Goal: Task Accomplishment & Management: Manage account settings

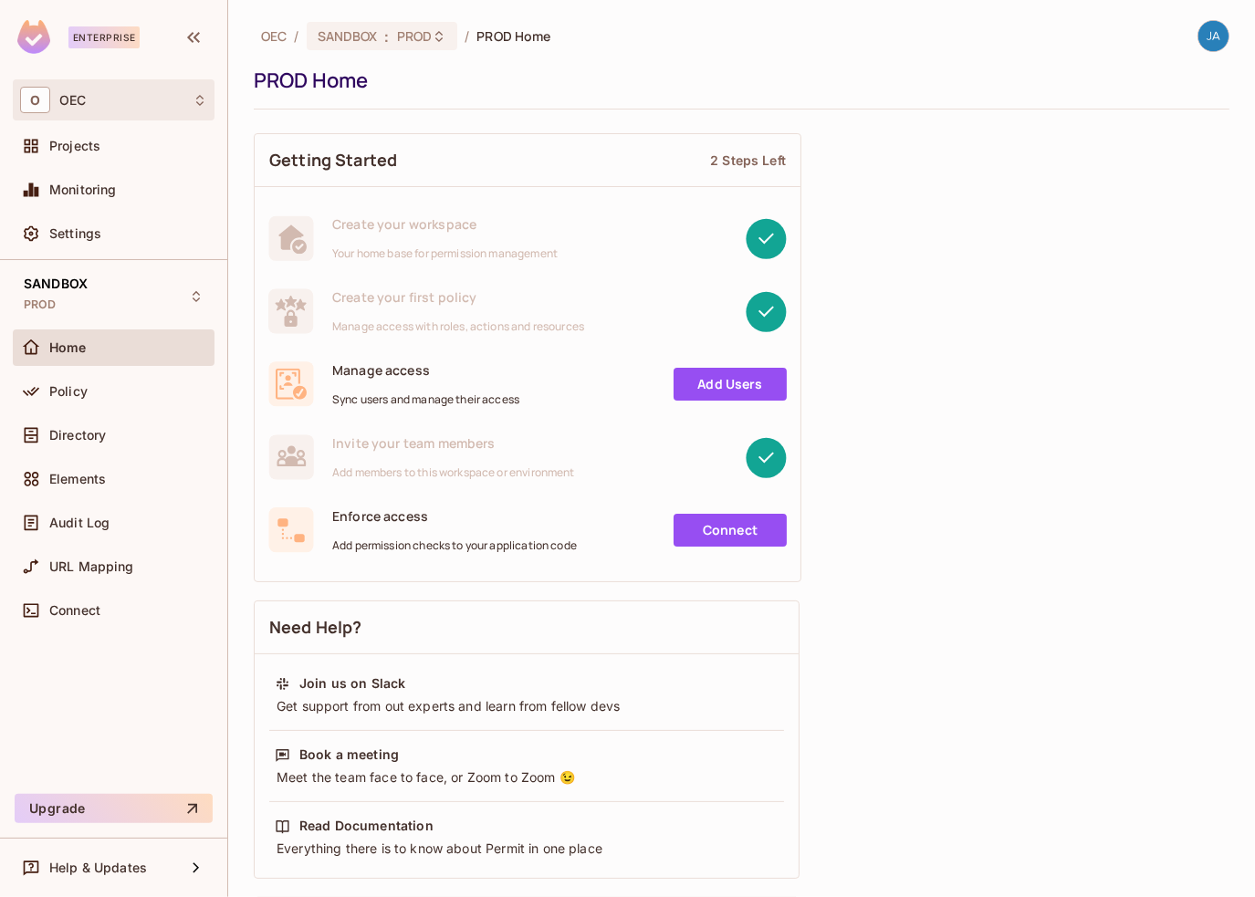
click at [43, 98] on span "O" at bounding box center [35, 100] width 30 height 26
click at [74, 97] on div at bounding box center [627, 448] width 1255 height 897
click at [68, 139] on span "Projects" at bounding box center [74, 146] width 51 height 15
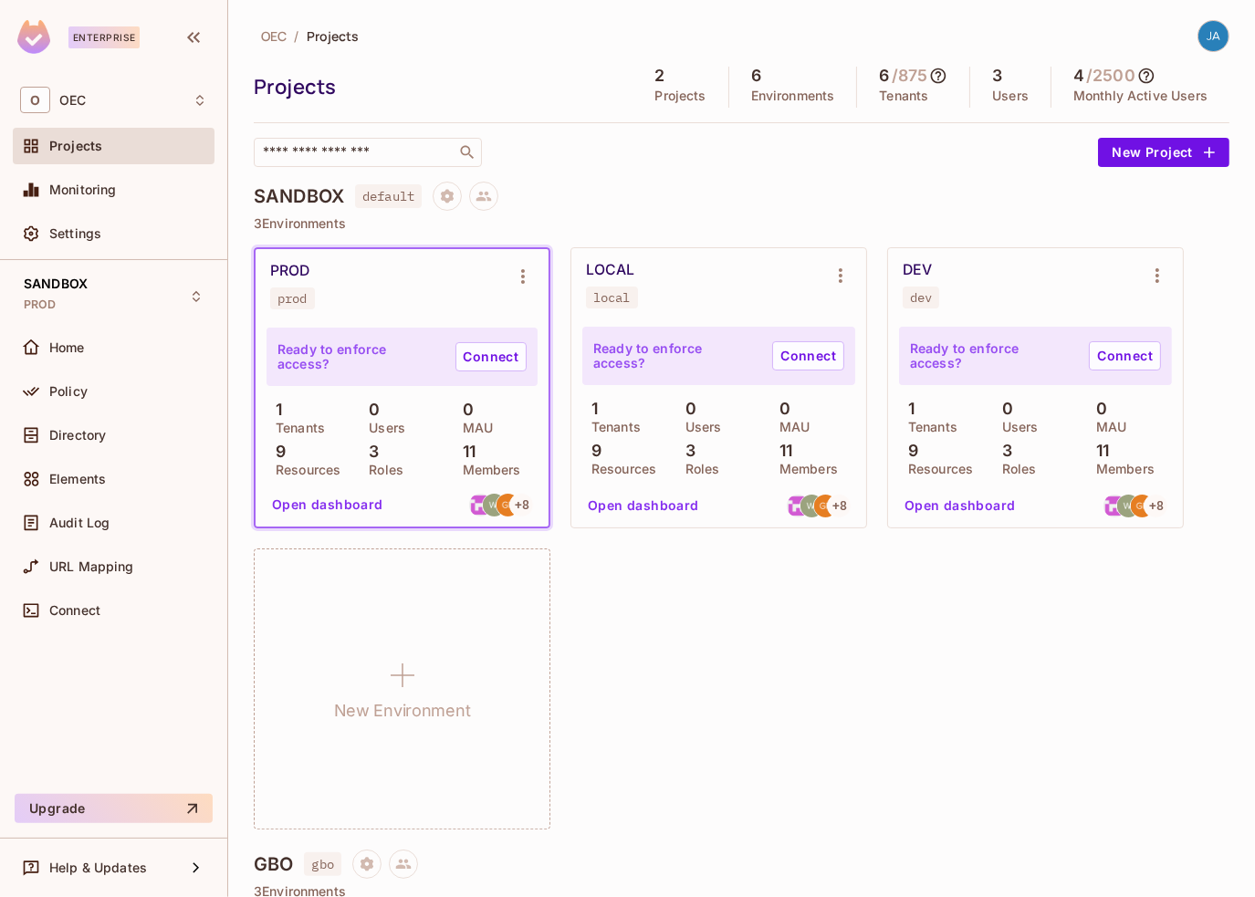
click at [622, 509] on button "Open dashboard" at bounding box center [644, 505] width 126 height 29
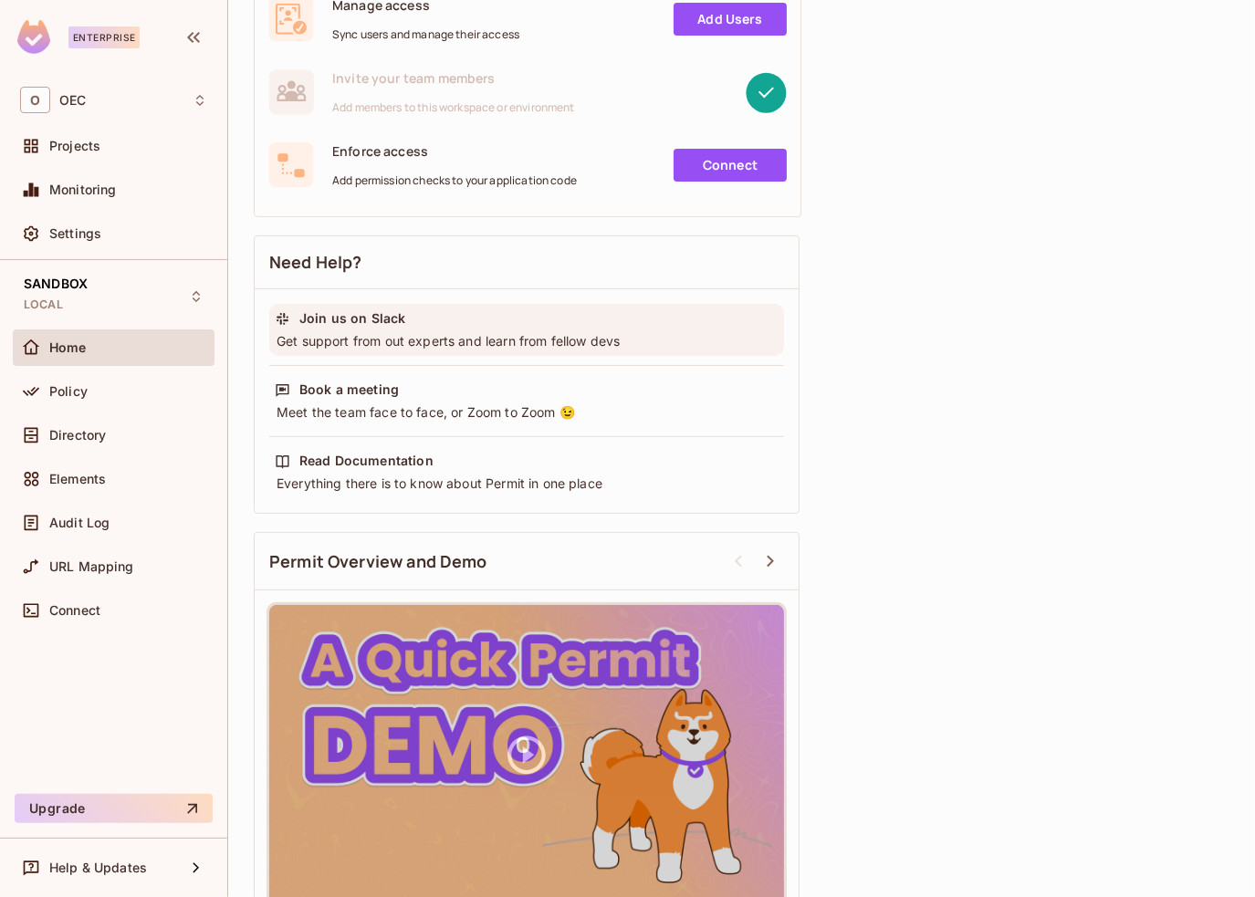
scroll to position [402, 0]
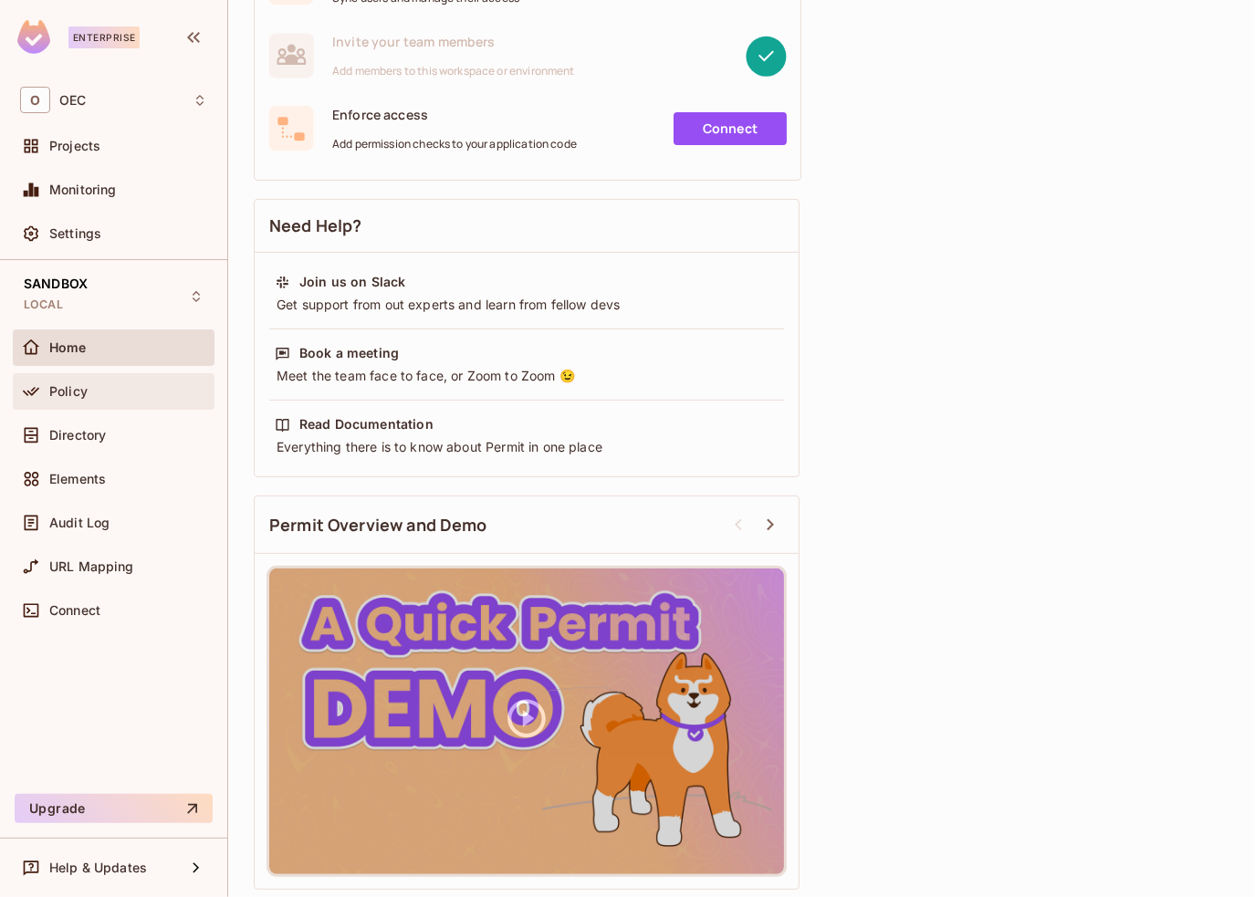
click at [129, 390] on div "Policy" at bounding box center [128, 391] width 158 height 15
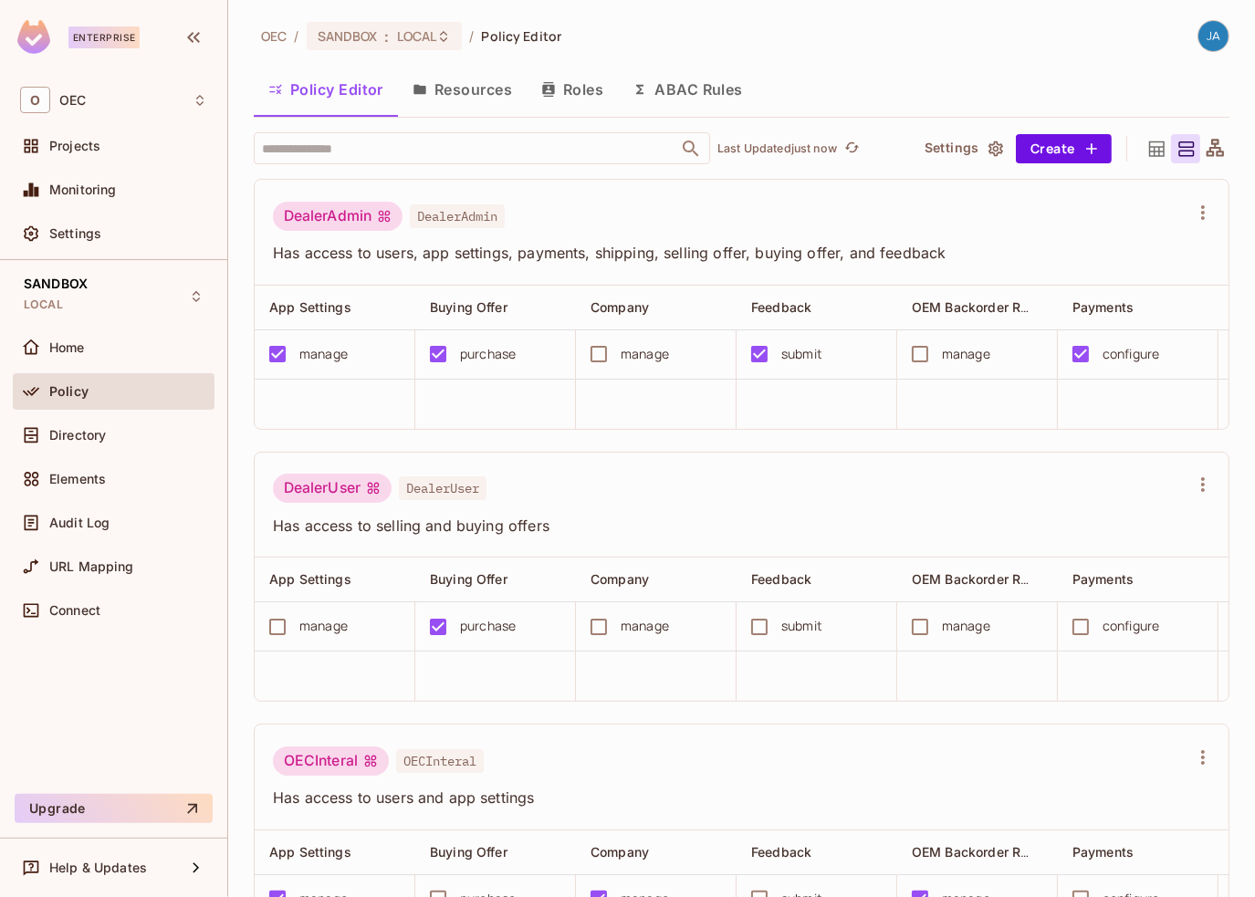
click at [585, 88] on button "Roles" at bounding box center [572, 90] width 91 height 46
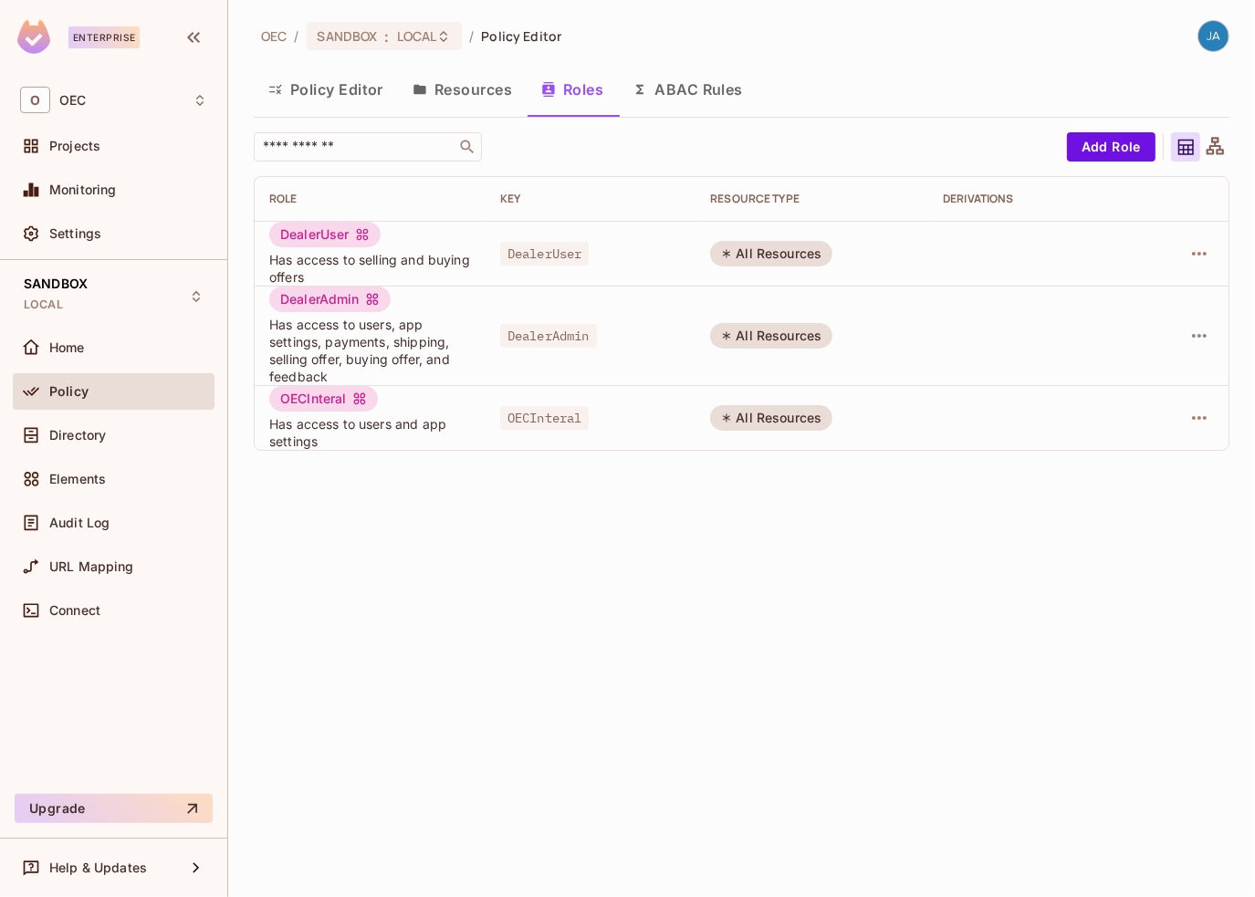
click at [303, 77] on button "Policy Editor" at bounding box center [326, 90] width 144 height 46
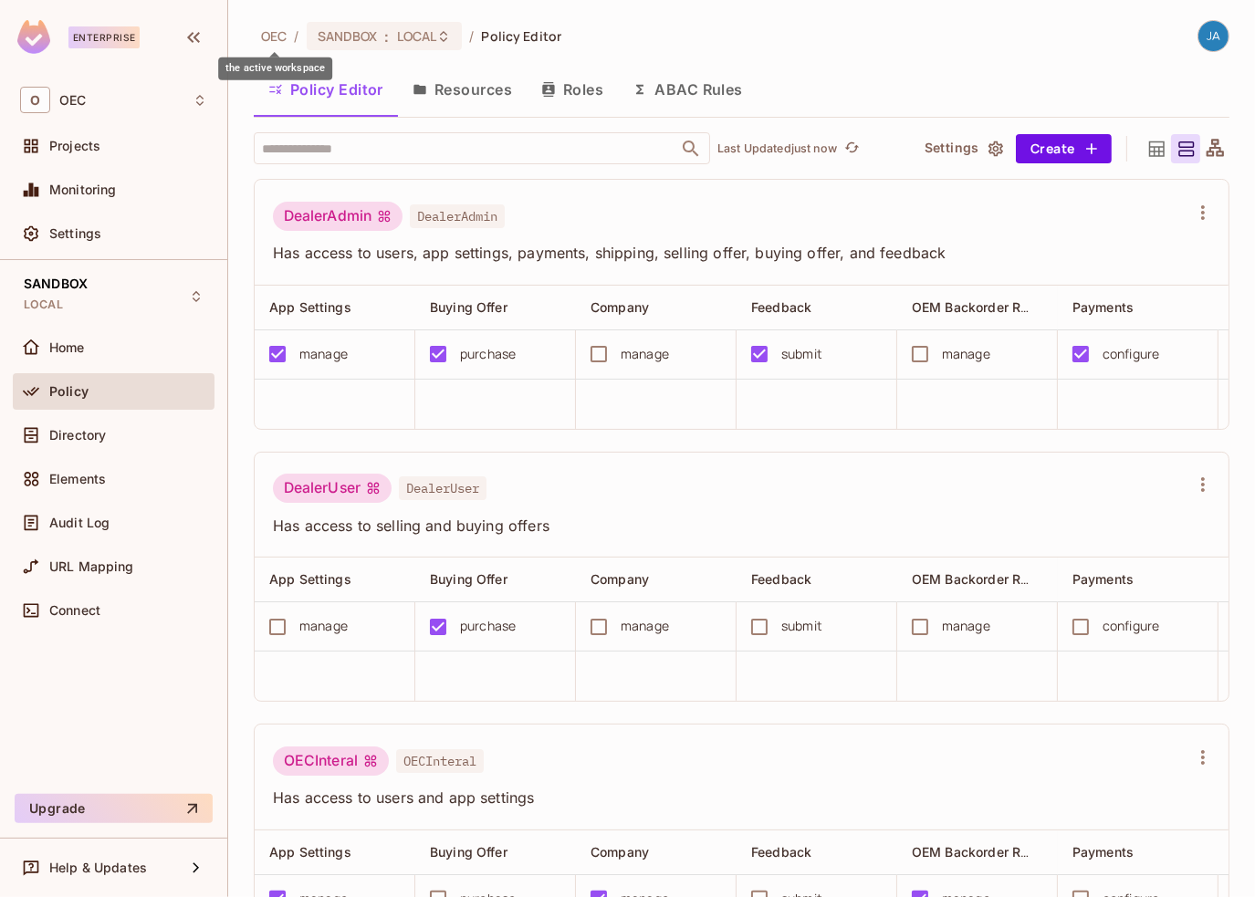
click at [278, 33] on span "OEC" at bounding box center [274, 35] width 26 height 17
click at [384, 44] on span ":" at bounding box center [386, 36] width 6 height 15
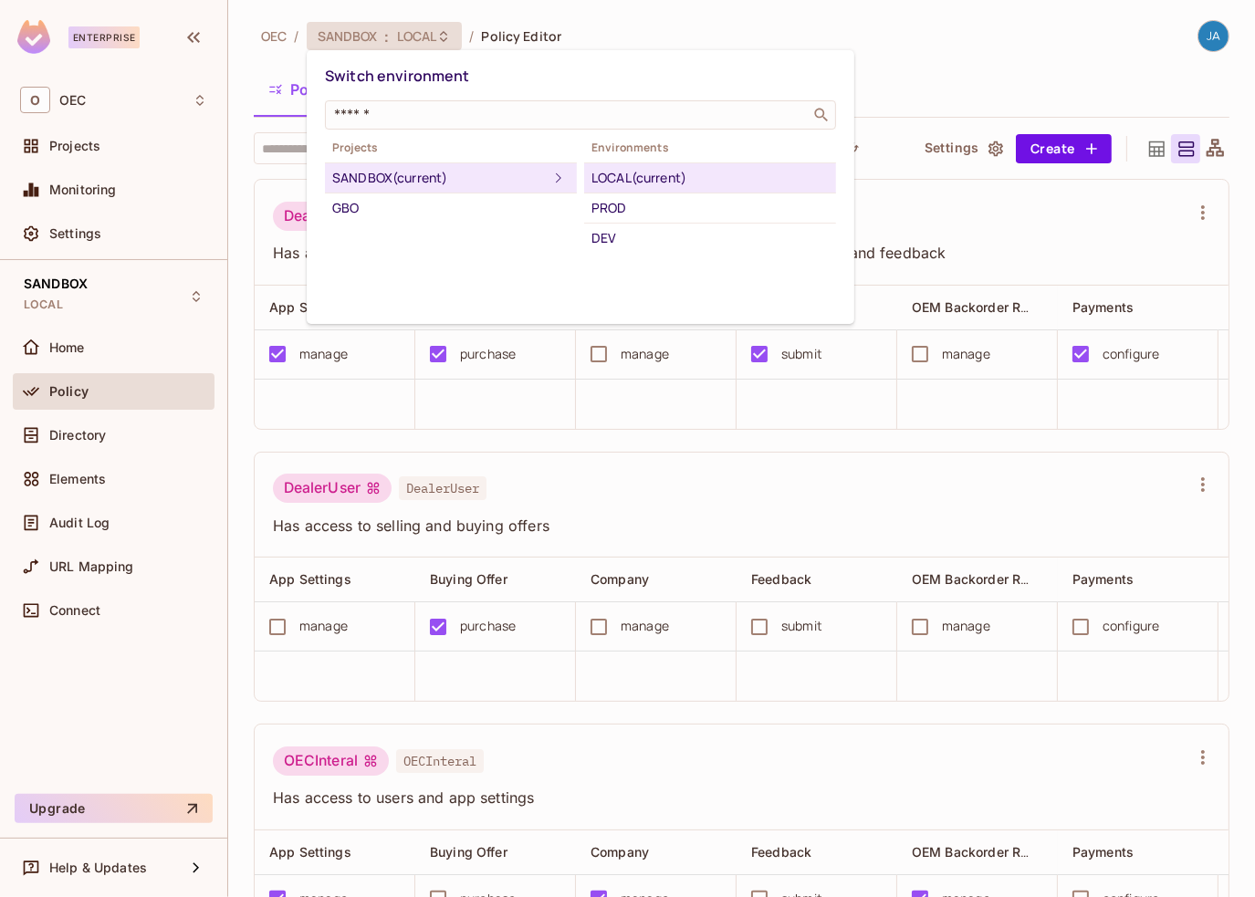
click at [372, 180] on div "SANDBOX (current)" at bounding box center [439, 178] width 215 height 22
click at [602, 235] on div "DEV" at bounding box center [710, 238] width 237 height 22
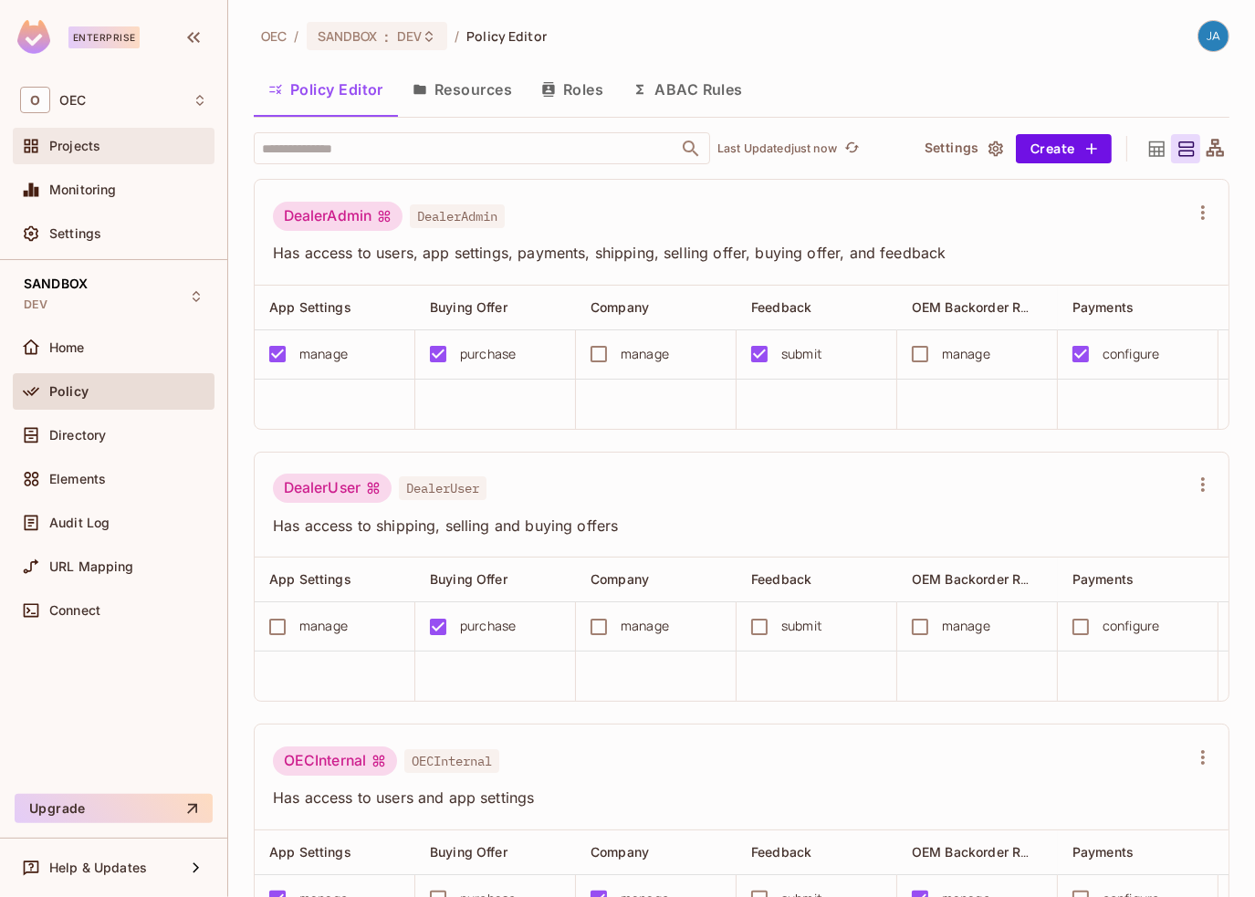
click at [116, 139] on div "Projects" at bounding box center [128, 146] width 158 height 15
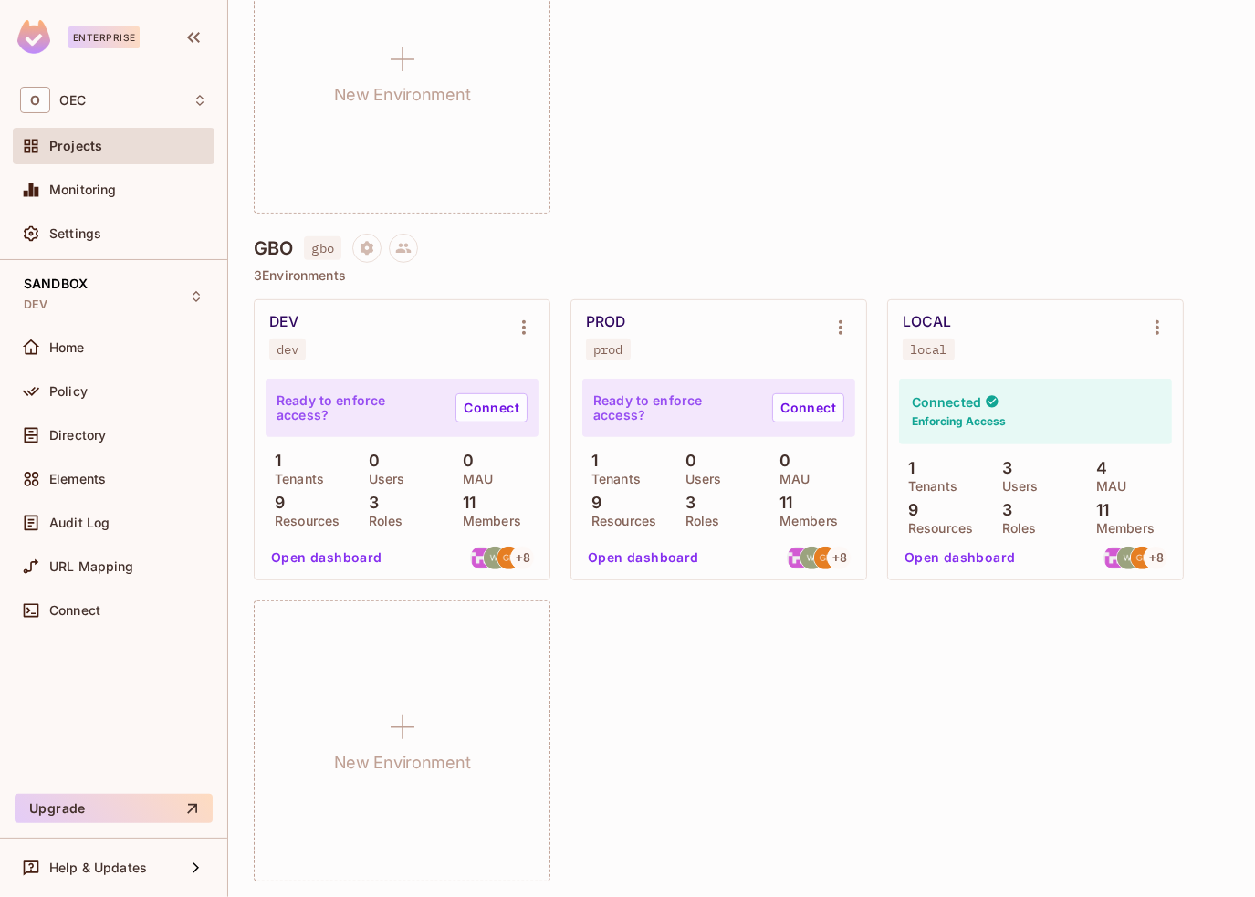
scroll to position [620, 0]
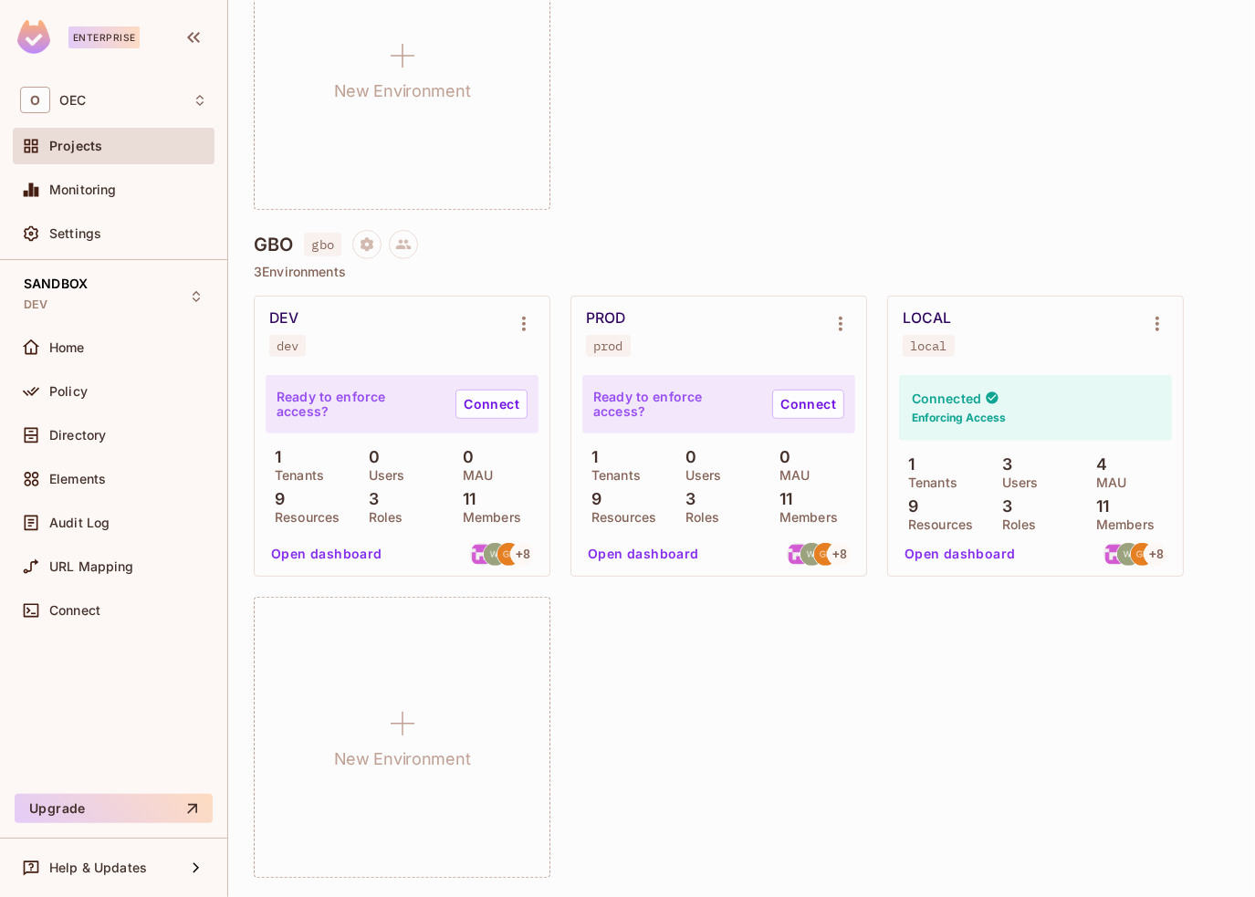
click at [962, 552] on button "Open dashboard" at bounding box center [960, 554] width 126 height 29
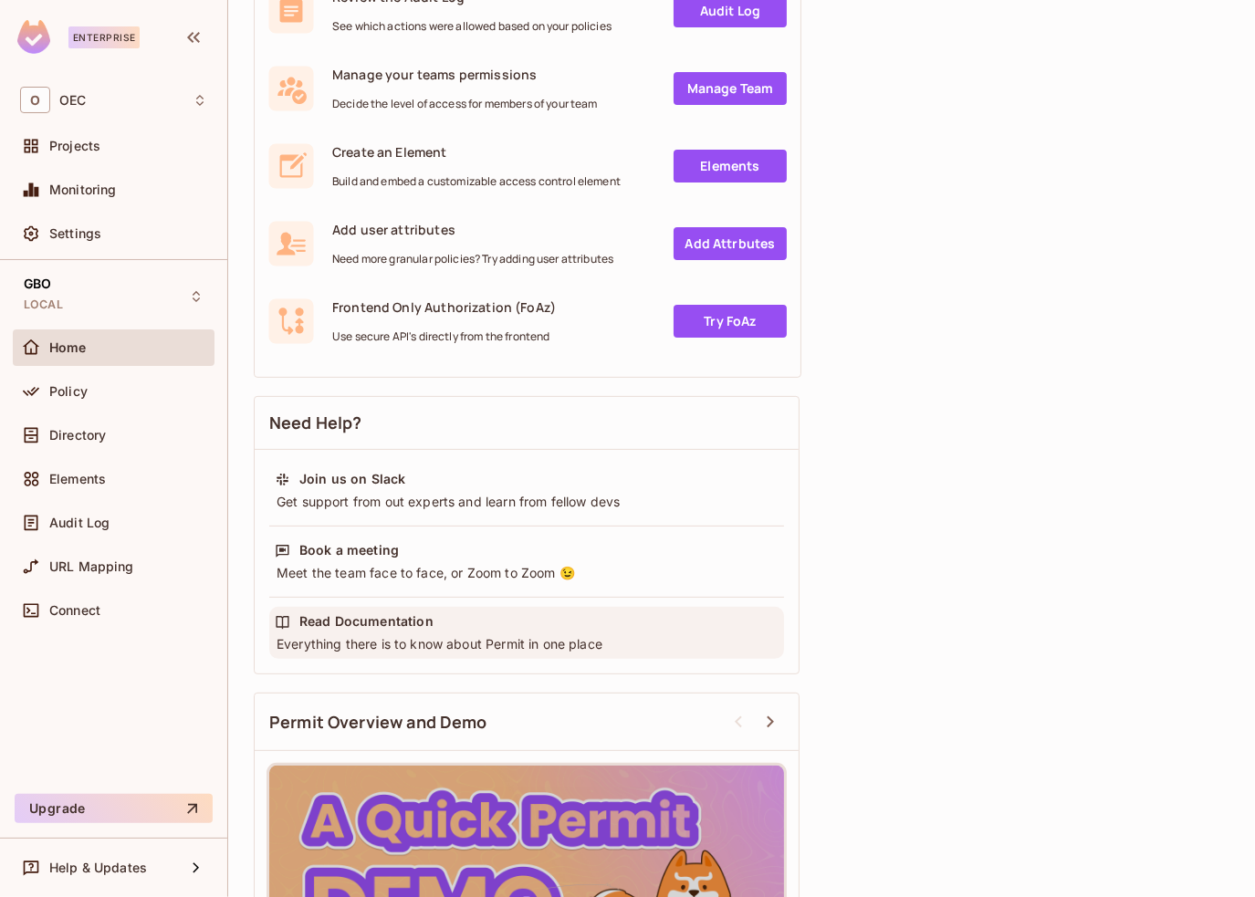
scroll to position [548, 0]
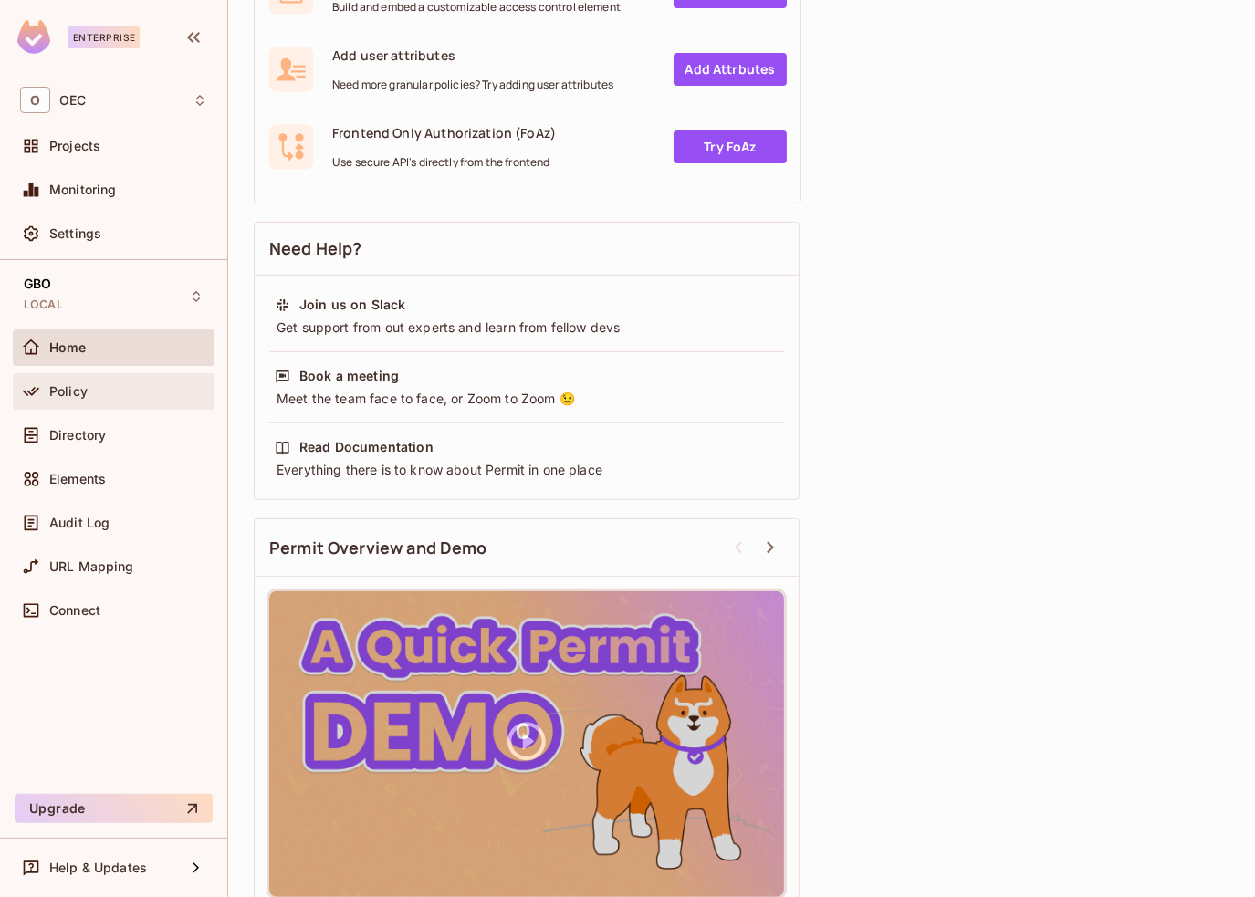
click at [59, 381] on div "Policy" at bounding box center [113, 392] width 187 height 22
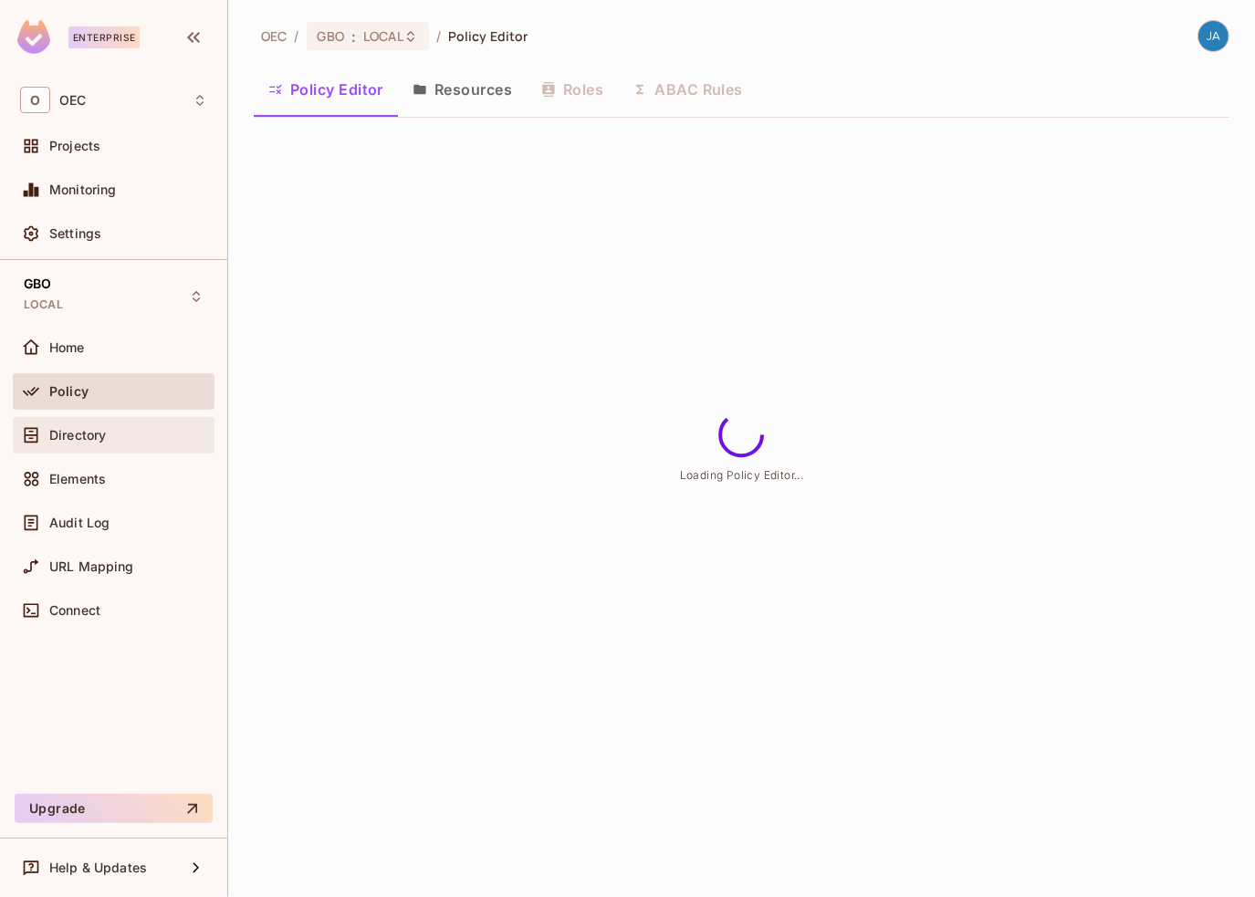
click at [65, 428] on span "Directory" at bounding box center [77, 435] width 57 height 15
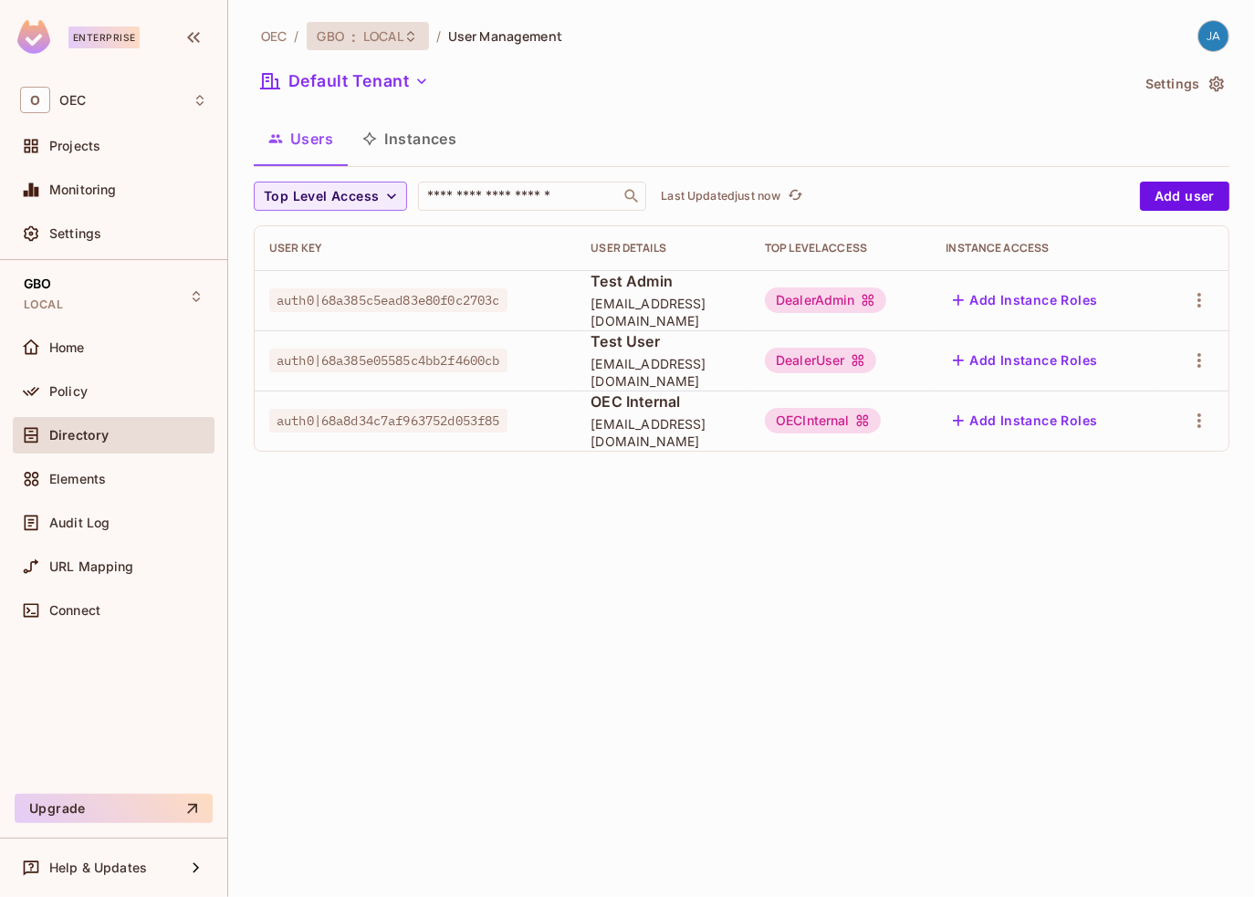
click at [380, 28] on span "LOCAL" at bounding box center [383, 35] width 40 height 17
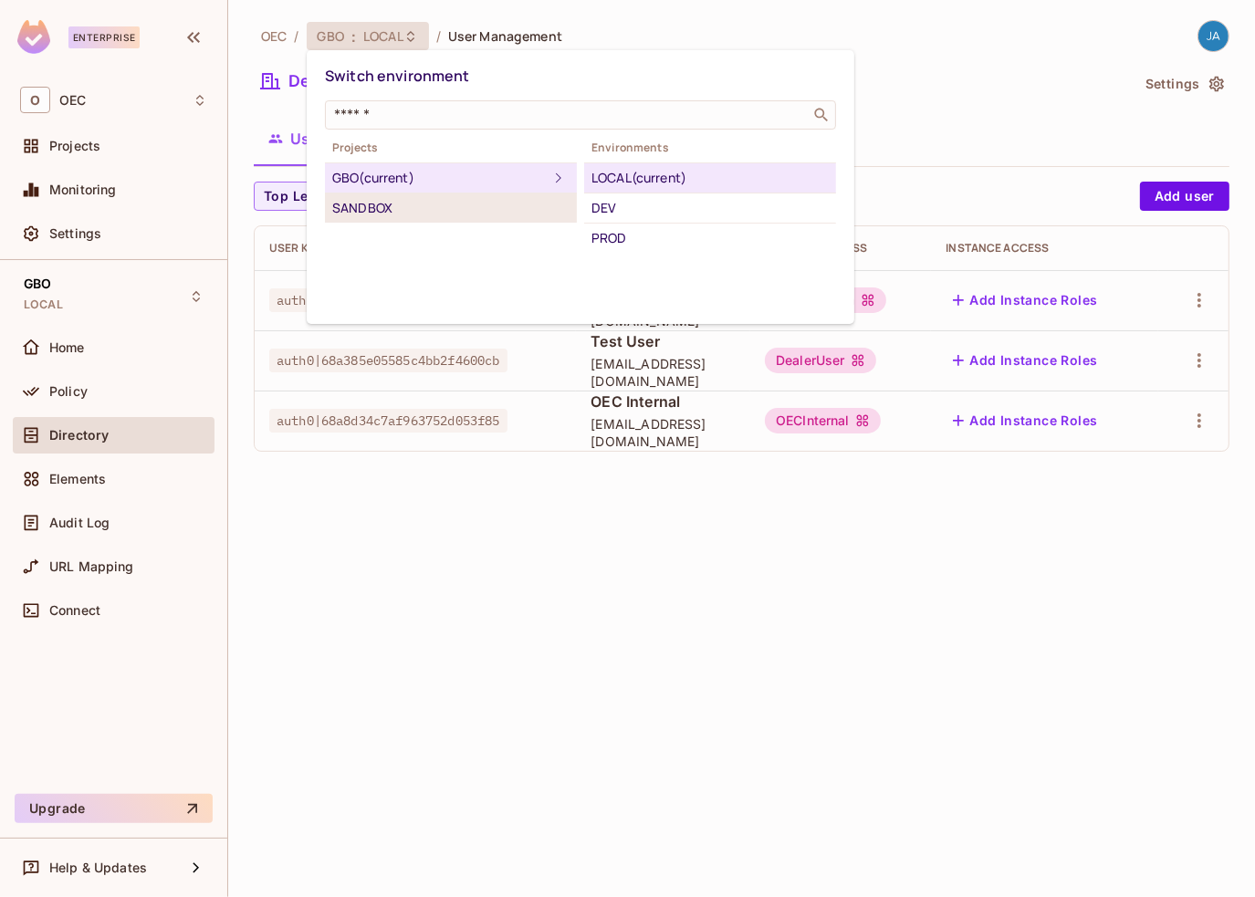
click at [370, 206] on div "SANDBOX" at bounding box center [450, 208] width 237 height 22
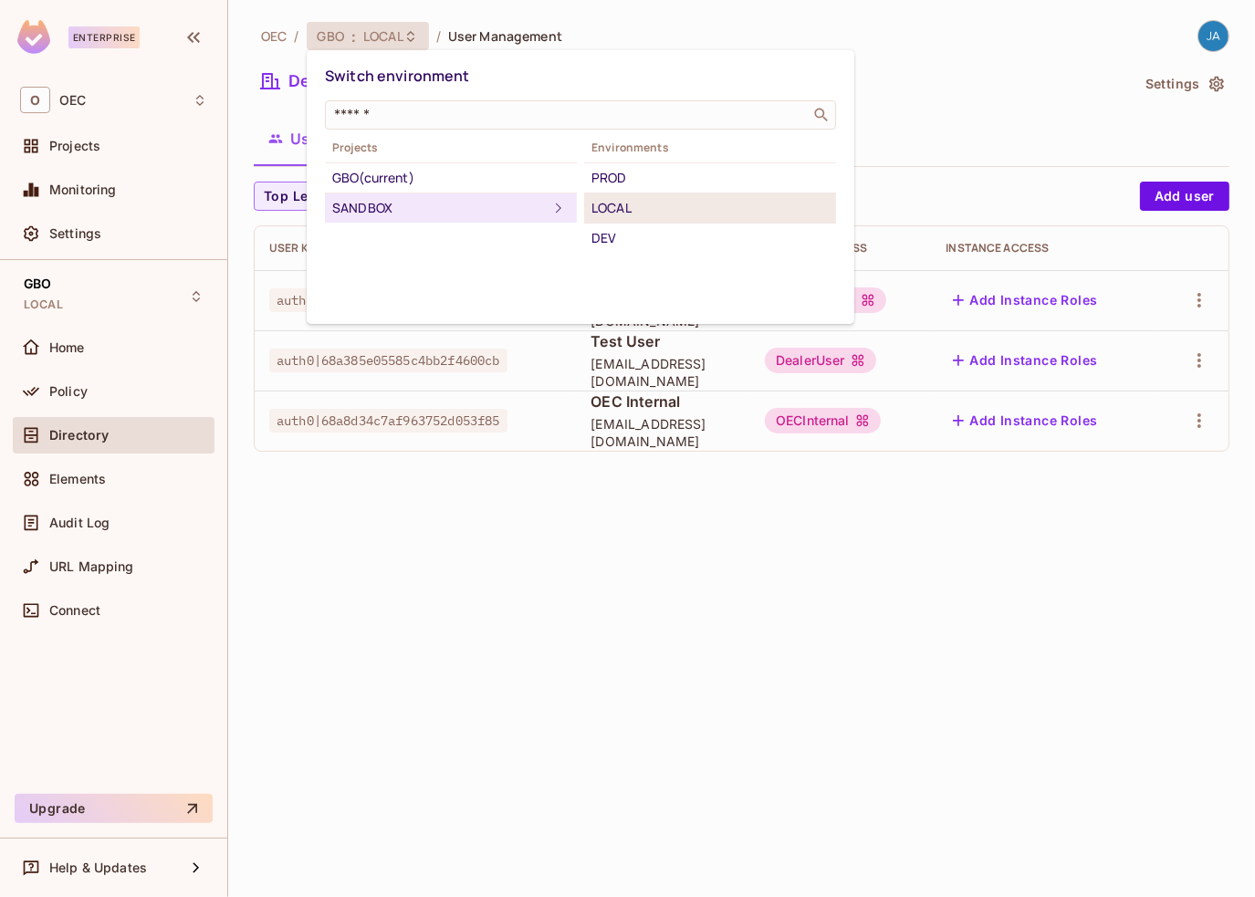
click at [631, 210] on div "LOCAL" at bounding box center [710, 208] width 237 height 22
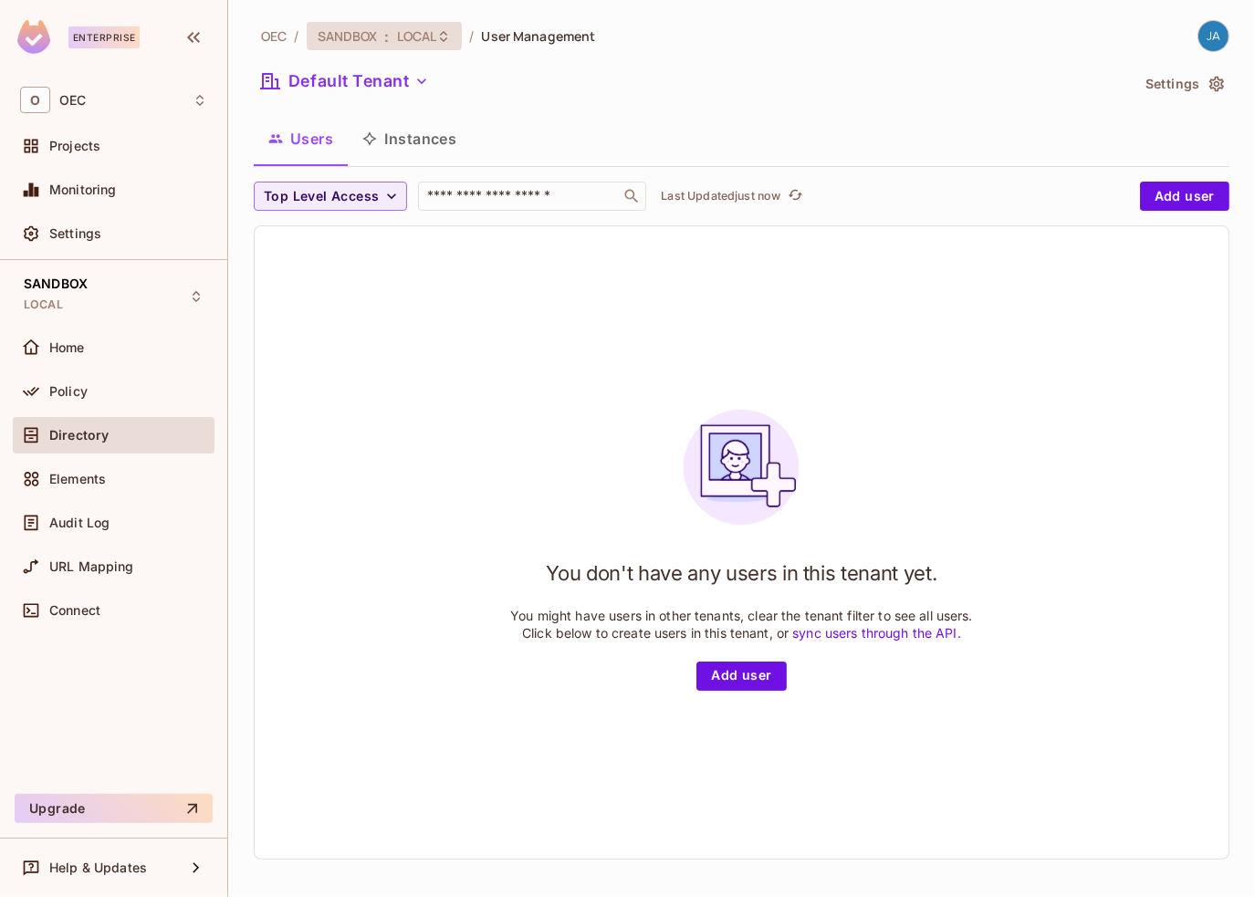
click at [404, 40] on span "LOCAL" at bounding box center [417, 35] width 40 height 17
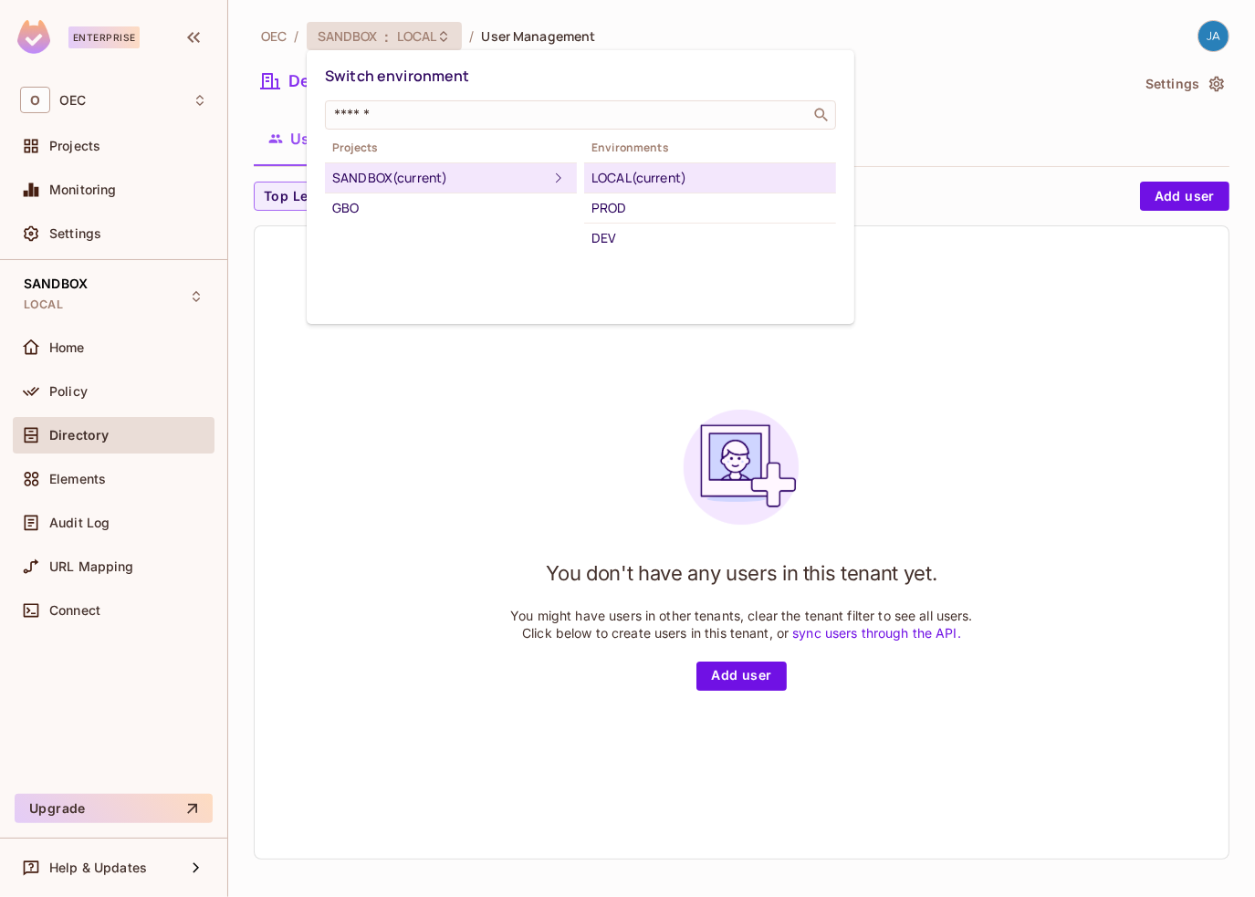
click at [606, 243] on div "DEV" at bounding box center [710, 238] width 237 height 22
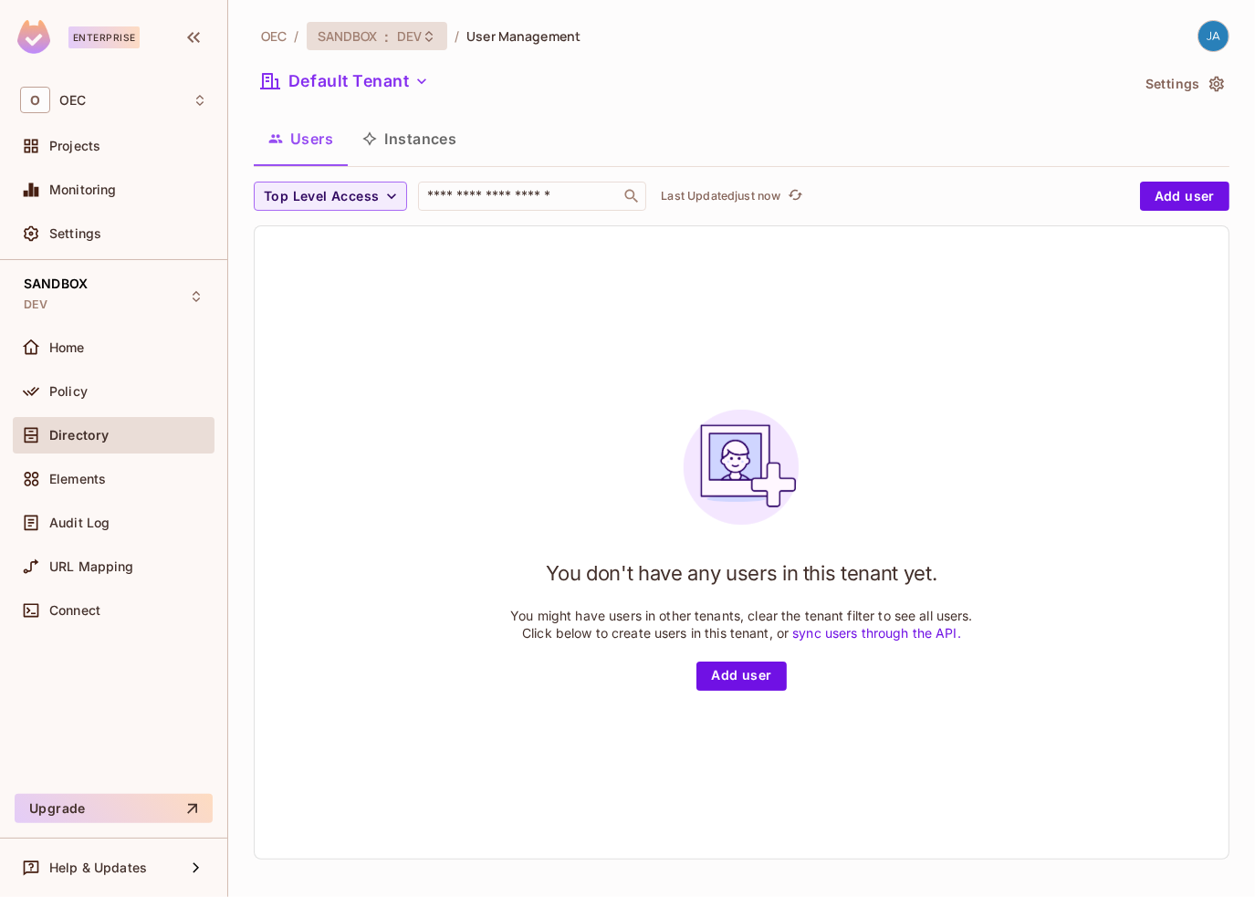
click at [400, 35] on span "DEV" at bounding box center [409, 35] width 25 height 17
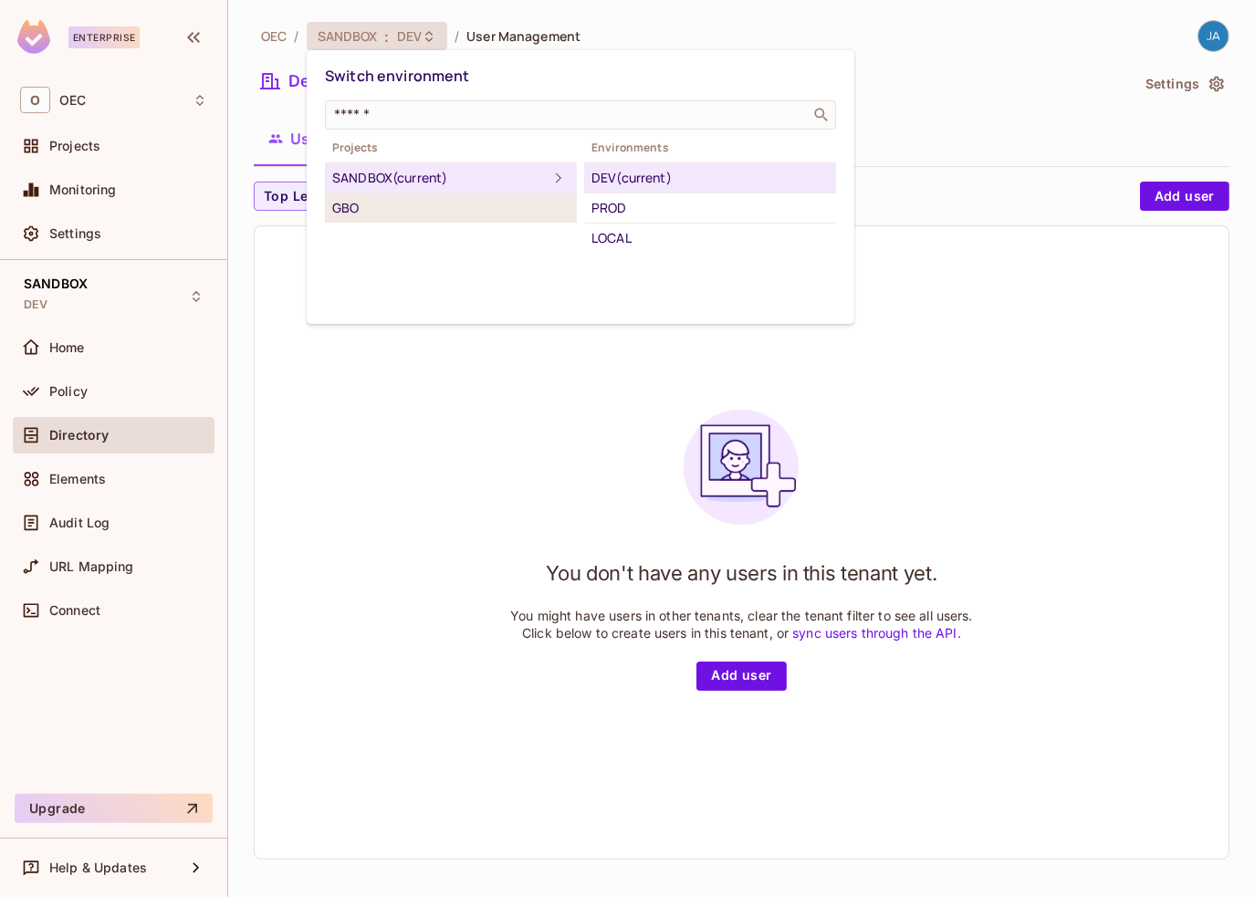
click at [420, 207] on div "GBO" at bounding box center [450, 208] width 237 height 22
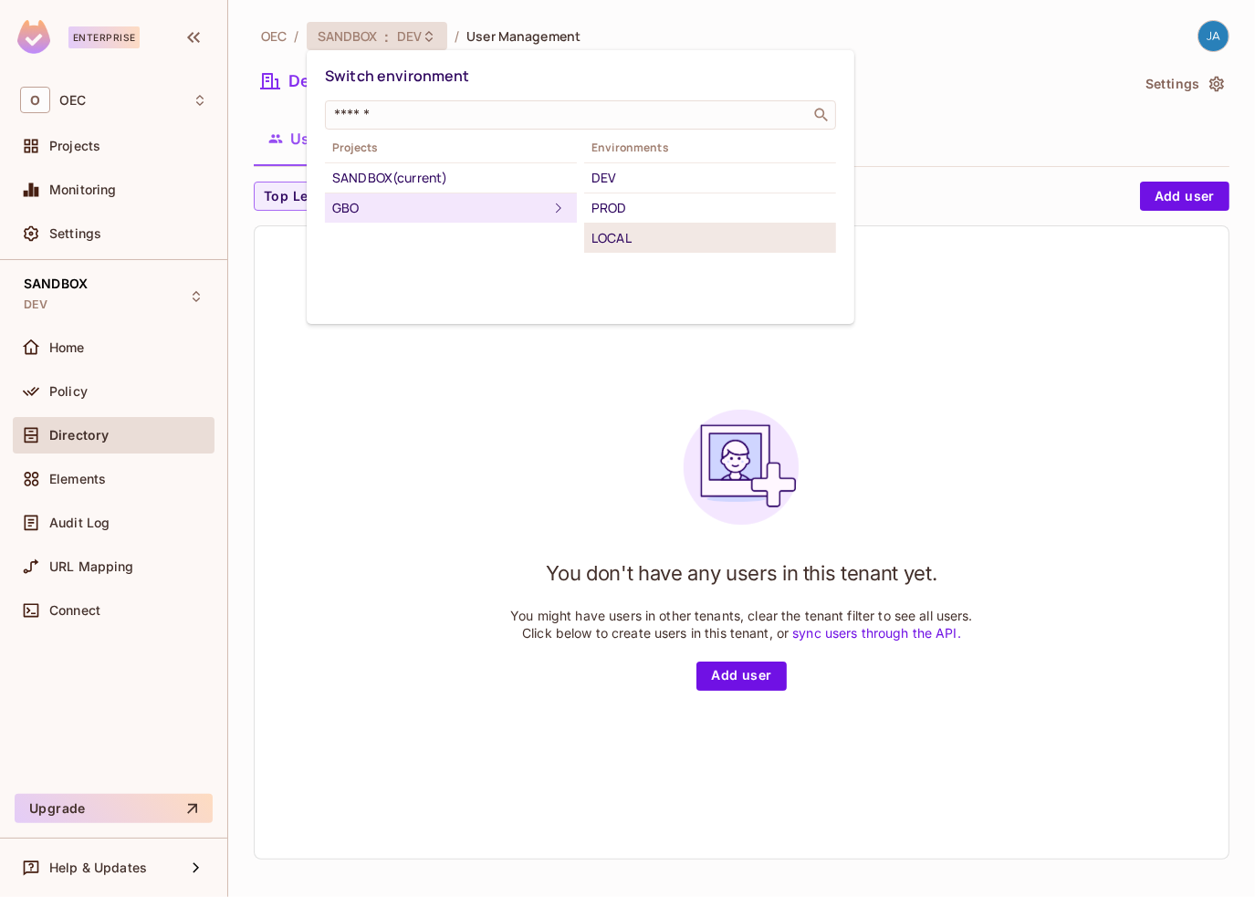
click at [608, 240] on div "LOCAL" at bounding box center [710, 238] width 237 height 22
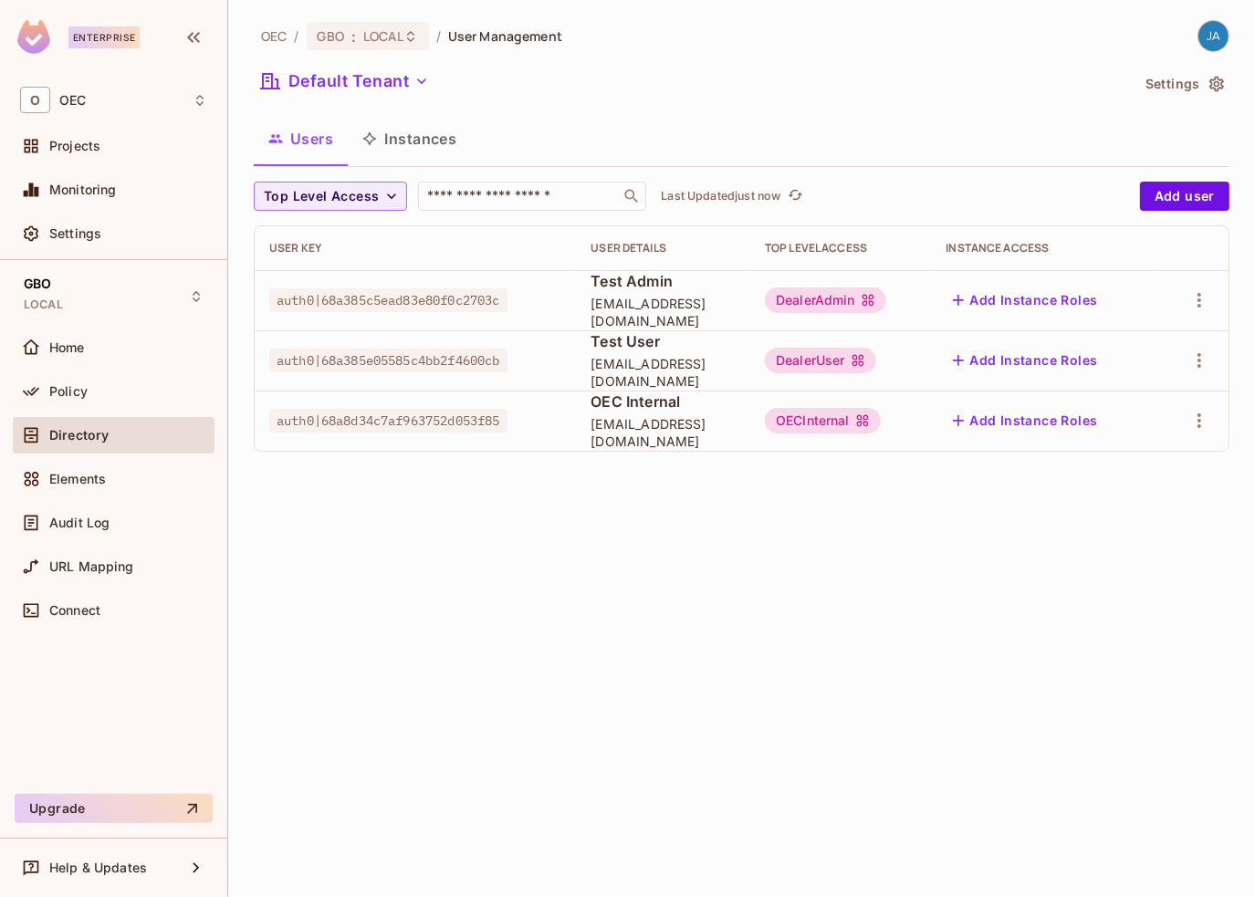
click at [419, 138] on button "Instances" at bounding box center [409, 139] width 123 height 46
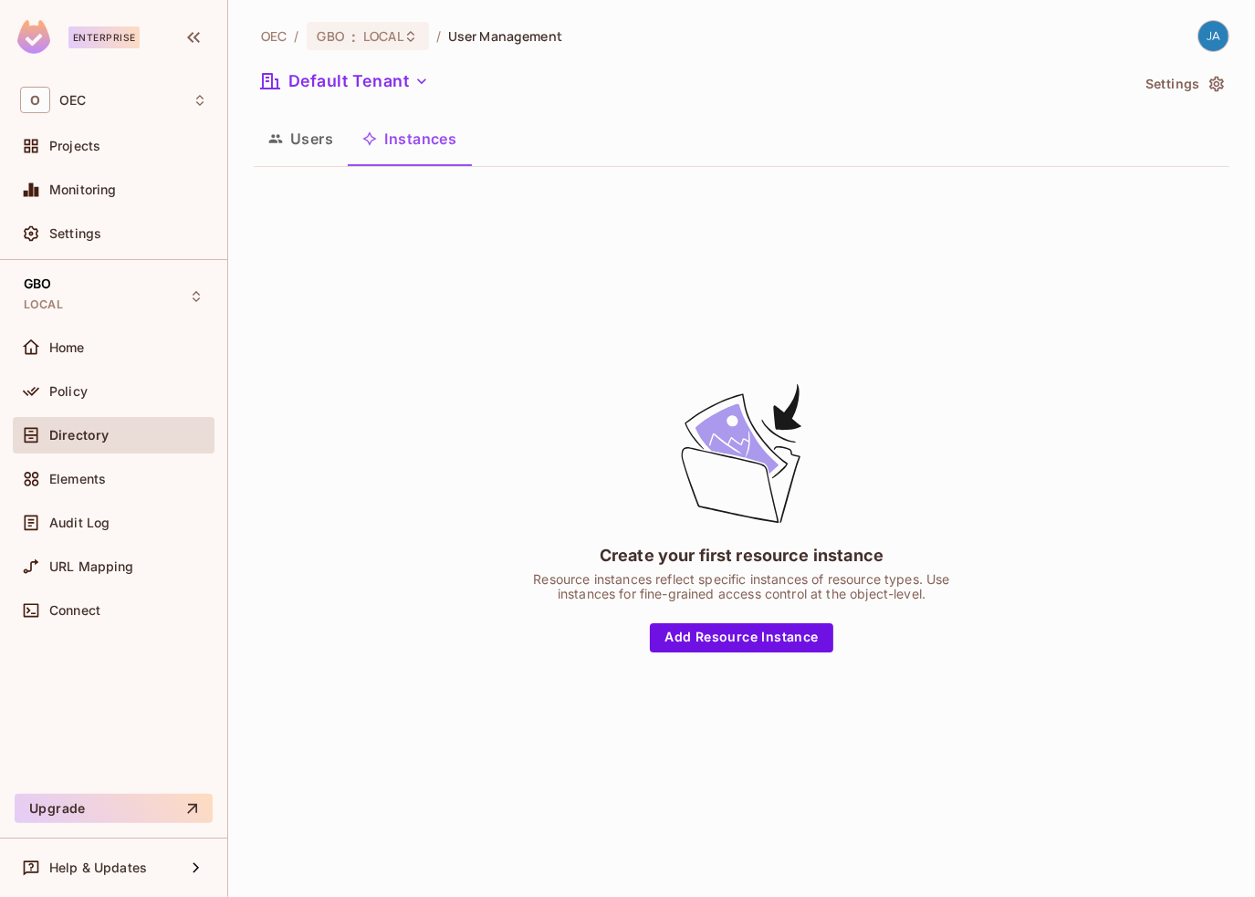
click at [315, 131] on button "Users" at bounding box center [301, 139] width 94 height 46
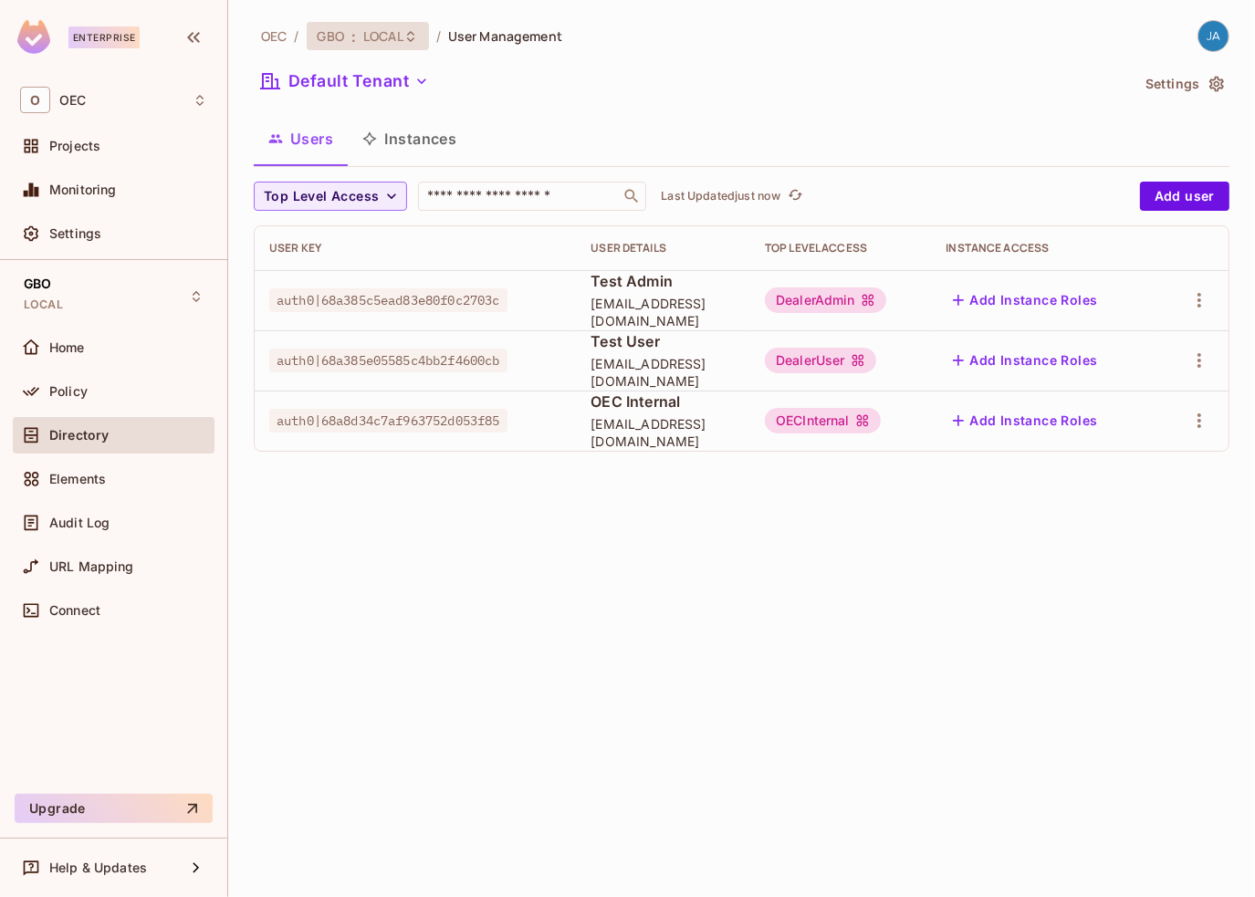
click at [369, 32] on span "LOCAL" at bounding box center [383, 35] width 40 height 17
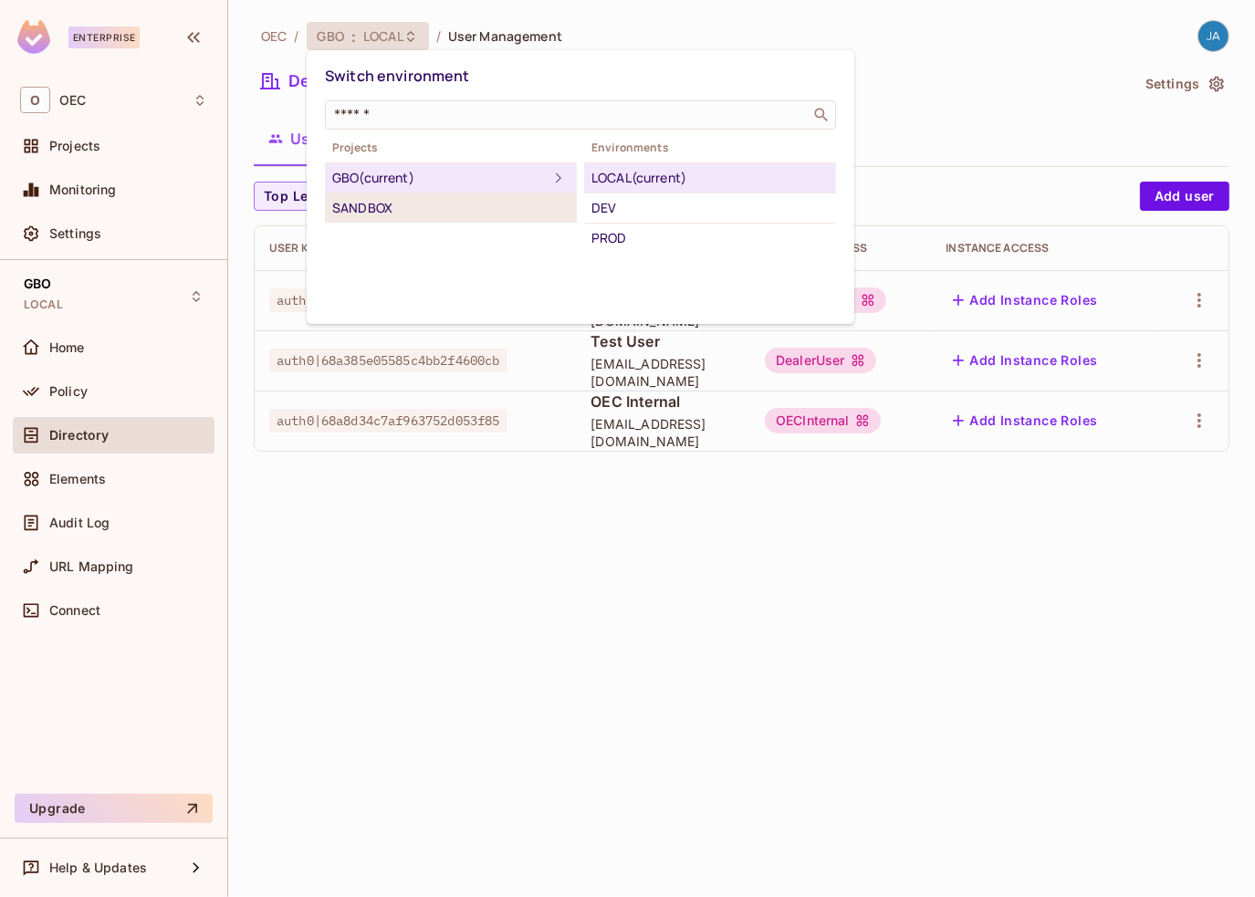
click at [394, 208] on div "SANDBOX" at bounding box center [450, 208] width 237 height 22
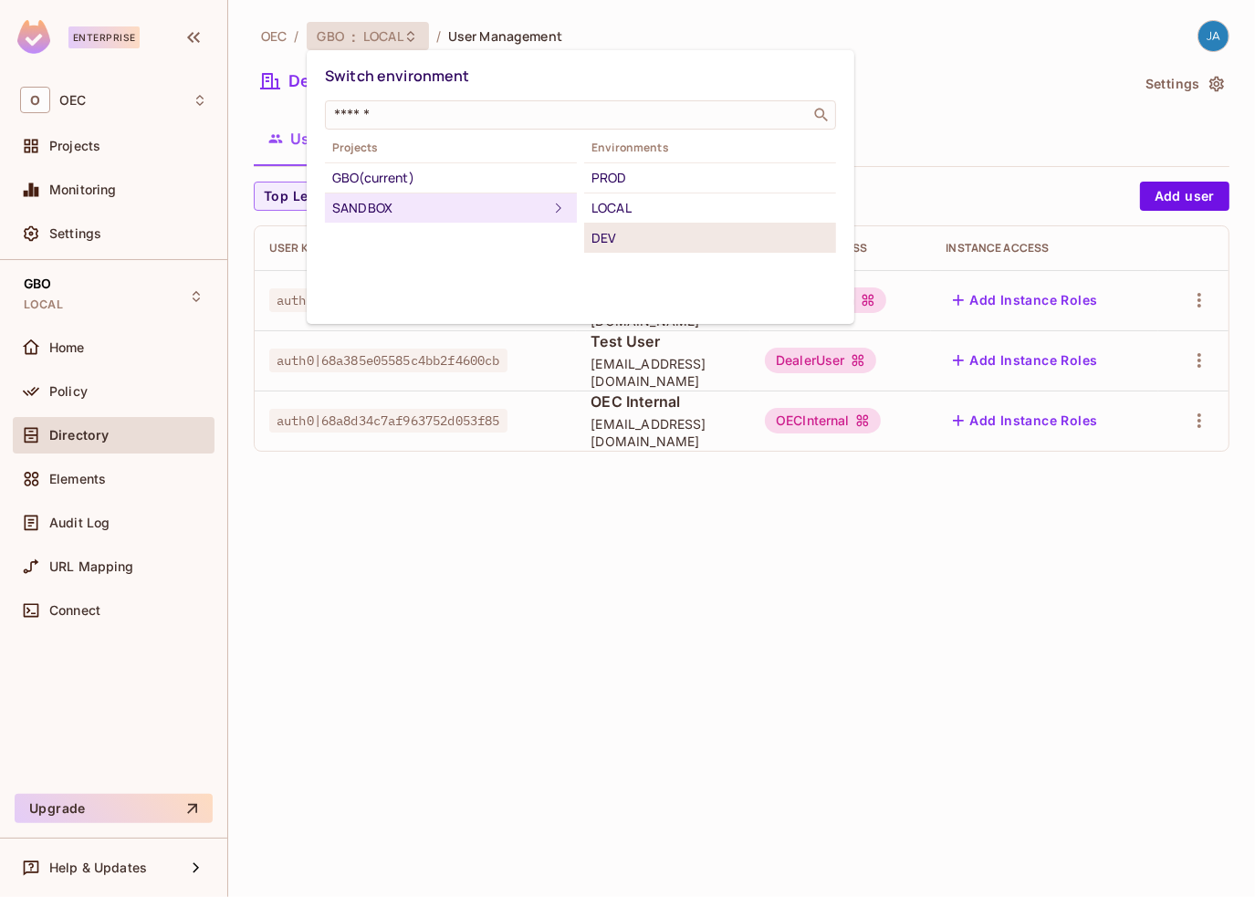
click at [601, 233] on div "DEV" at bounding box center [710, 238] width 237 height 22
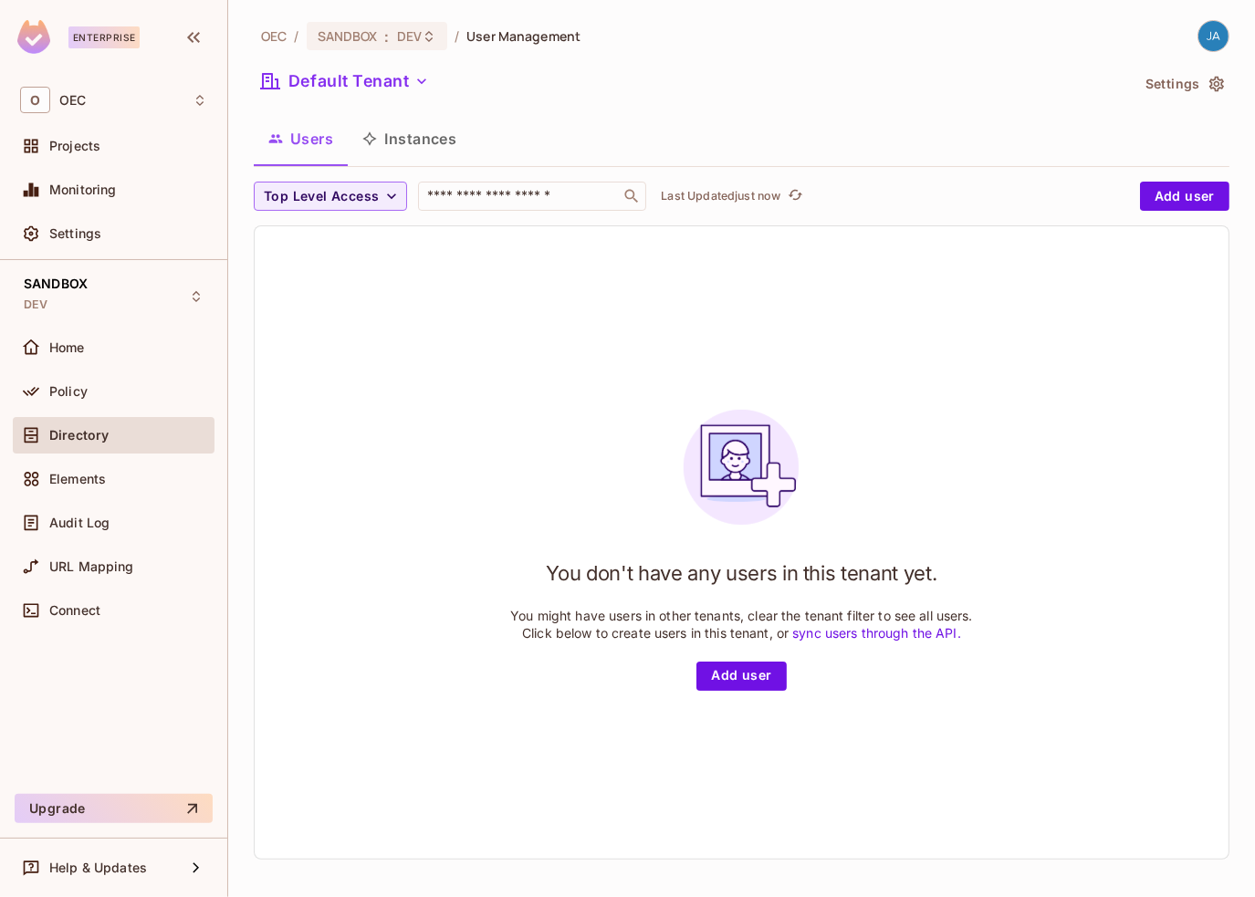
click at [429, 132] on button "Instances" at bounding box center [409, 139] width 123 height 46
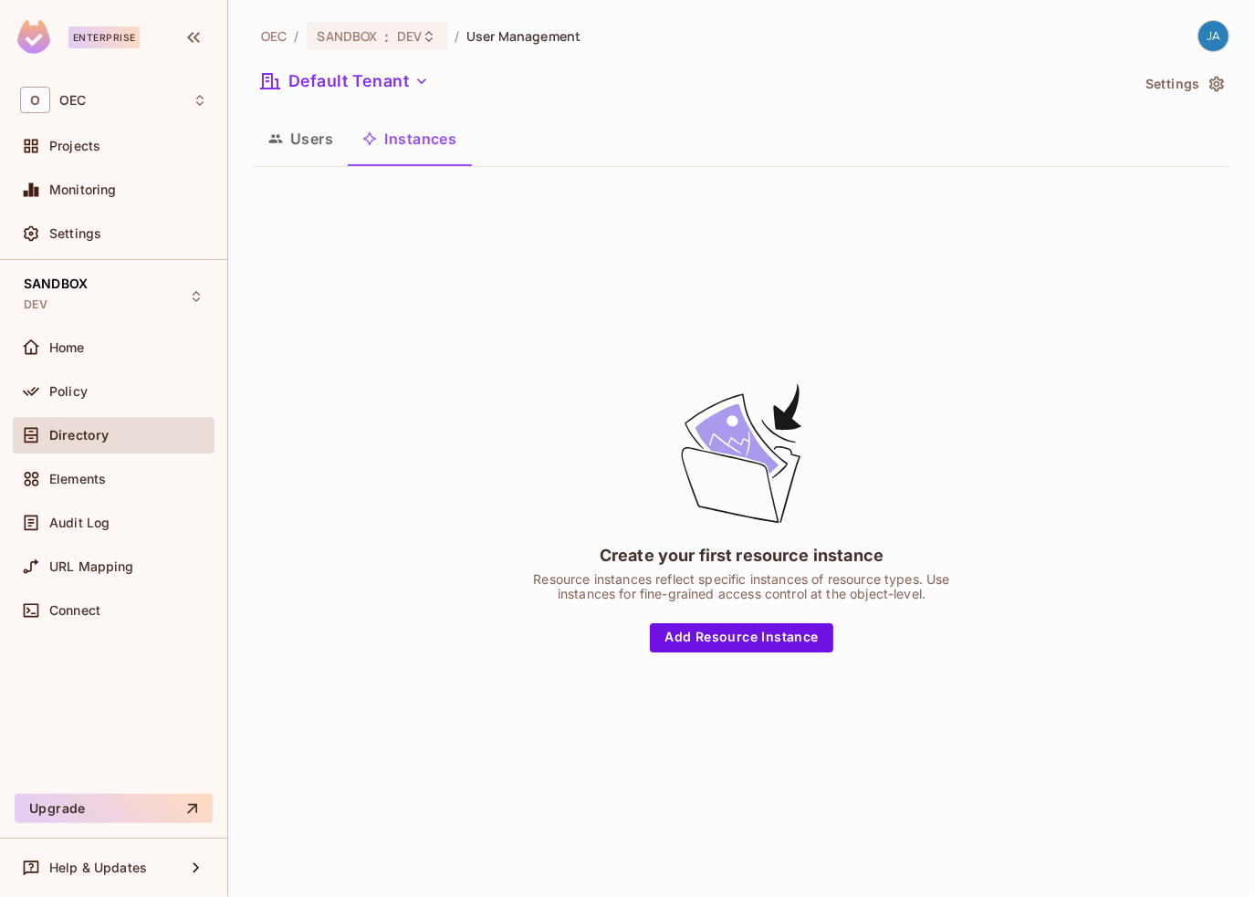
drag, startPoint x: 295, startPoint y: 139, endPoint x: 303, endPoint y: 174, distance: 36.5
click at [295, 140] on button "Users" at bounding box center [301, 139] width 94 height 46
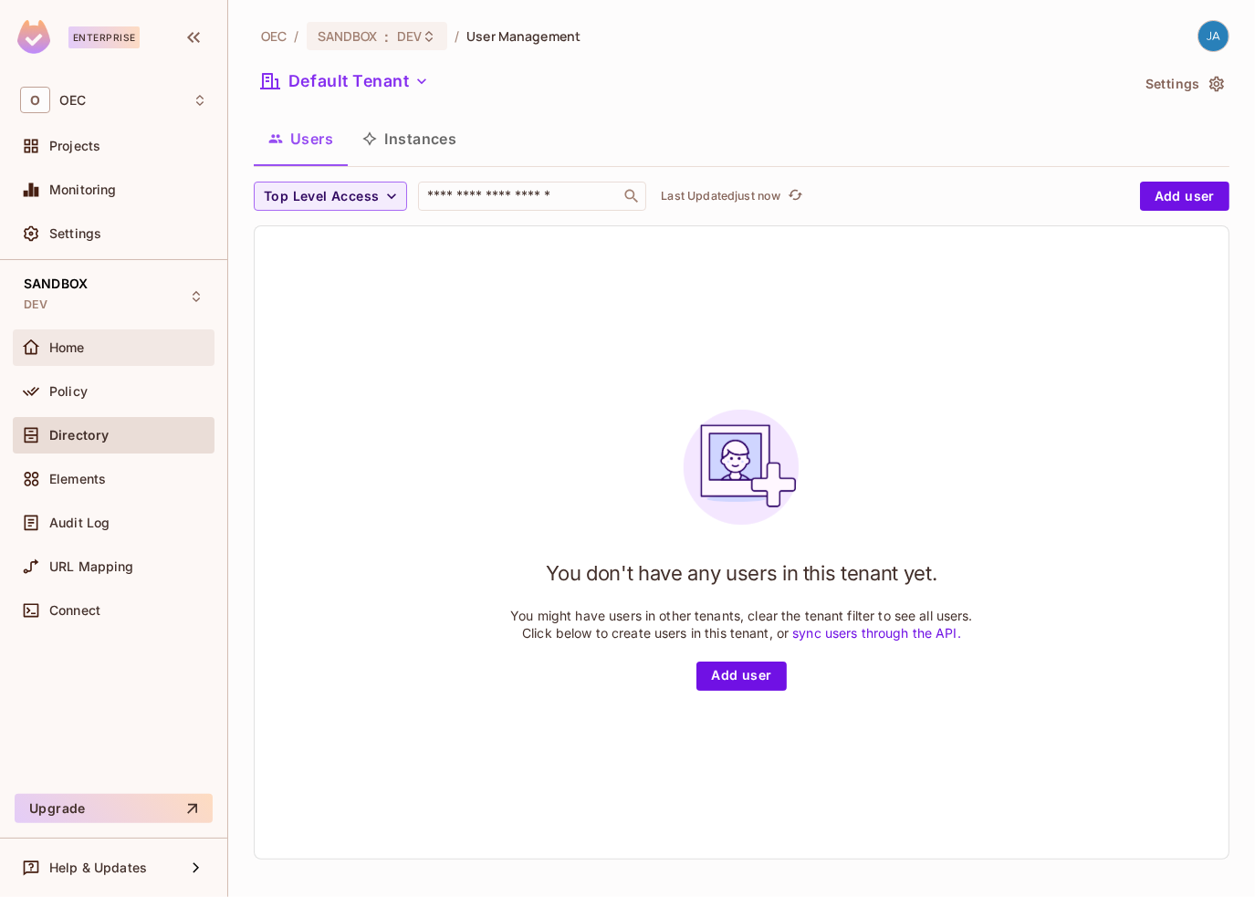
click at [77, 348] on span "Home" at bounding box center [67, 348] width 36 height 15
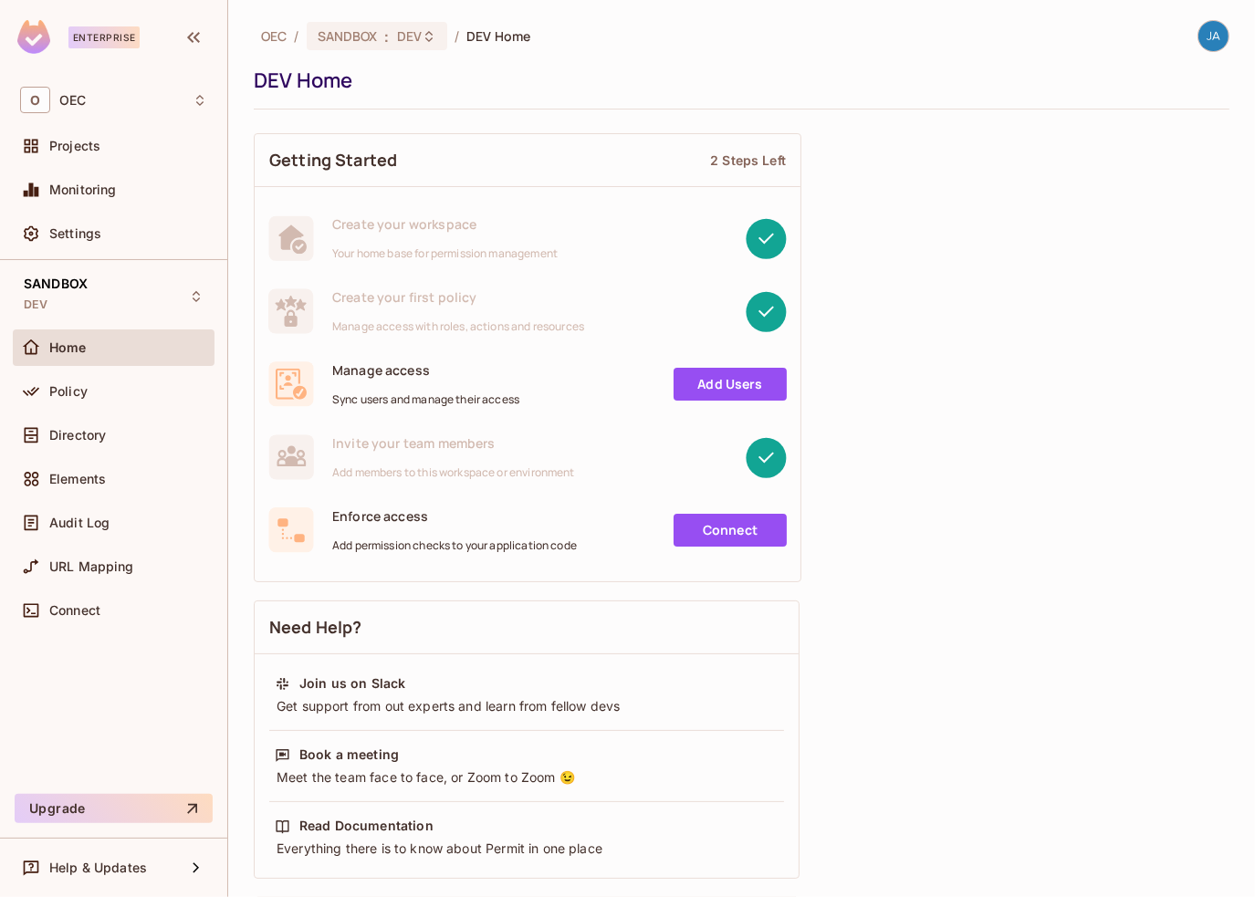
click at [1205, 38] on img at bounding box center [1214, 36] width 30 height 30
click at [851, 44] on div at bounding box center [627, 448] width 1255 height 897
click at [113, 109] on div "O OEC" at bounding box center [113, 100] width 187 height 26
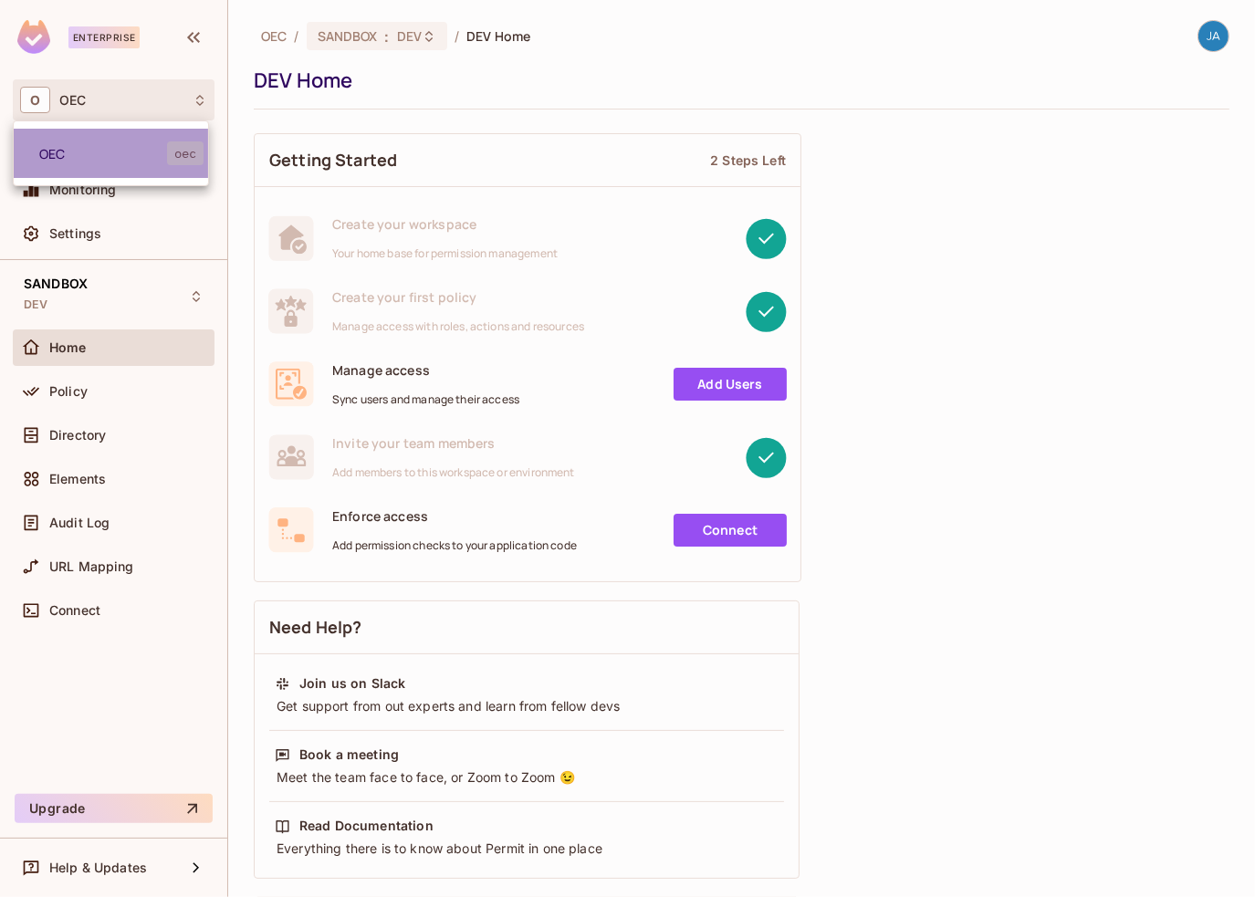
click at [83, 160] on span "OEC" at bounding box center [103, 153] width 128 height 17
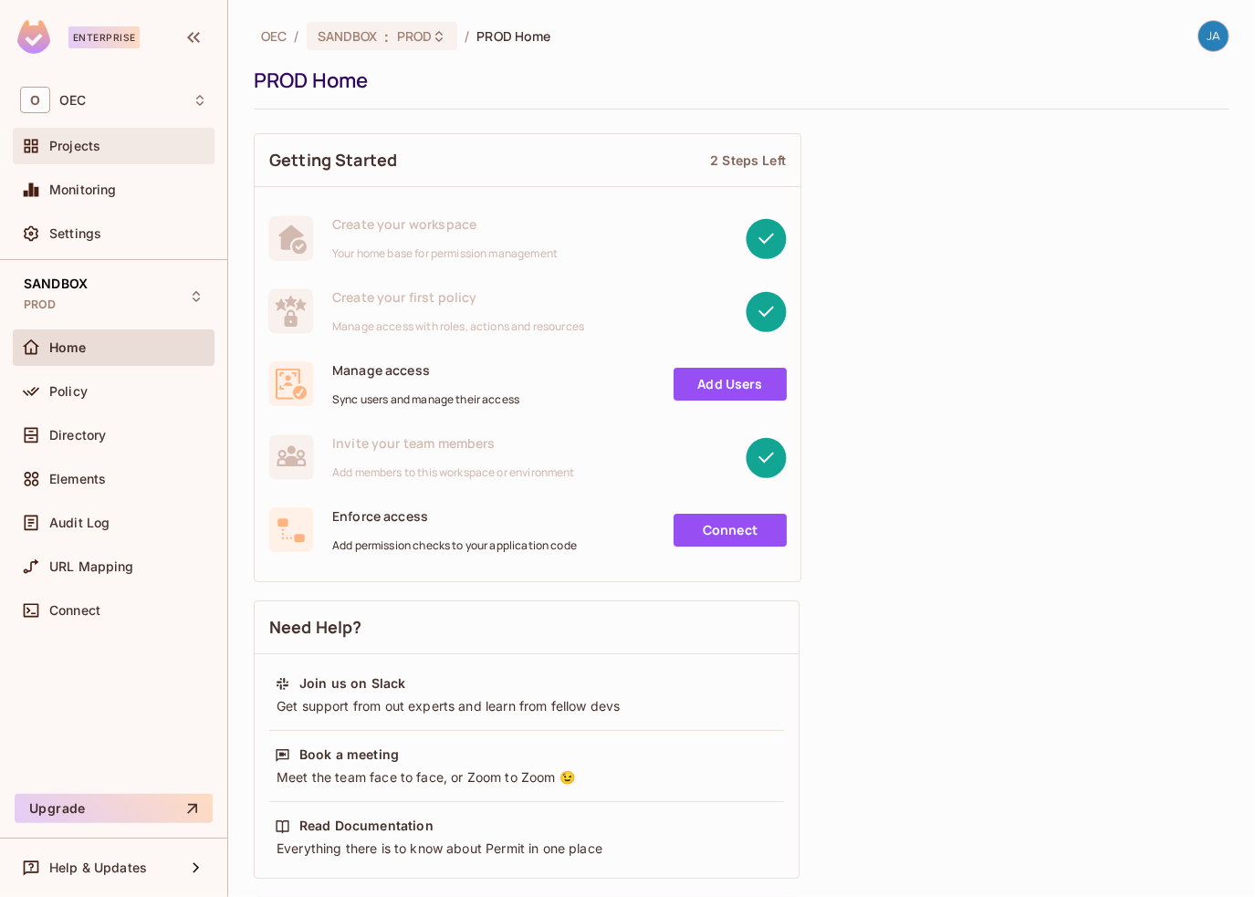
click at [70, 131] on div "Projects" at bounding box center [114, 146] width 202 height 37
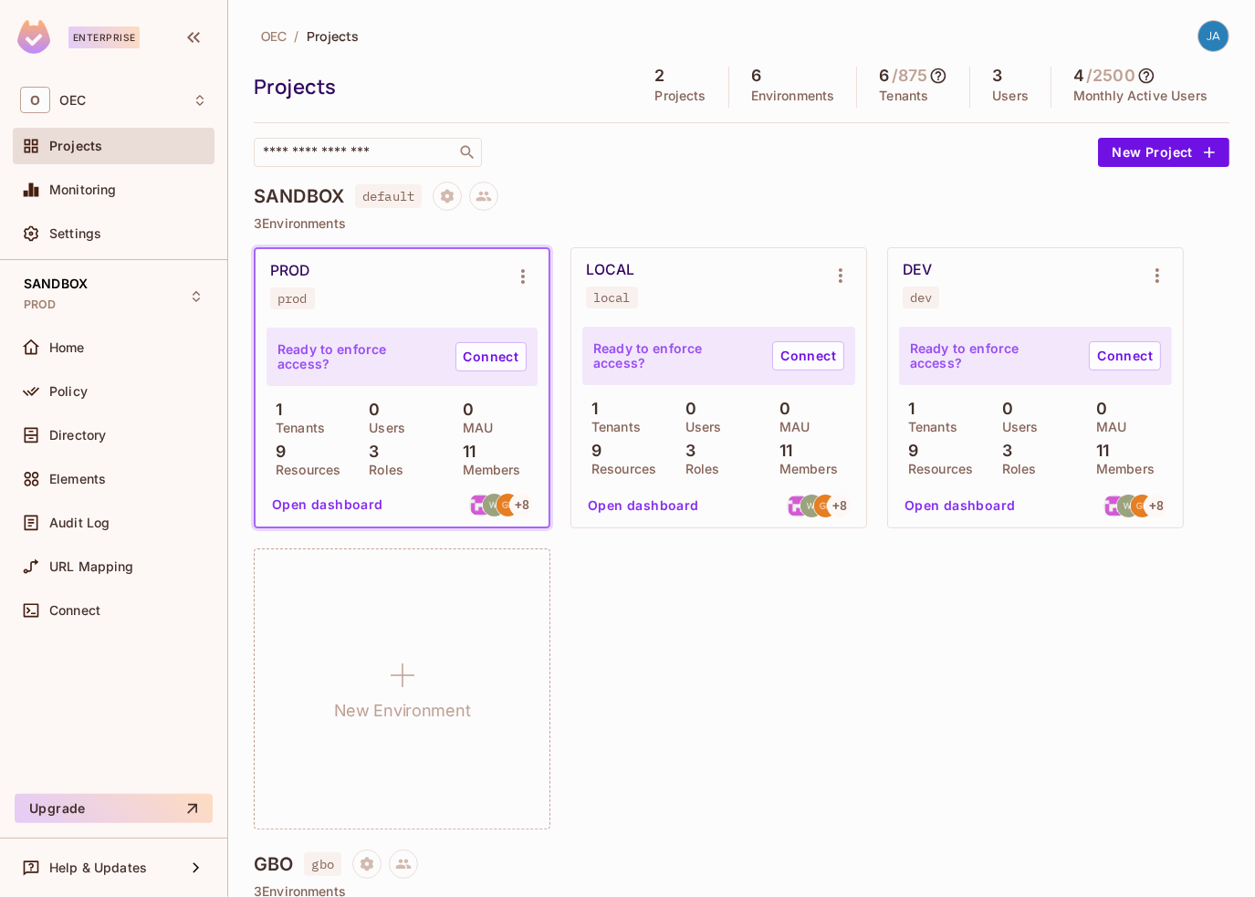
click at [322, 507] on button "Open dashboard" at bounding box center [328, 504] width 126 height 29
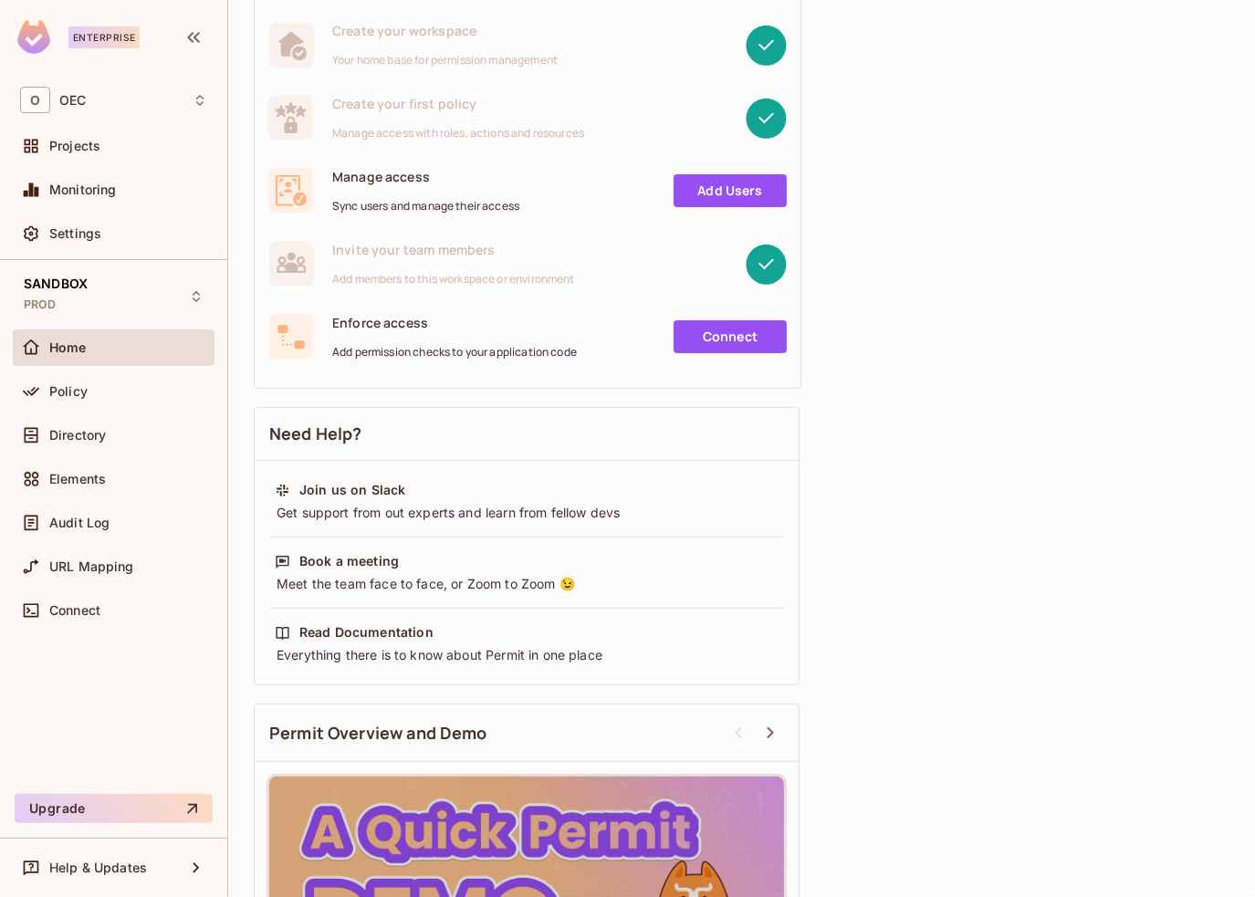
scroll to position [274, 0]
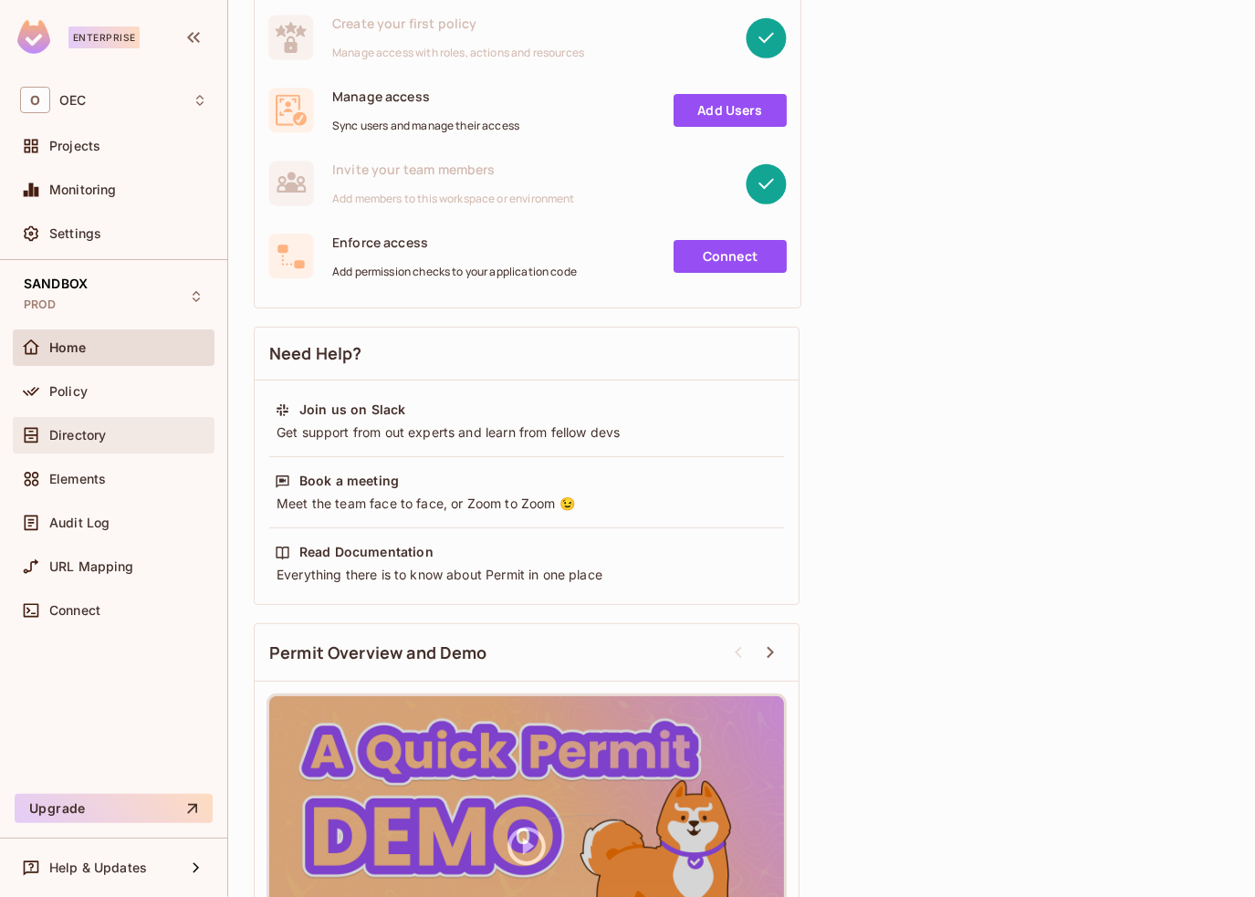
click at [73, 428] on span "Directory" at bounding box center [77, 435] width 57 height 15
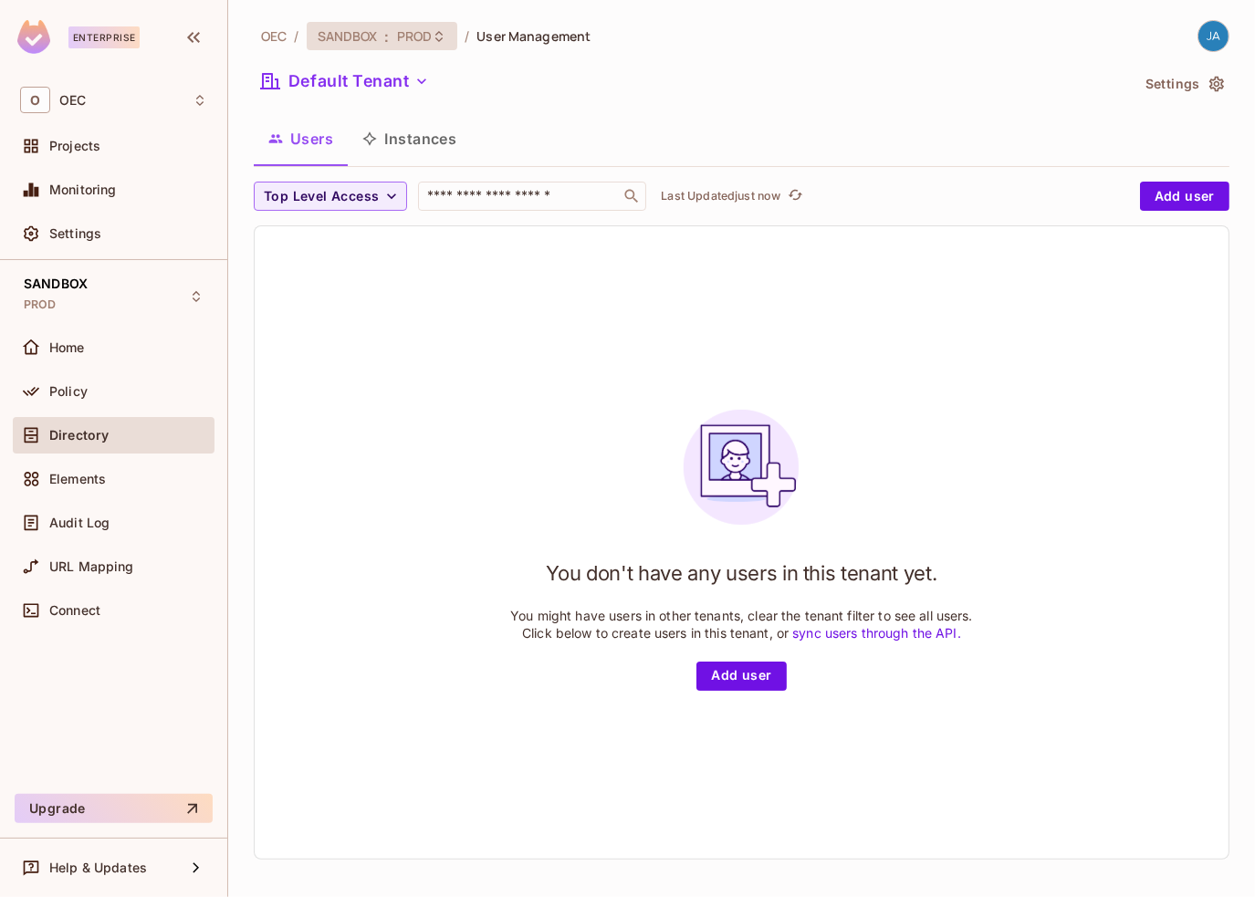
click at [354, 30] on span "SANDBOX" at bounding box center [348, 35] width 60 height 17
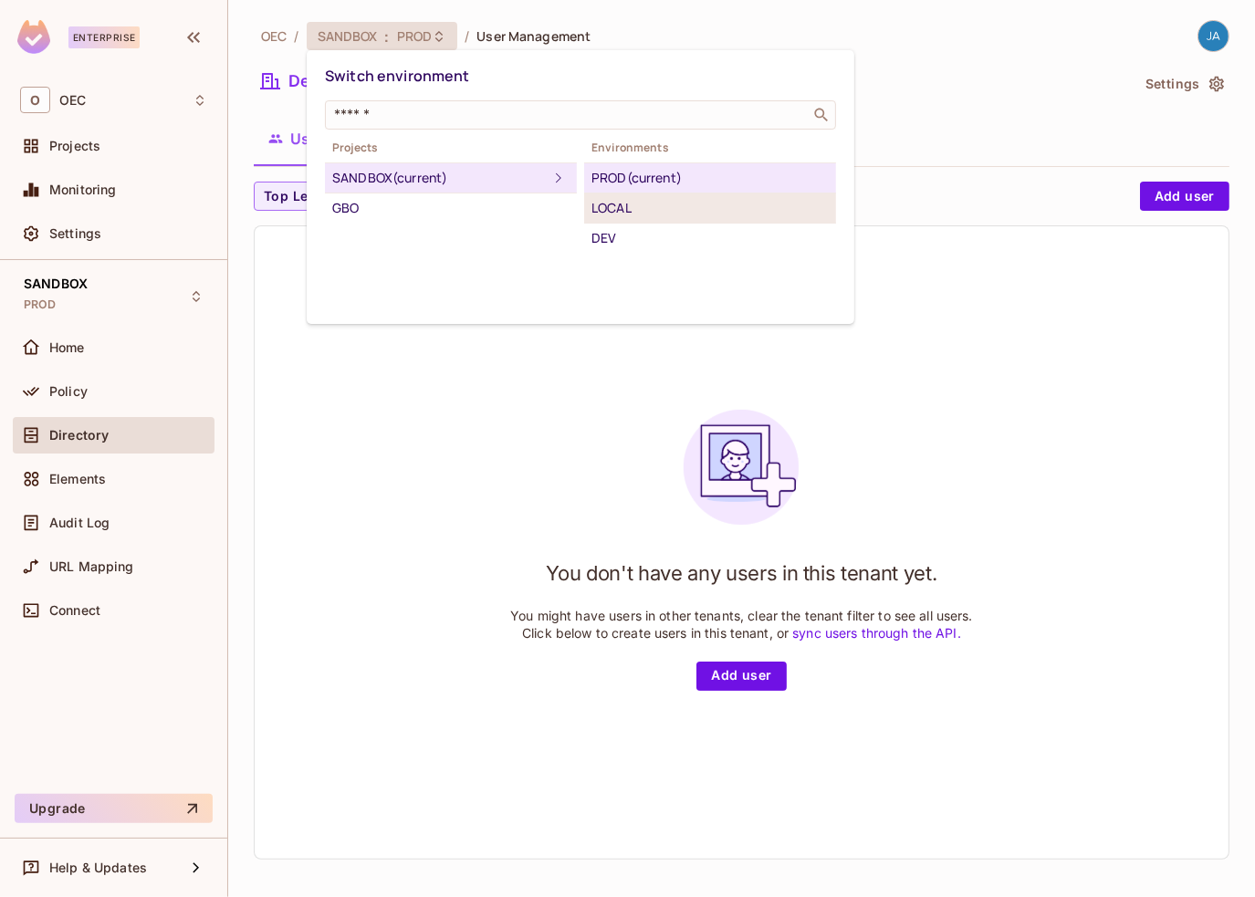
click at [676, 213] on div "LOCAL" at bounding box center [710, 208] width 237 height 22
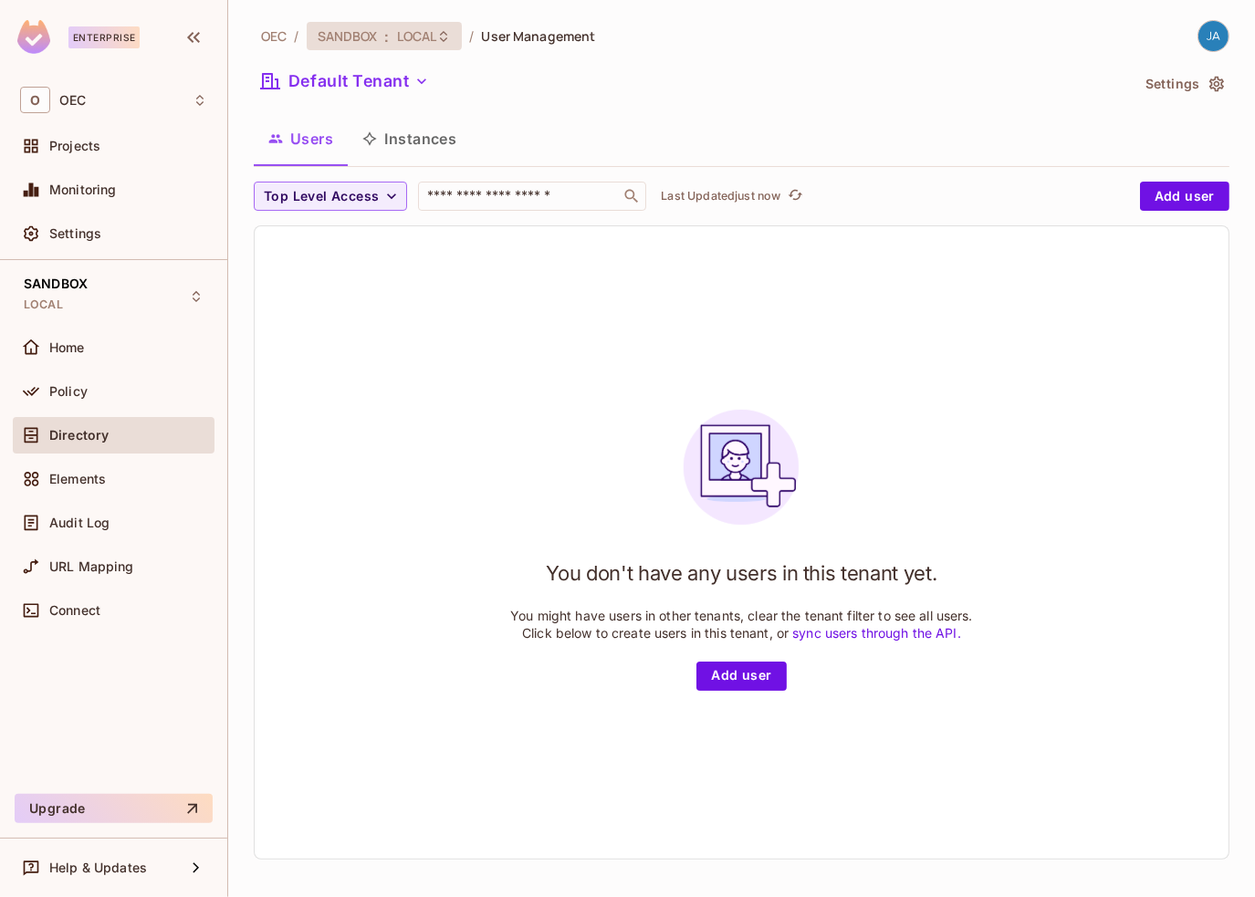
click at [412, 31] on span "LOCAL" at bounding box center [417, 35] width 40 height 17
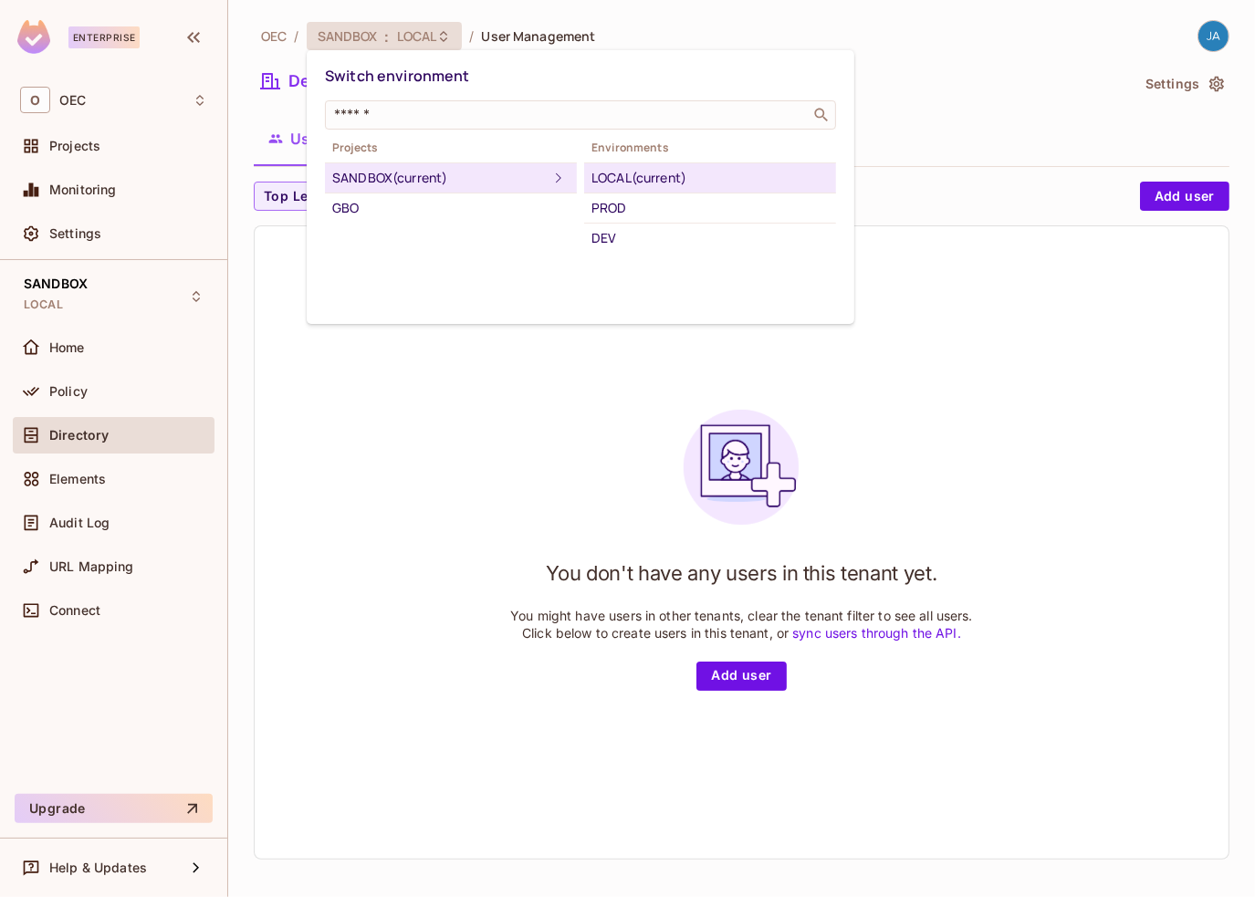
click at [624, 237] on div "DEV" at bounding box center [710, 238] width 237 height 22
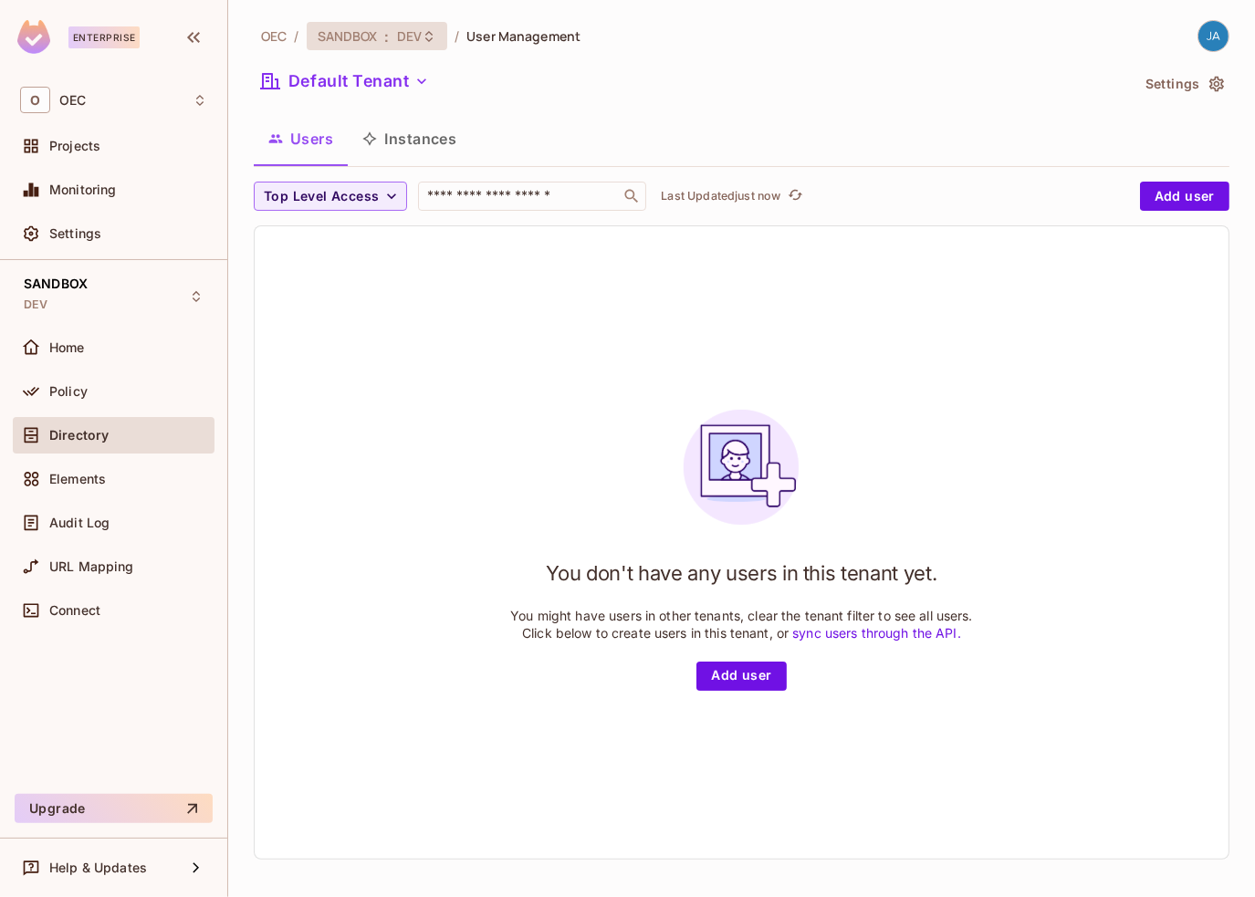
click at [349, 32] on span "SANDBOX" at bounding box center [348, 35] width 60 height 17
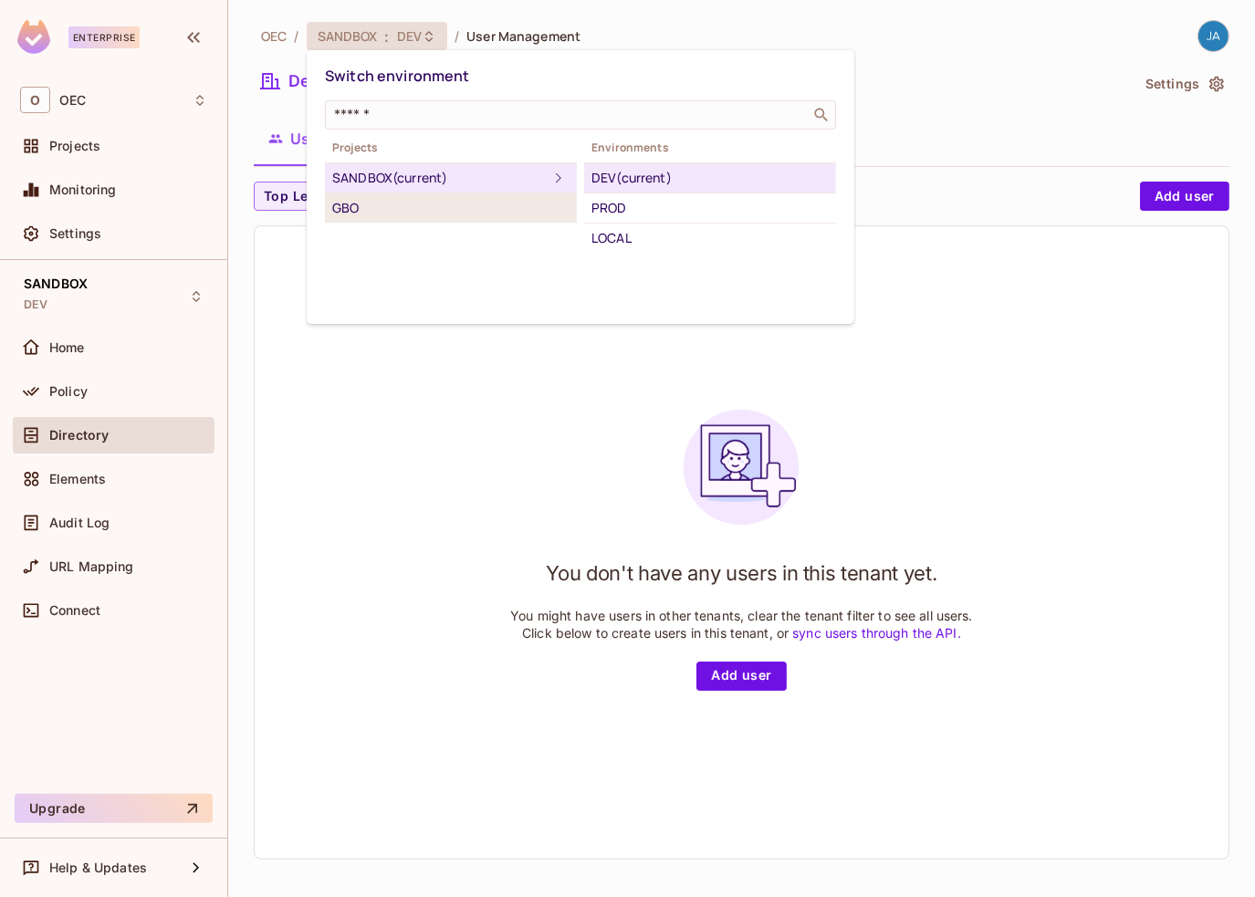
click at [334, 209] on div "GBO" at bounding box center [450, 208] width 237 height 22
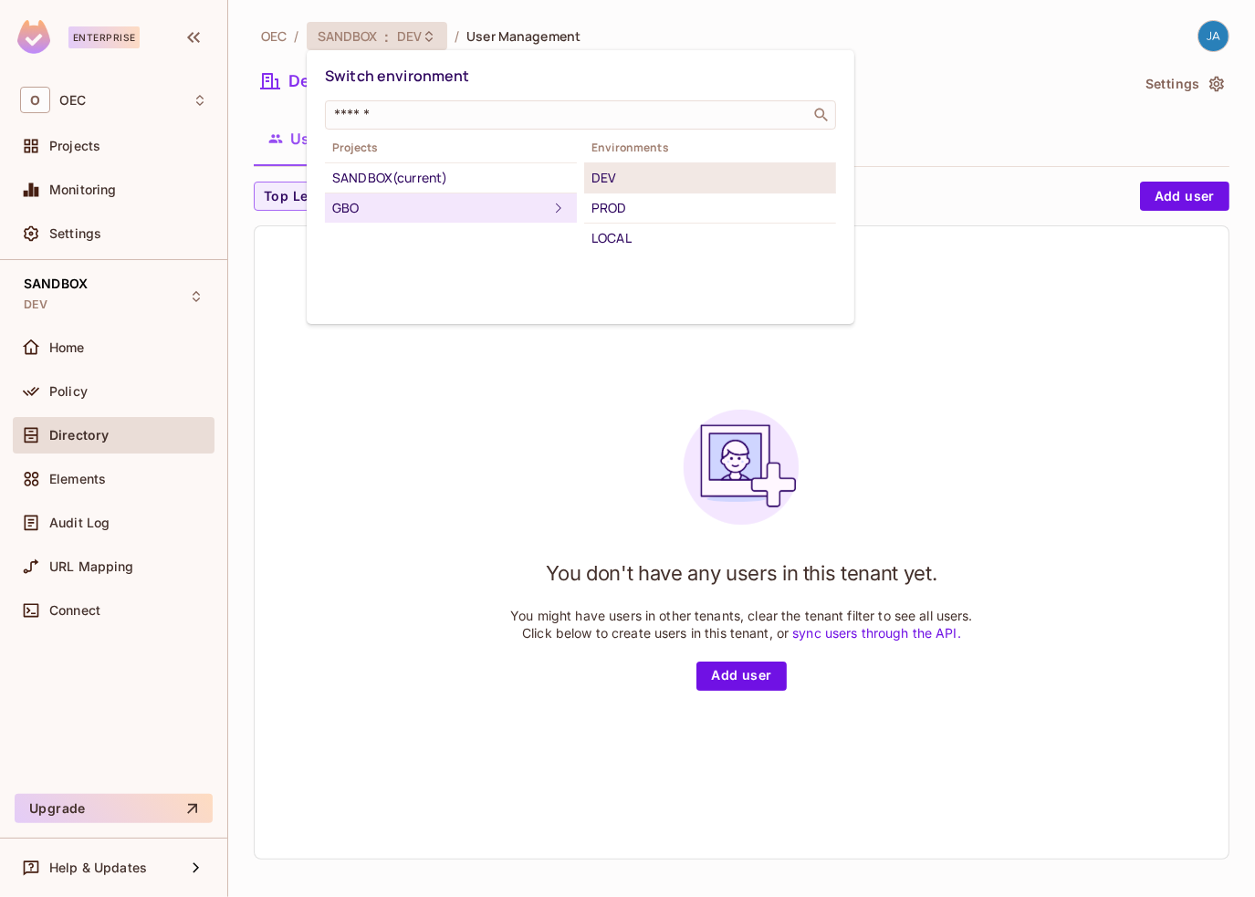
click at [597, 177] on div "DEV" at bounding box center [710, 178] width 237 height 22
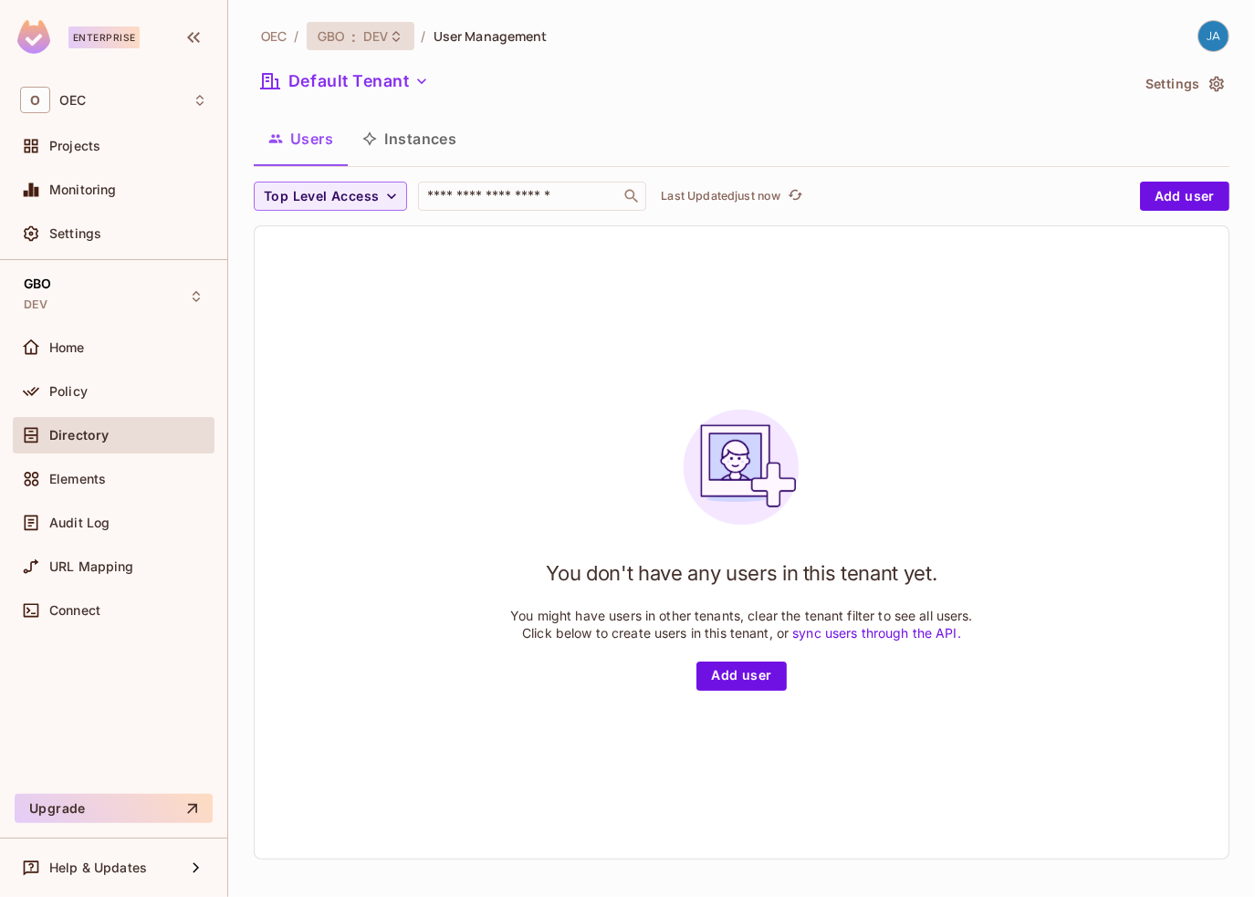
click at [341, 28] on span "GBO" at bounding box center [331, 35] width 26 height 17
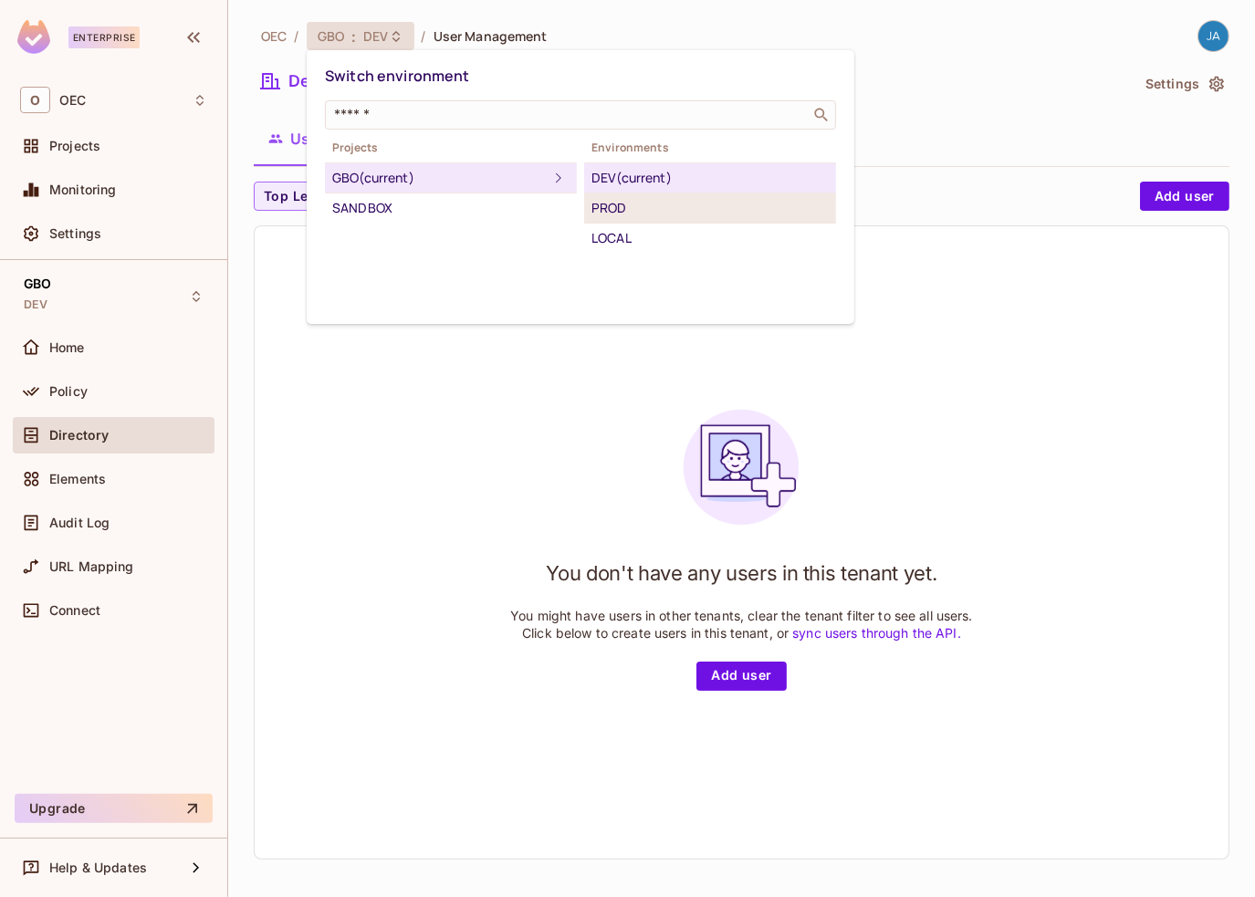
click at [637, 203] on div "PROD" at bounding box center [710, 208] width 237 height 22
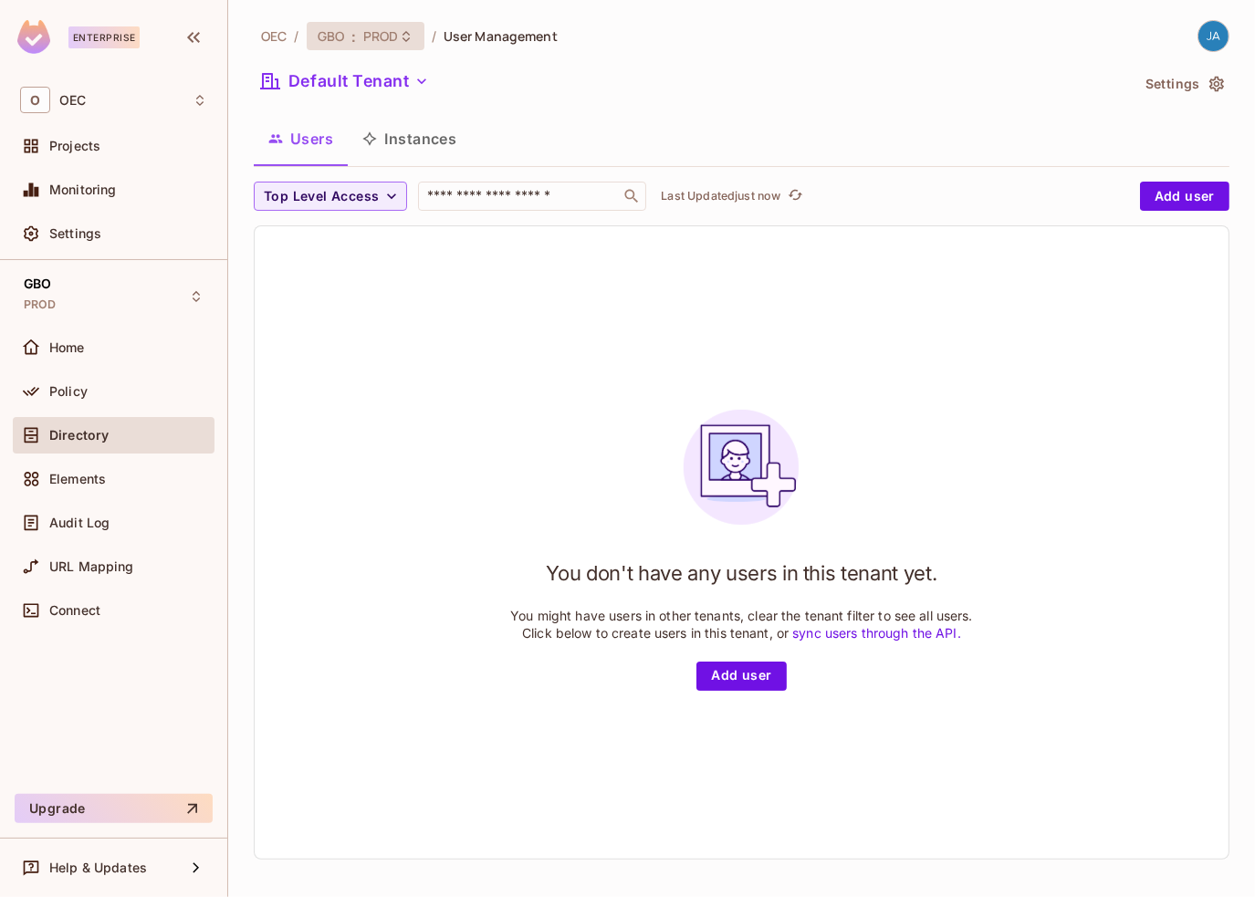
click at [376, 33] on span "PROD" at bounding box center [381, 35] width 36 height 17
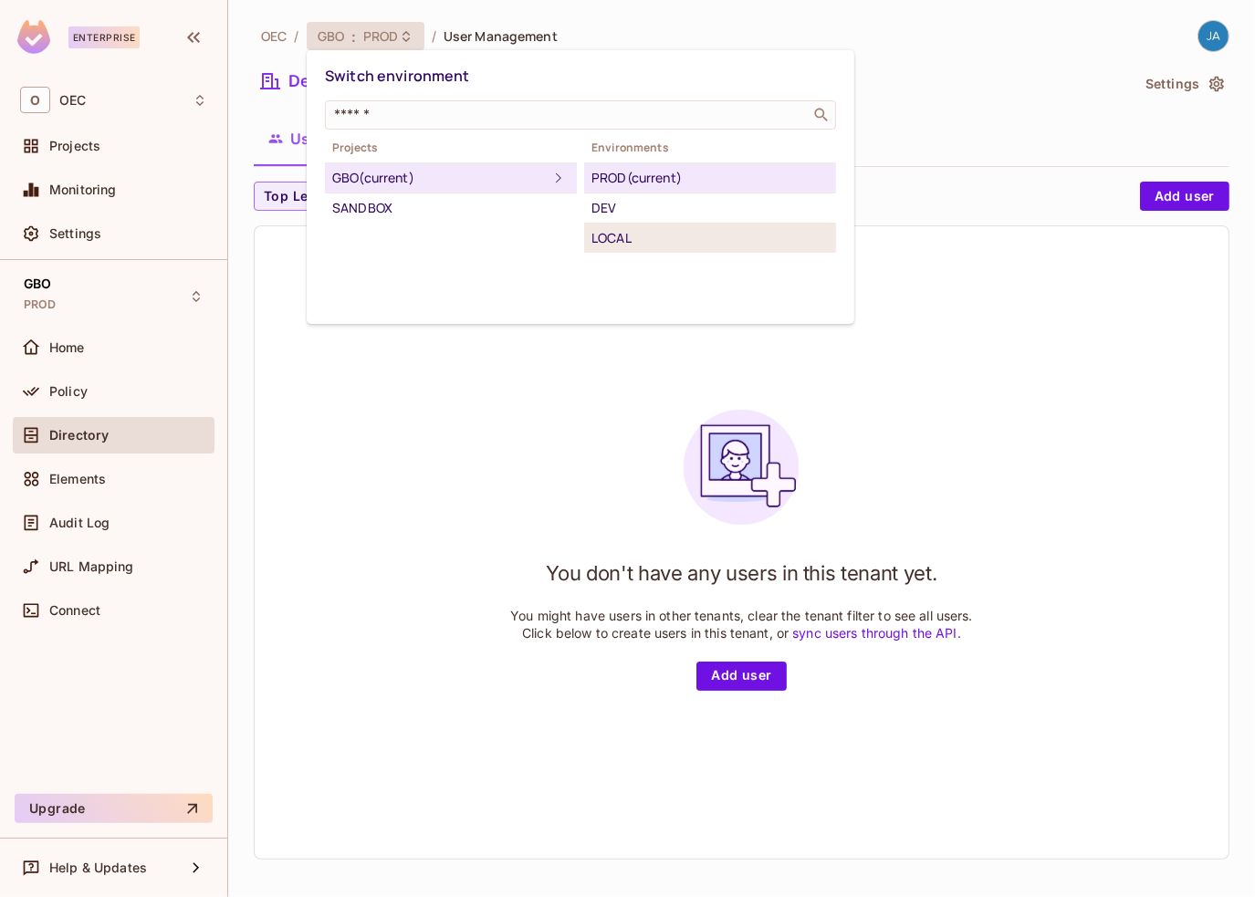
click at [632, 238] on div "LOCAL" at bounding box center [710, 238] width 237 height 22
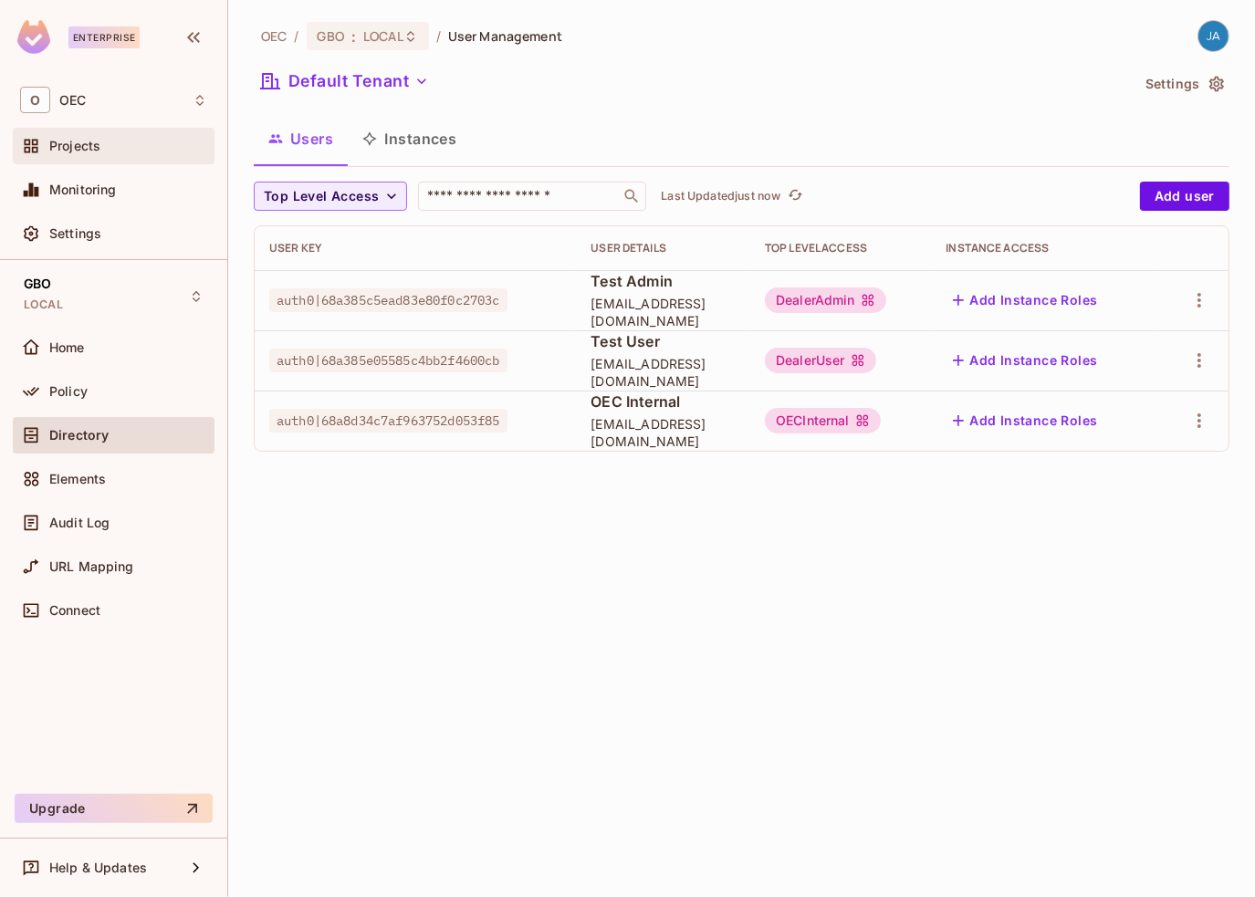
click at [51, 135] on div "Projects" at bounding box center [113, 146] width 187 height 22
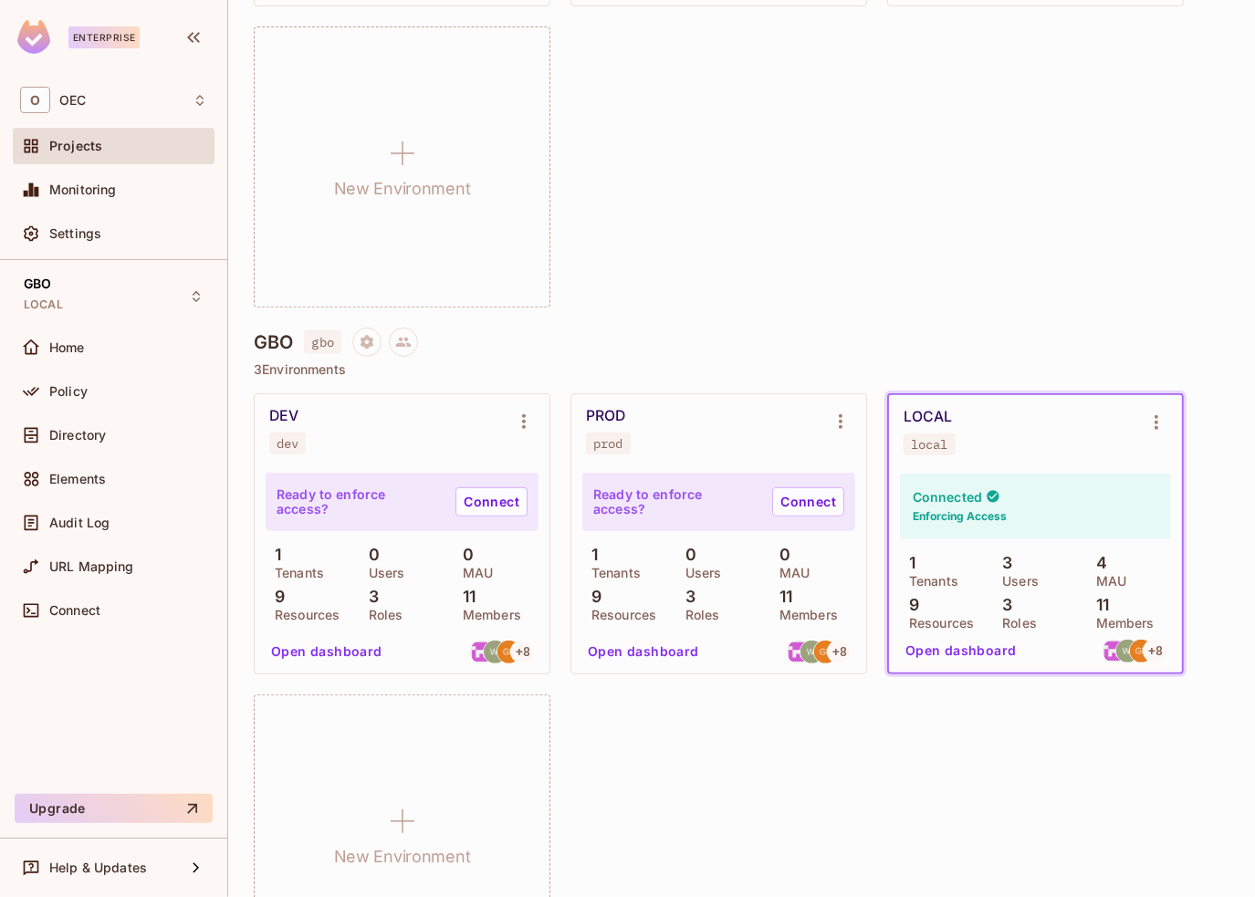
scroll to position [548, 0]
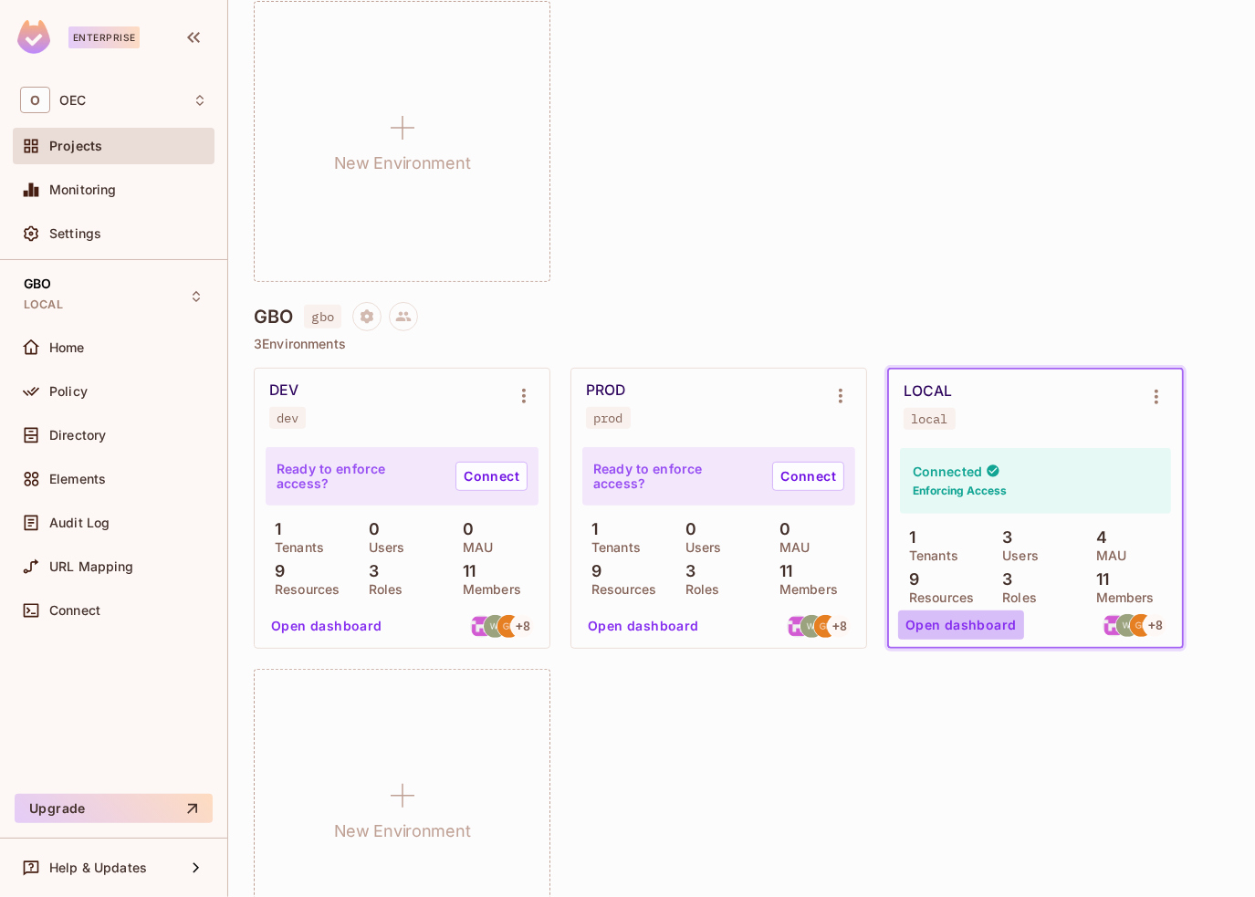
click at [981, 614] on button "Open dashboard" at bounding box center [961, 625] width 126 height 29
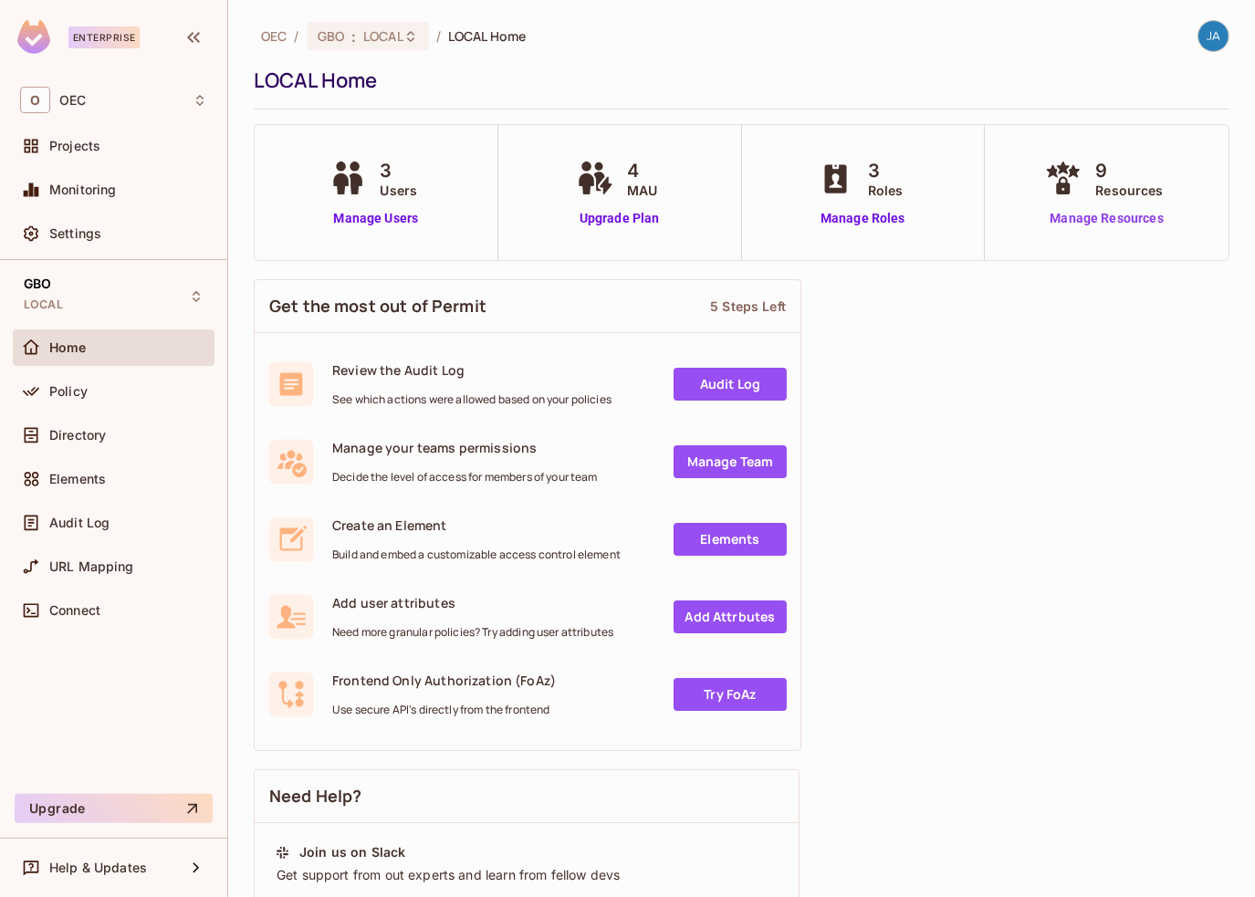
click at [1103, 211] on link "Manage Resources" at bounding box center [1106, 218] width 131 height 19
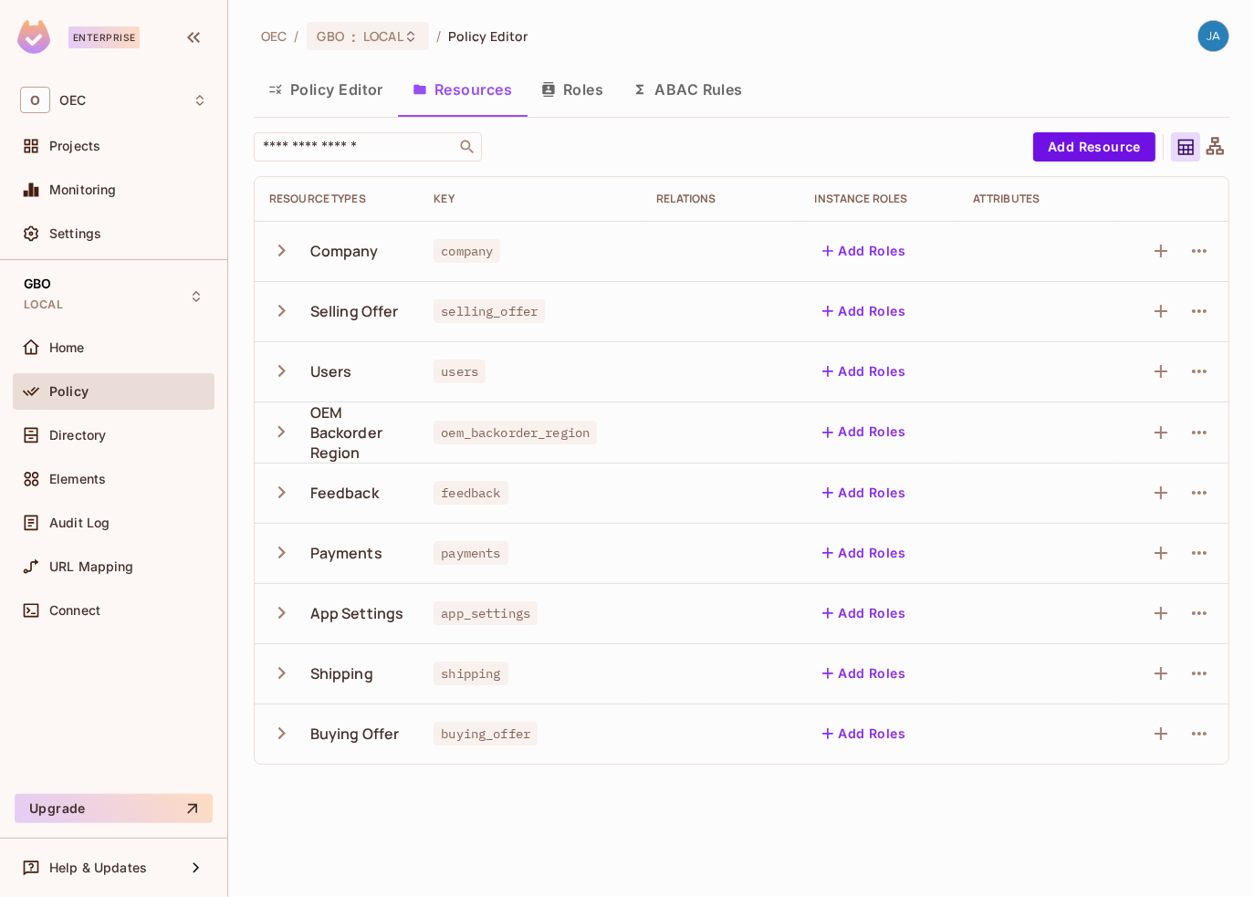
click at [559, 83] on button "Roles" at bounding box center [572, 90] width 91 height 46
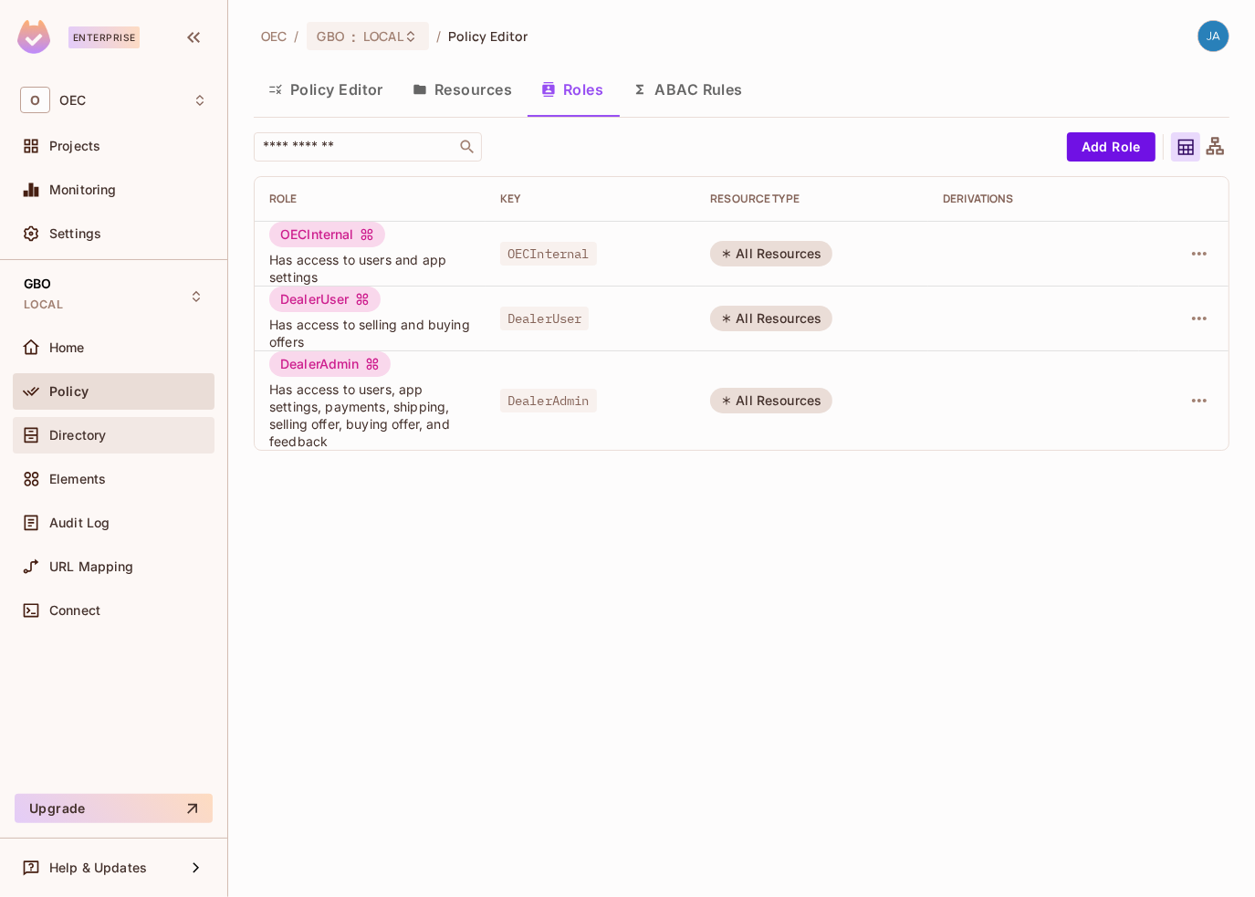
click at [146, 422] on div "Directory" at bounding box center [114, 435] width 202 height 37
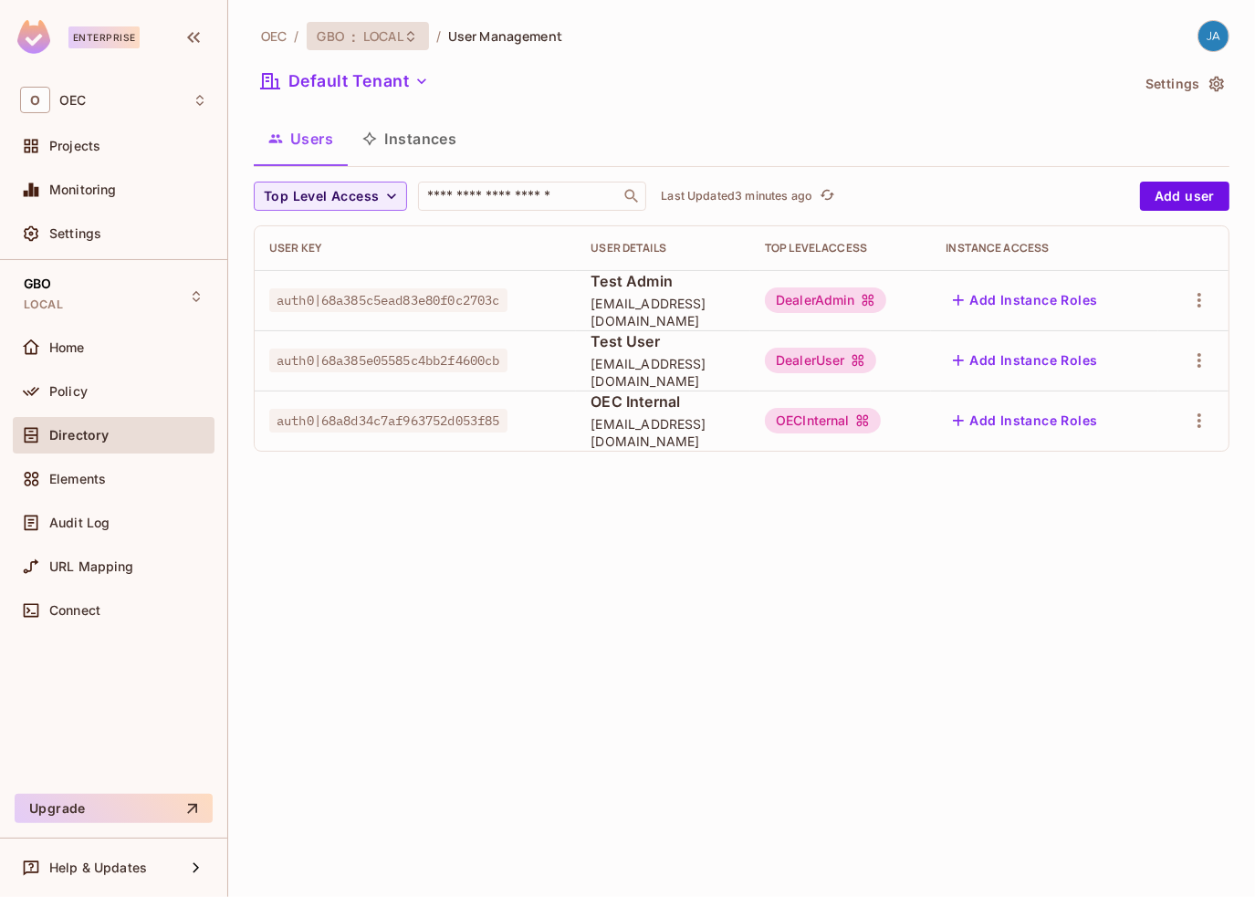
click at [377, 36] on span "LOCAL" at bounding box center [383, 35] width 40 height 17
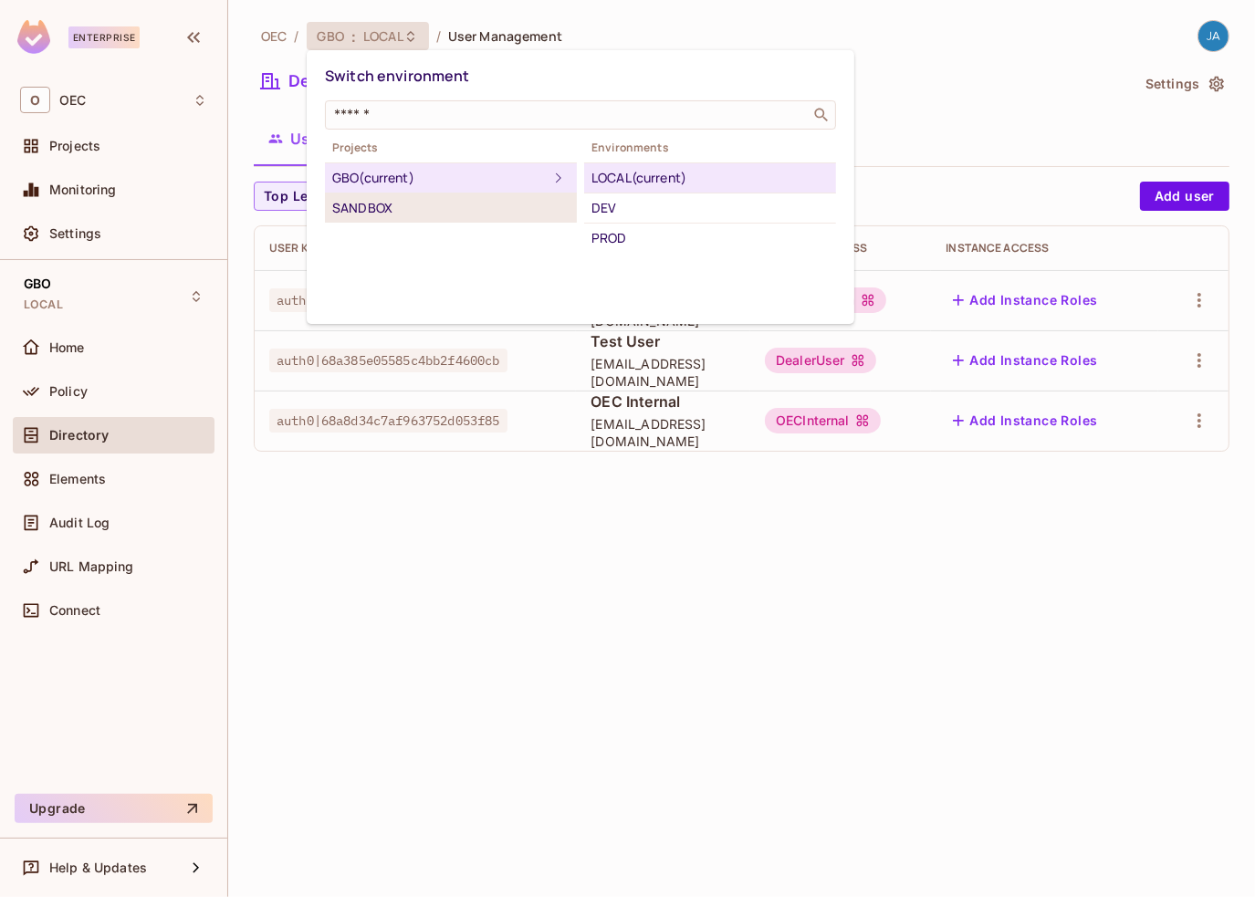
click at [362, 205] on div "SANDBOX" at bounding box center [450, 208] width 237 height 22
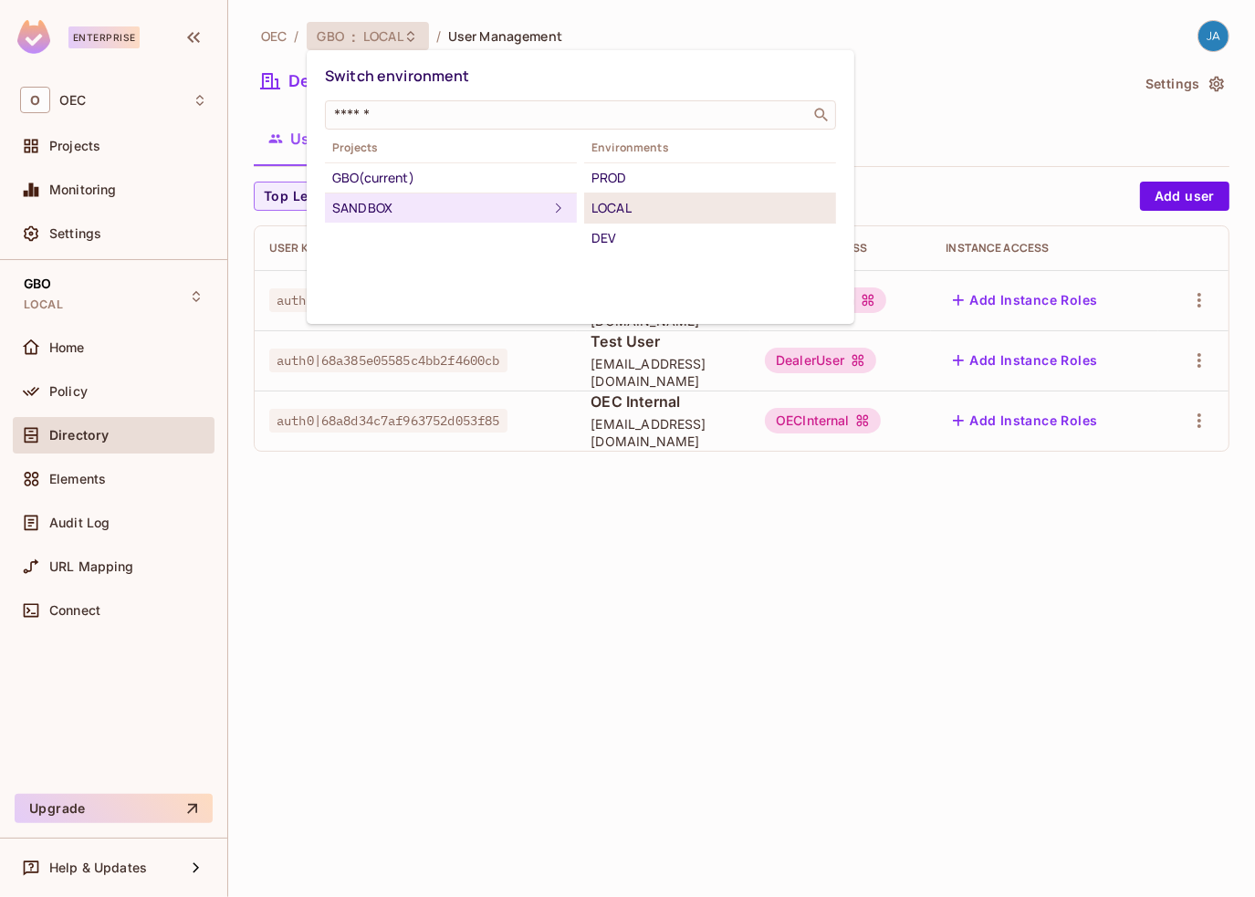
click at [615, 212] on div "LOCAL" at bounding box center [710, 208] width 237 height 22
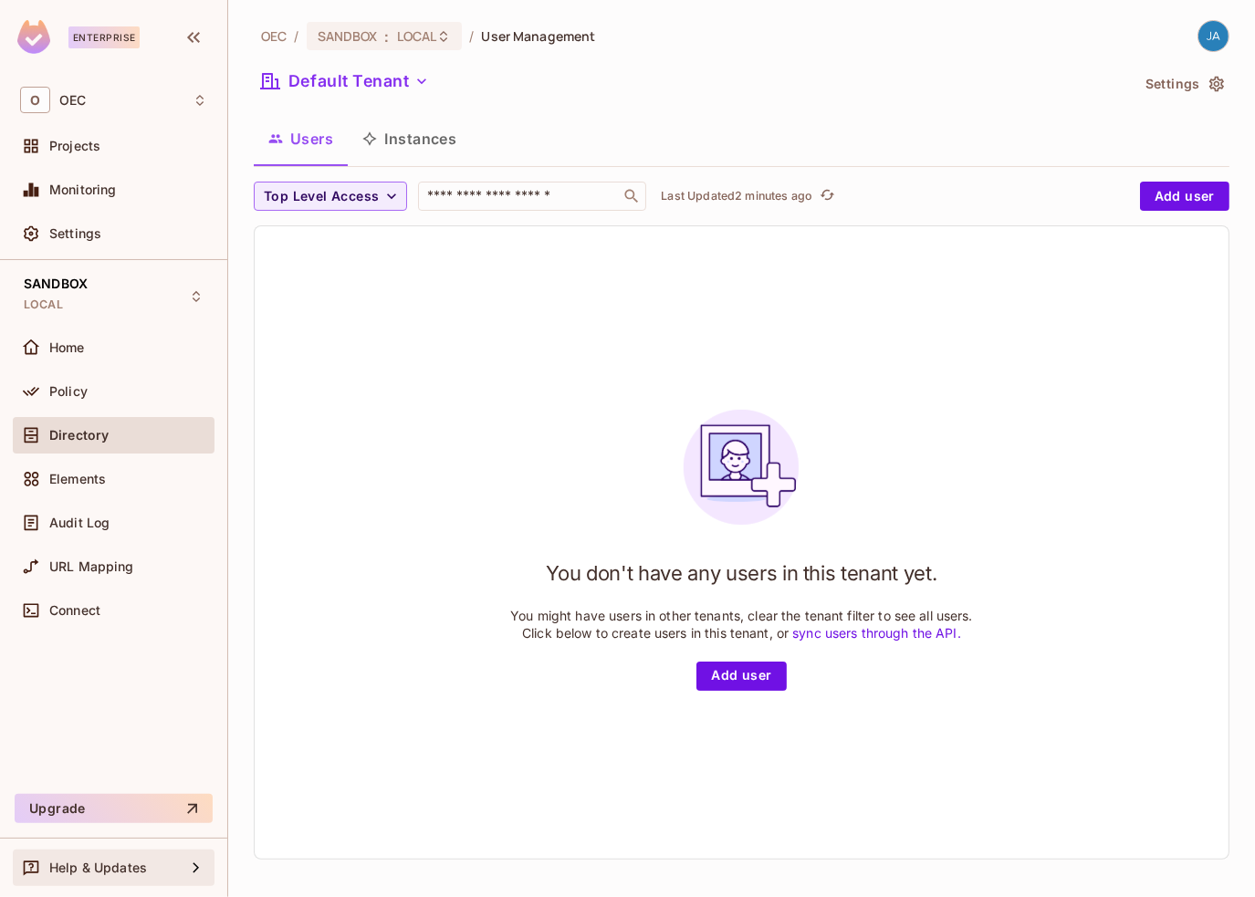
click at [95, 880] on div "Help & Updates" at bounding box center [114, 868] width 202 height 37
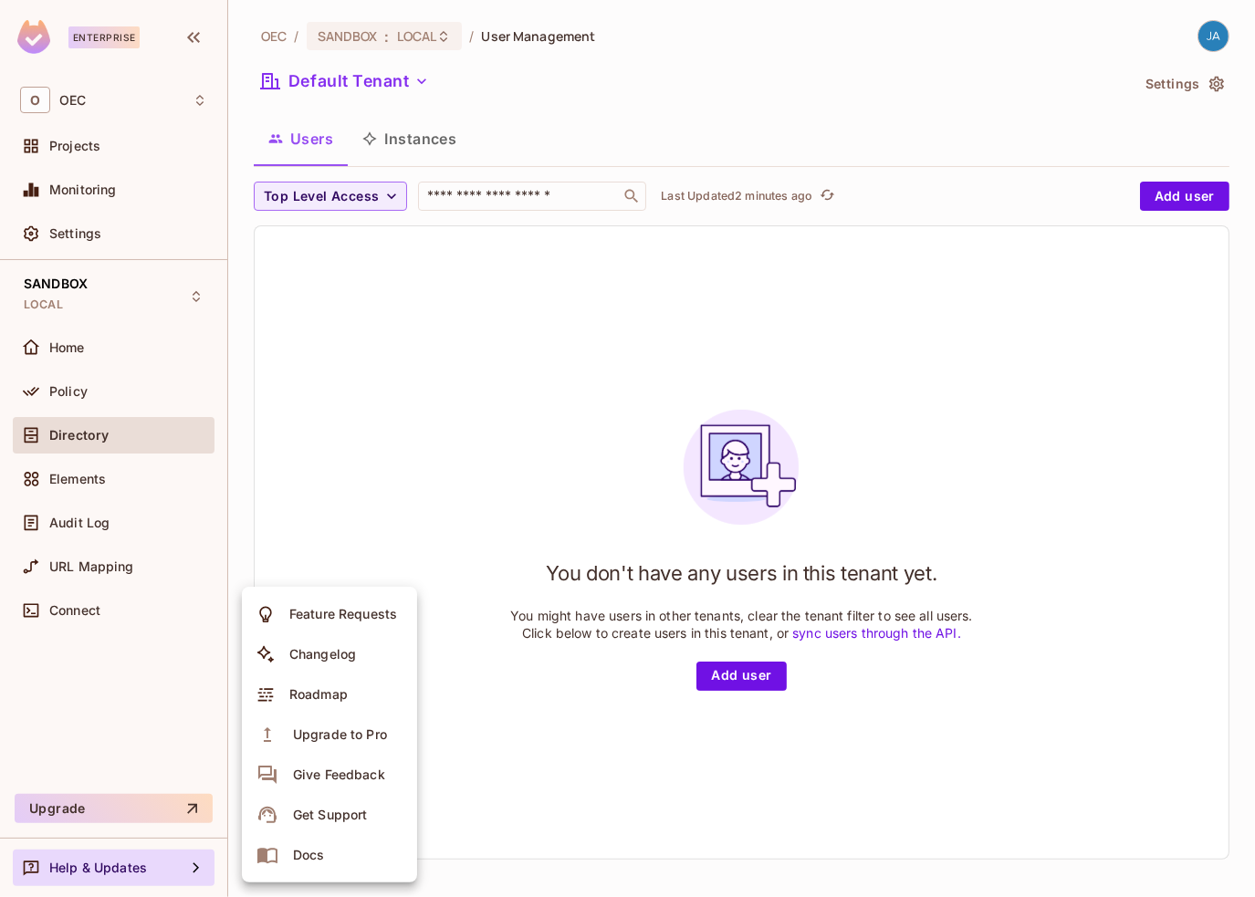
click at [306, 854] on div "Docs" at bounding box center [309, 855] width 32 height 18
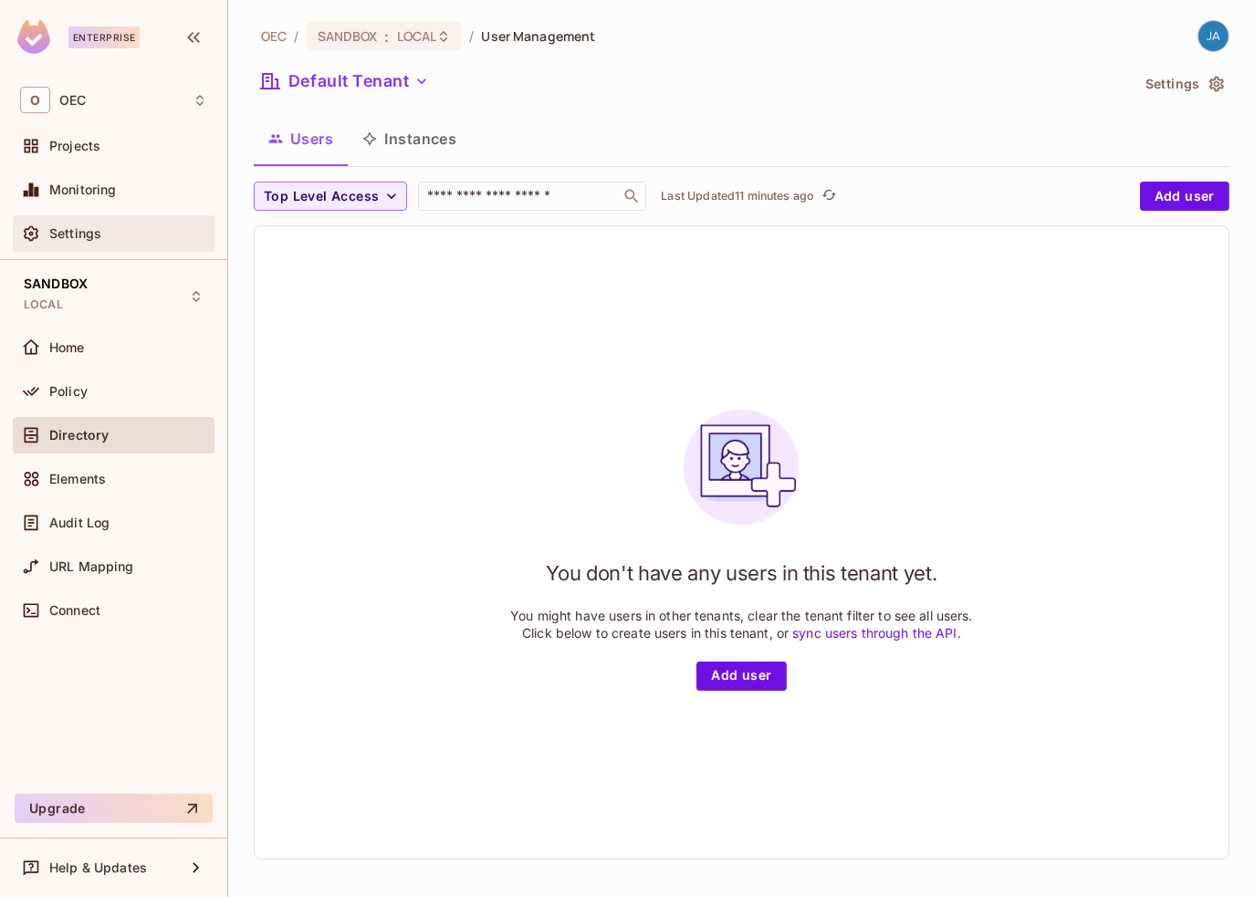
click at [110, 232] on div "Settings" at bounding box center [128, 233] width 158 height 15
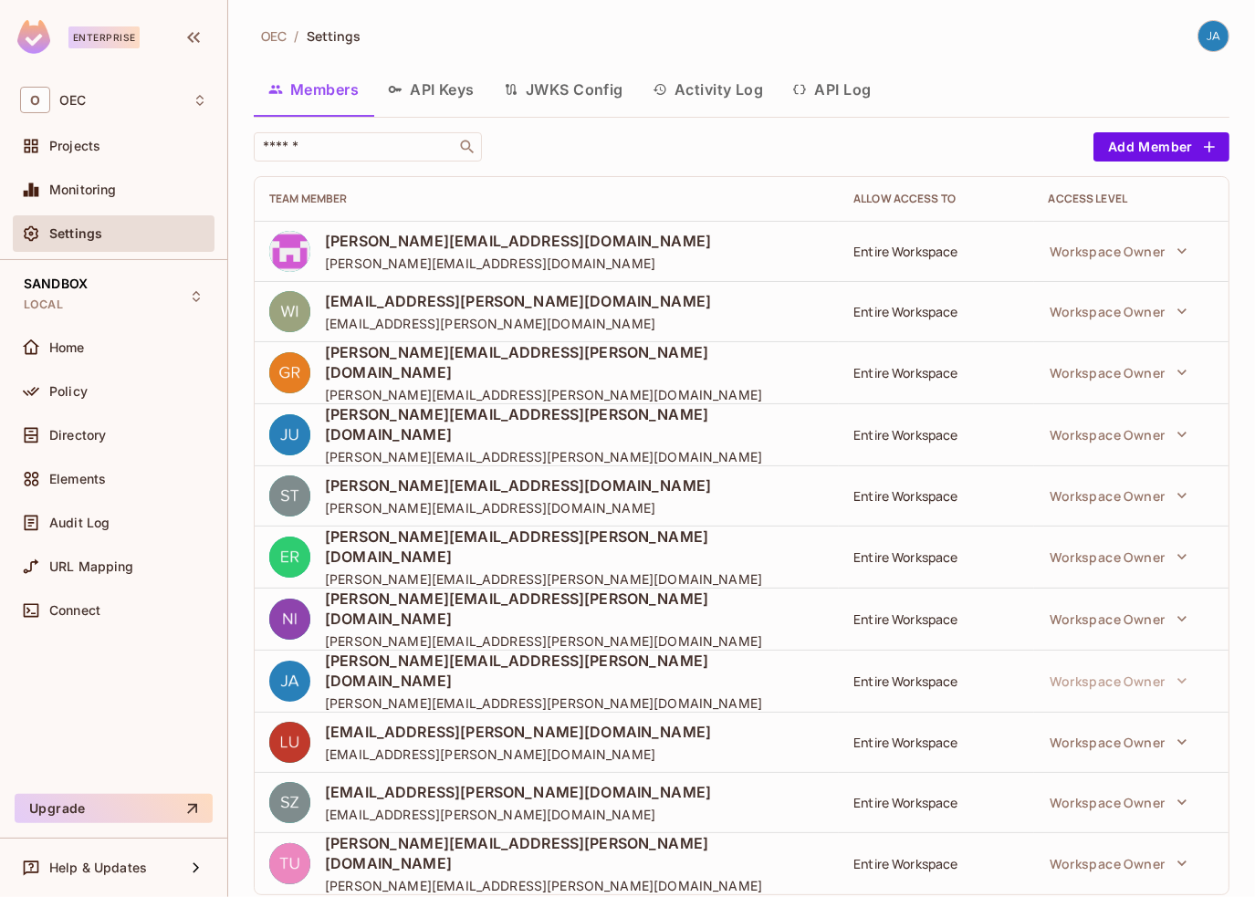
click at [467, 94] on button "API Keys" at bounding box center [431, 90] width 116 height 46
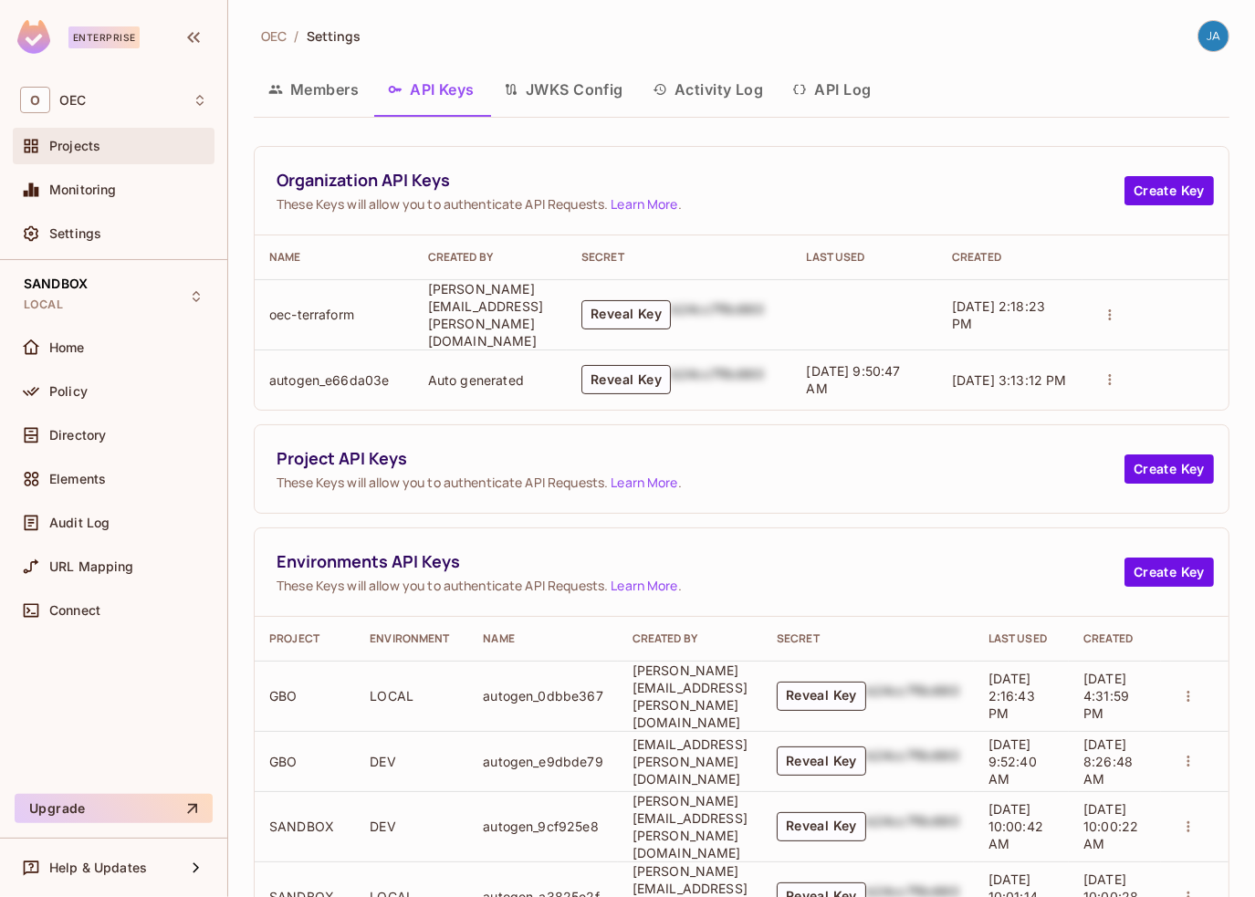
click at [78, 142] on span "Projects" at bounding box center [74, 146] width 51 height 15
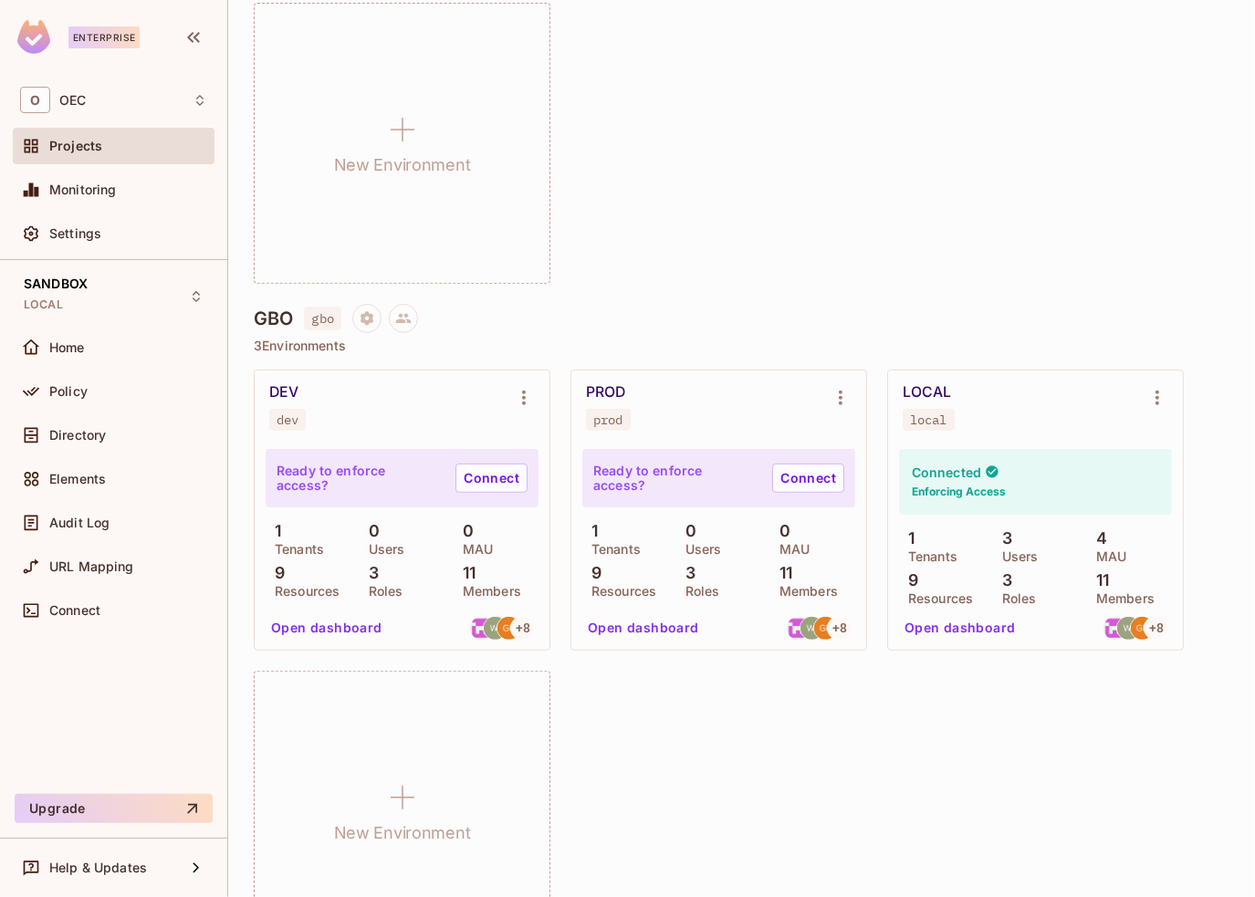
scroll to position [548, 0]
click at [371, 320] on icon "Project settings" at bounding box center [367, 317] width 16 height 16
click at [733, 229] on div at bounding box center [627, 448] width 1255 height 897
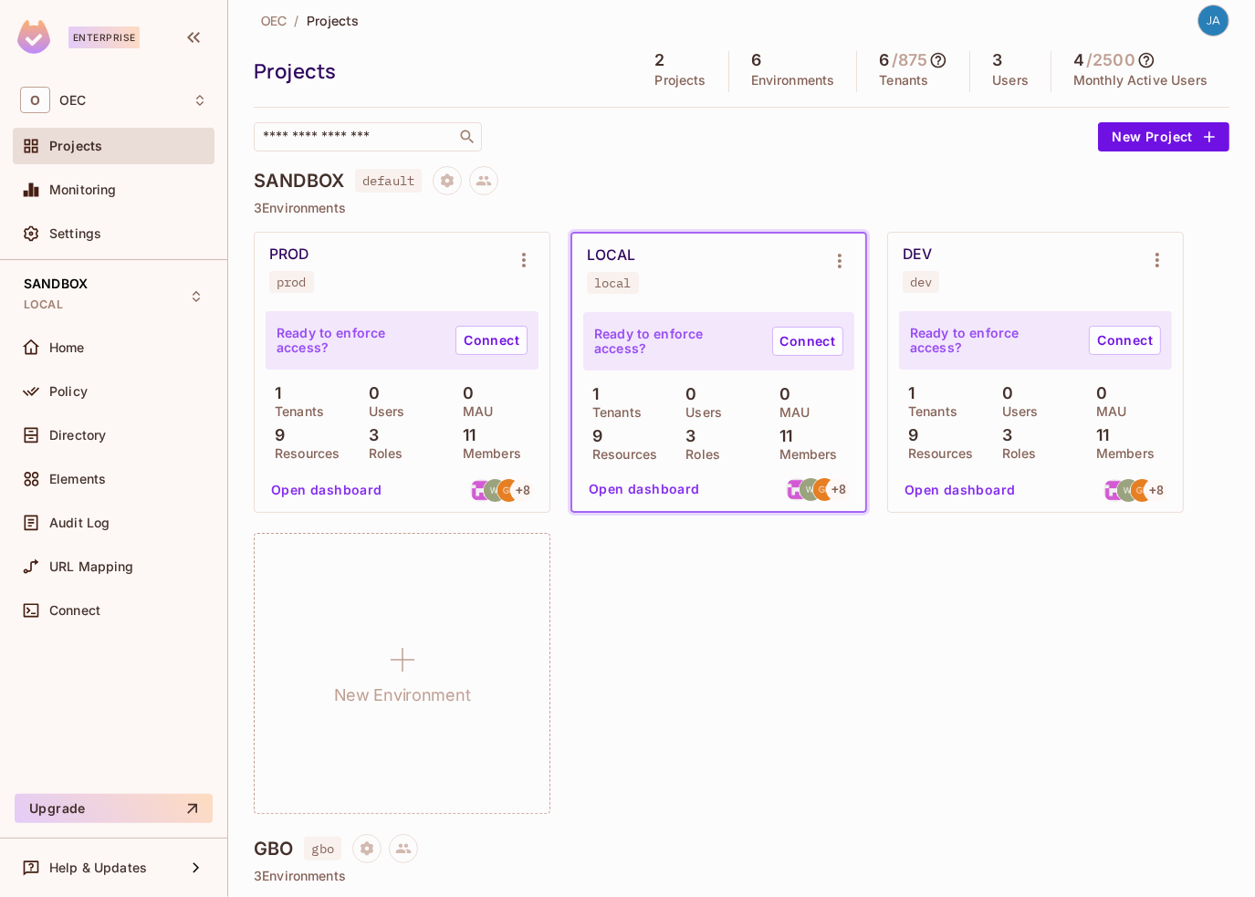
scroll to position [0, 0]
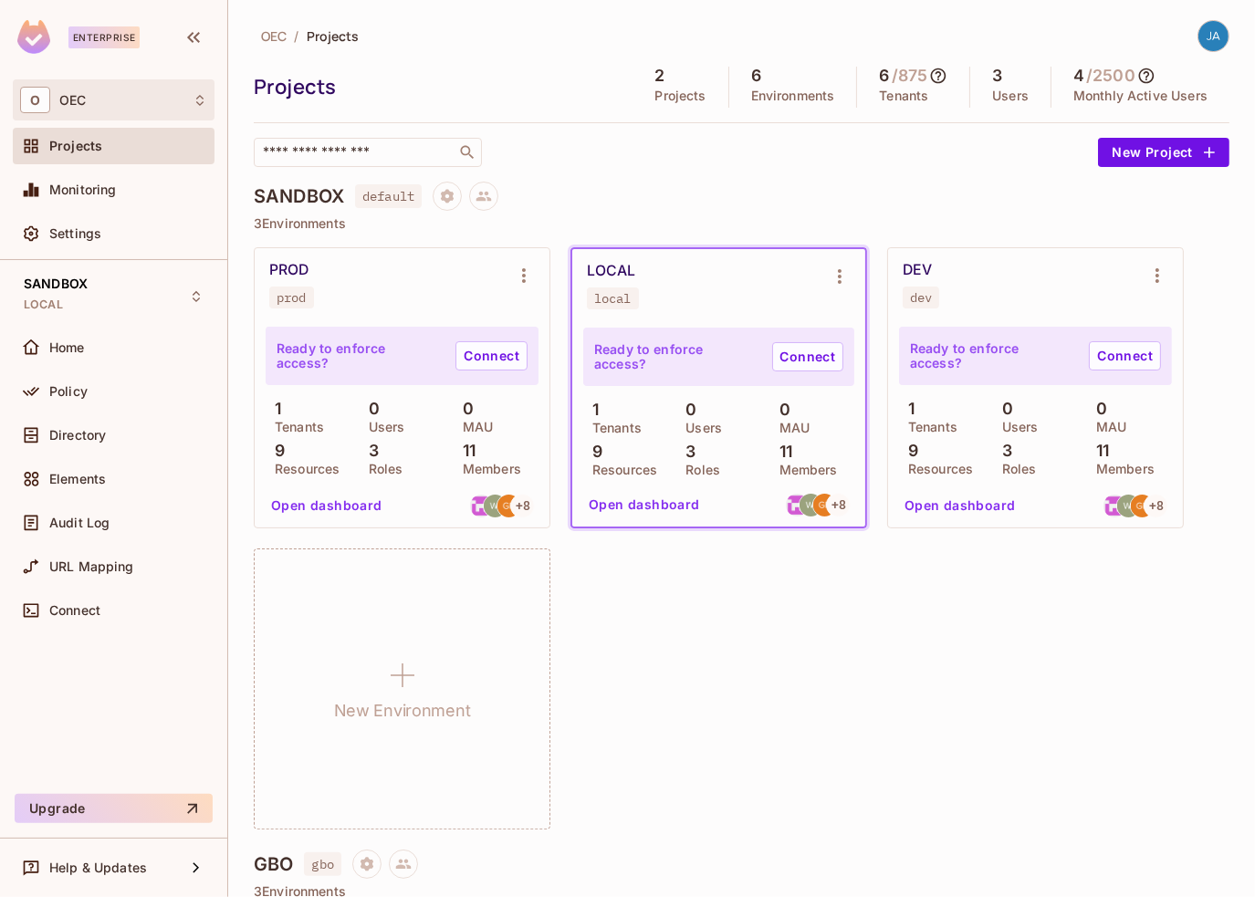
click at [106, 105] on div "O OEC" at bounding box center [113, 100] width 187 height 26
click at [124, 106] on div at bounding box center [627, 448] width 1255 height 897
click at [73, 105] on span "OEC" at bounding box center [72, 100] width 26 height 15
click at [817, 772] on div at bounding box center [627, 448] width 1255 height 897
click at [674, 507] on button "Open dashboard" at bounding box center [645, 504] width 126 height 29
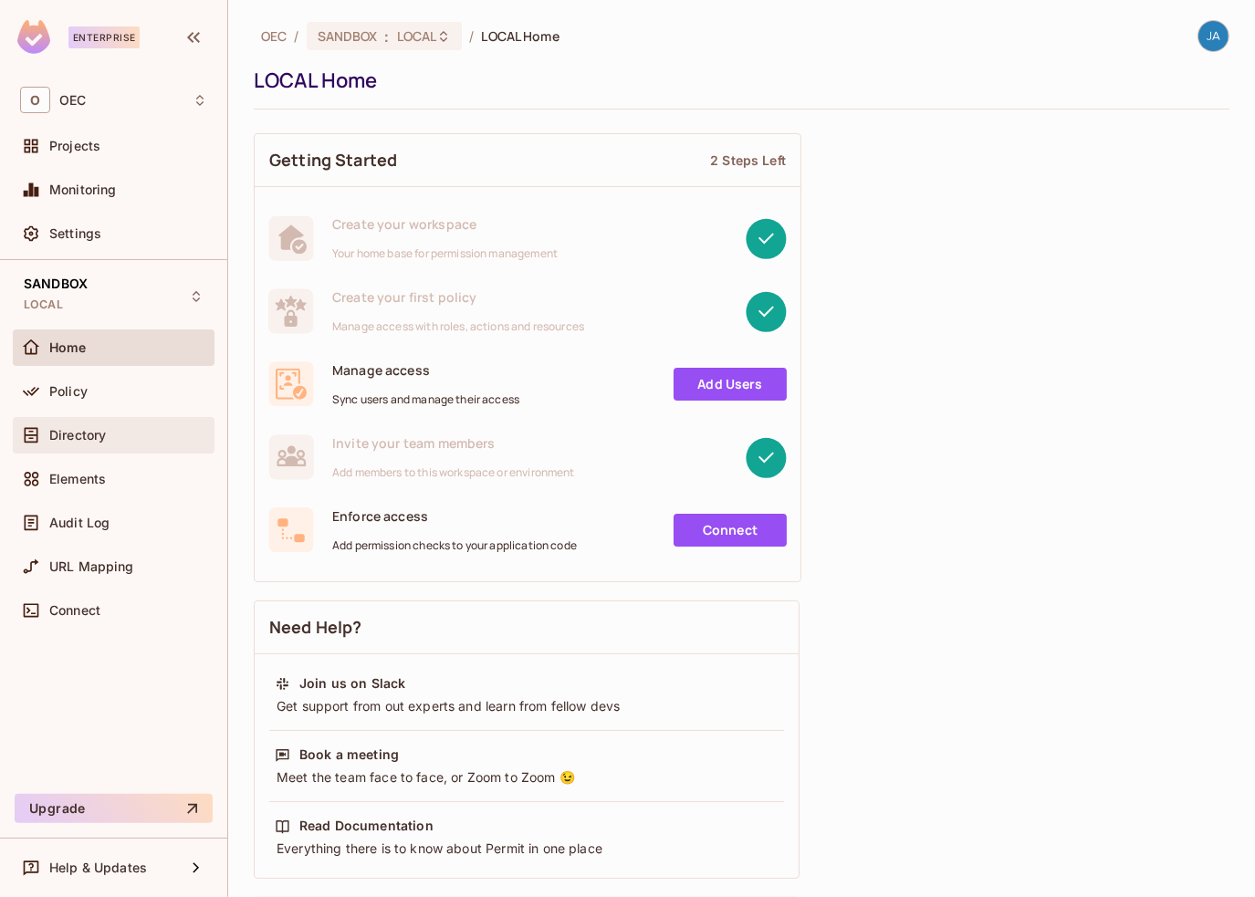
click at [106, 431] on span "Directory" at bounding box center [77, 435] width 57 height 15
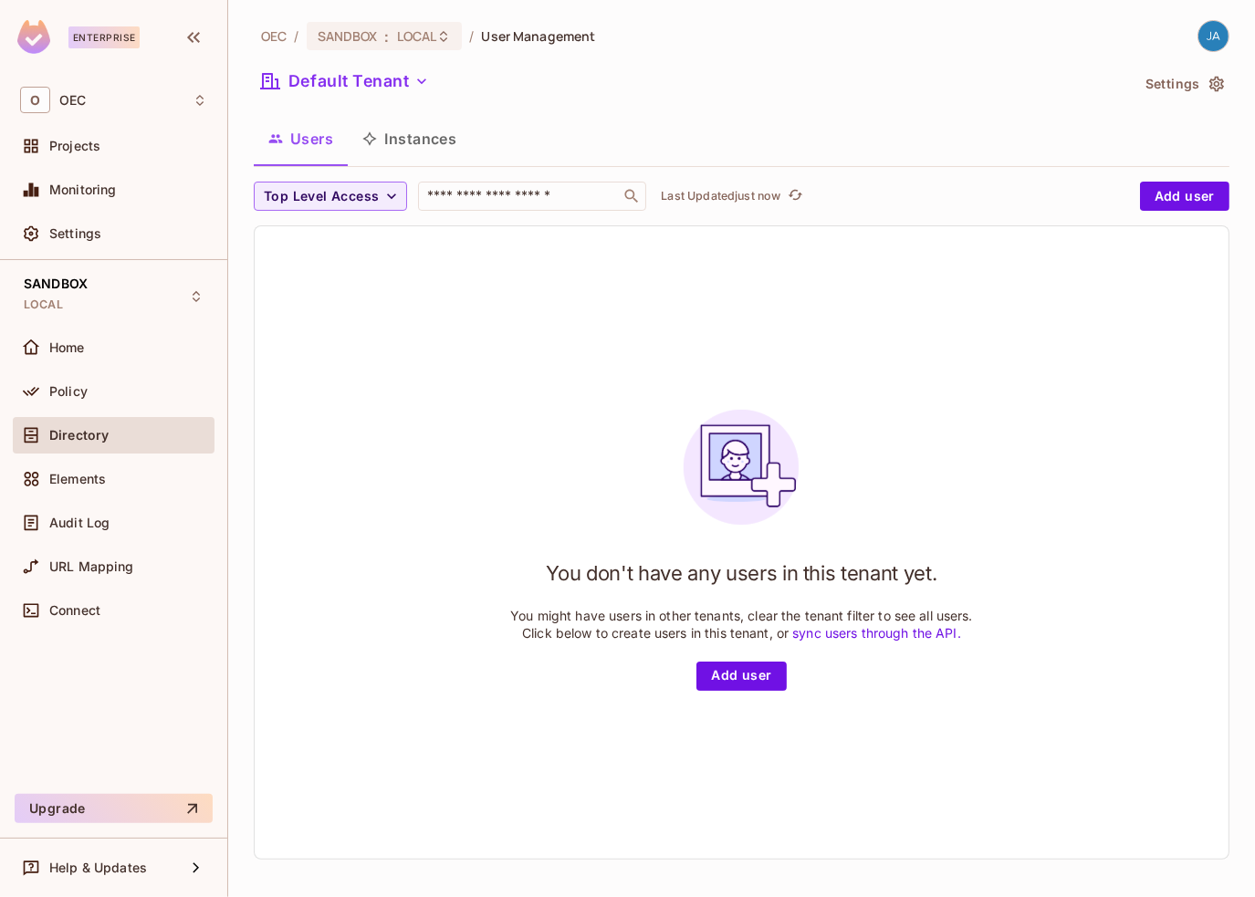
click at [1173, 83] on button "Settings" at bounding box center [1183, 83] width 91 height 29
click at [1180, 196] on button "Add user" at bounding box center [1184, 196] width 89 height 29
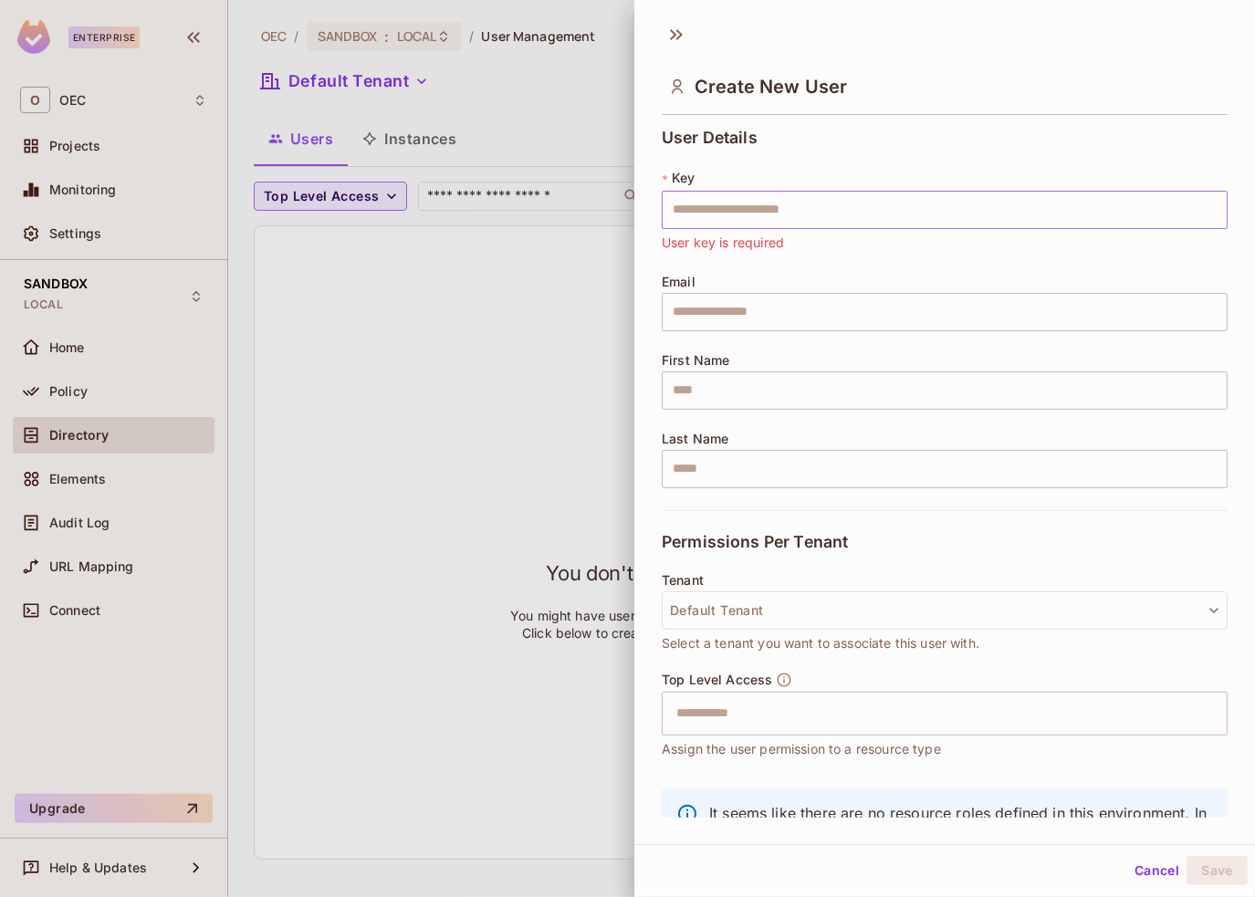
click at [741, 205] on input "text" at bounding box center [945, 210] width 566 height 38
paste input "**********"
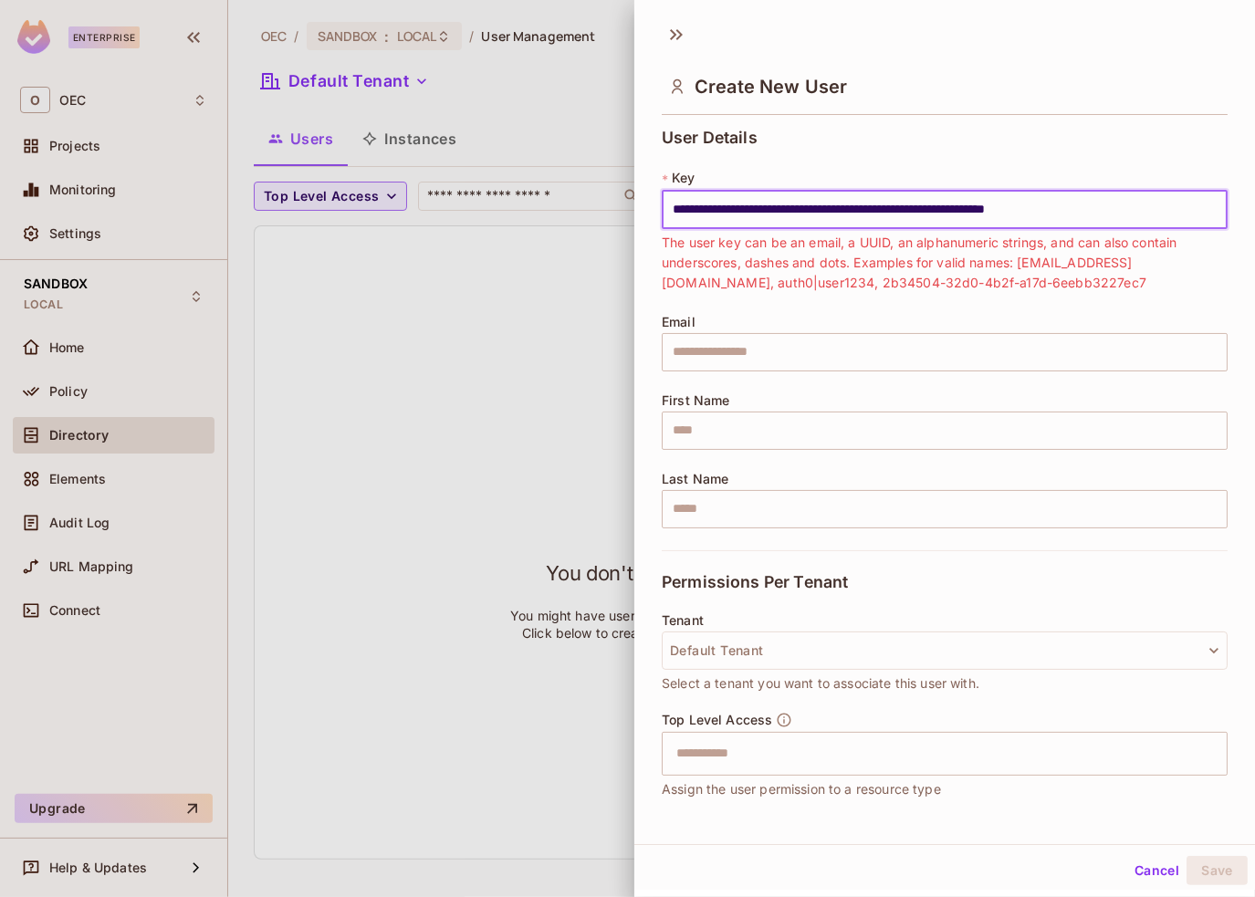
click at [839, 192] on input "**********" at bounding box center [945, 210] width 566 height 38
paste input "text"
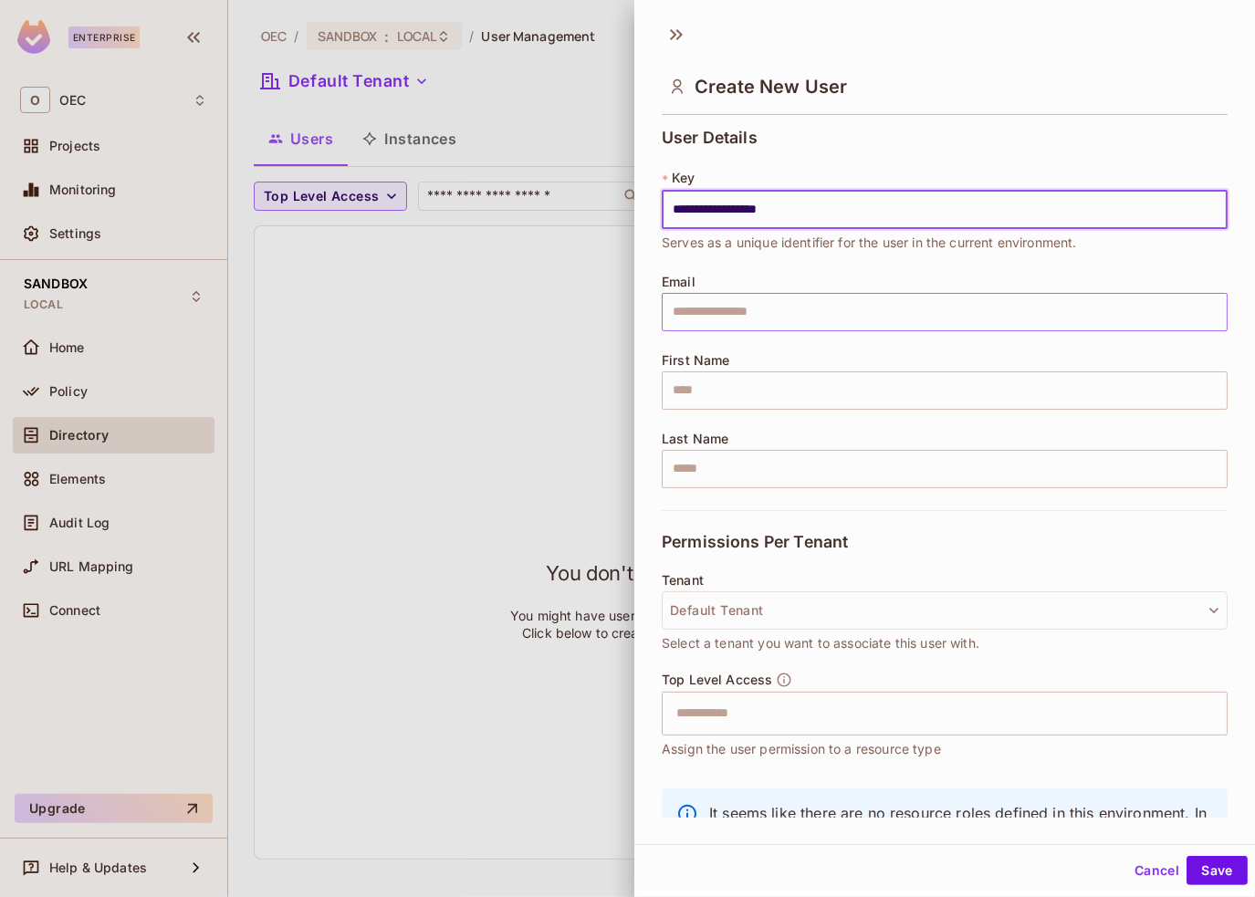
type input "**********"
click at [829, 310] on input "text" at bounding box center [945, 312] width 566 height 38
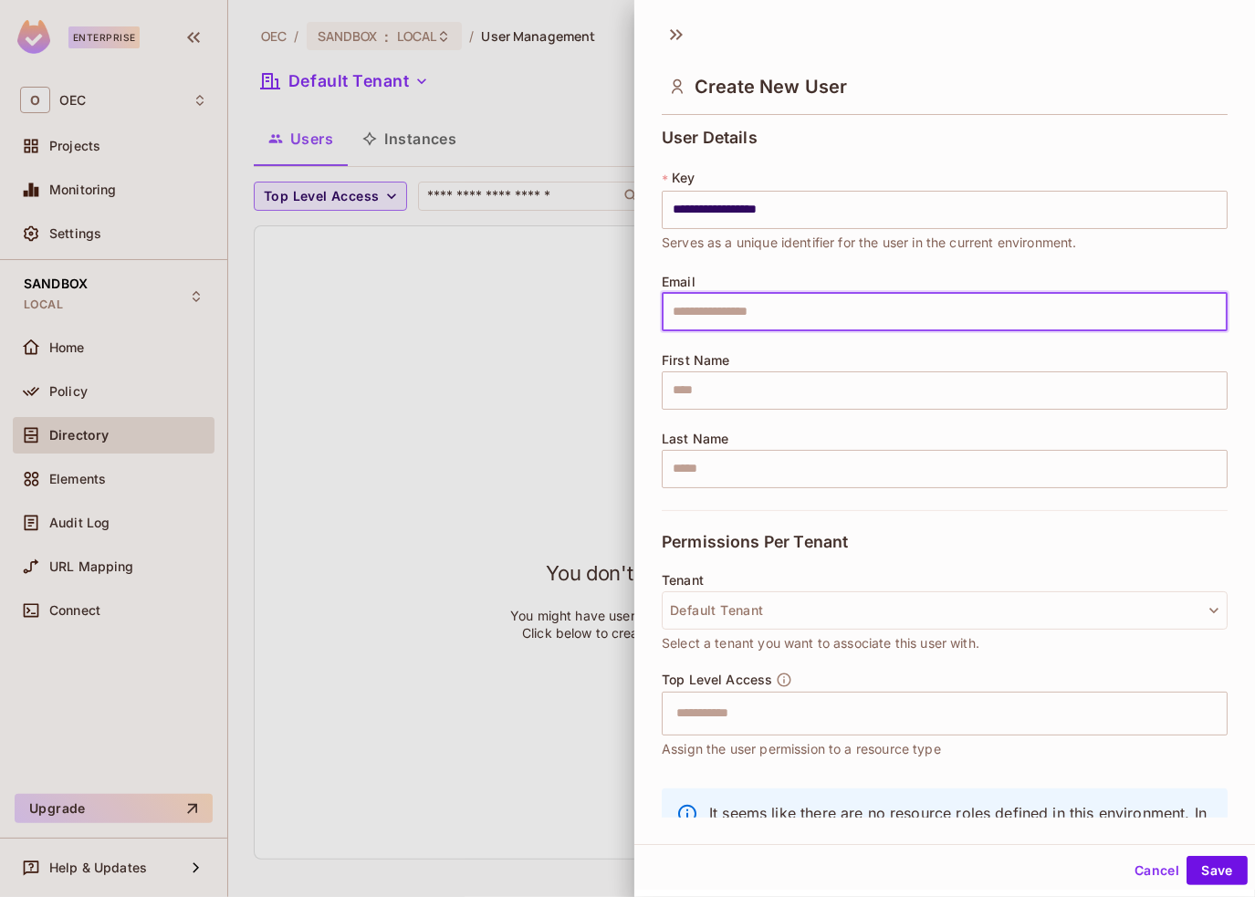
type input "**********"
click at [754, 399] on input "text" at bounding box center [945, 391] width 566 height 38
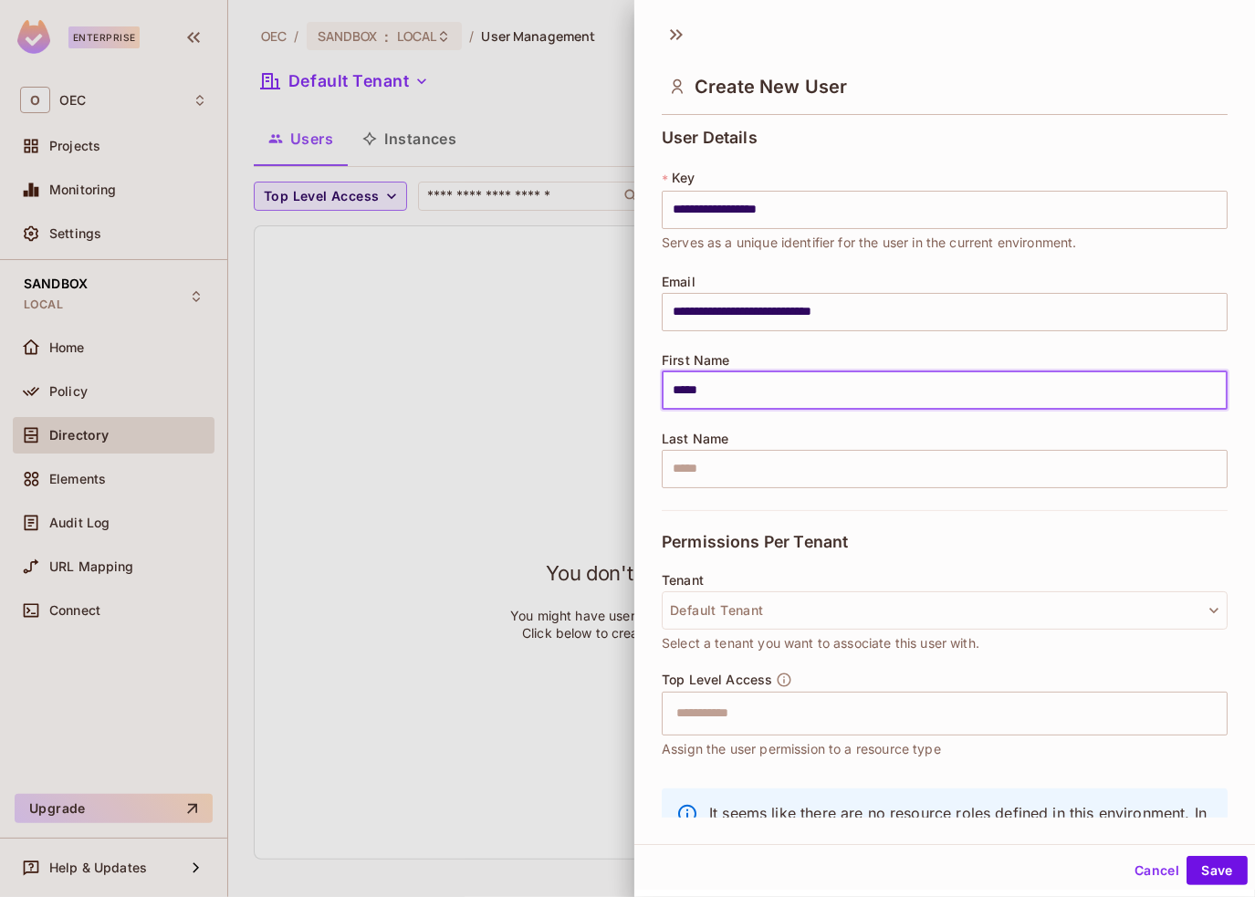
type input "*****"
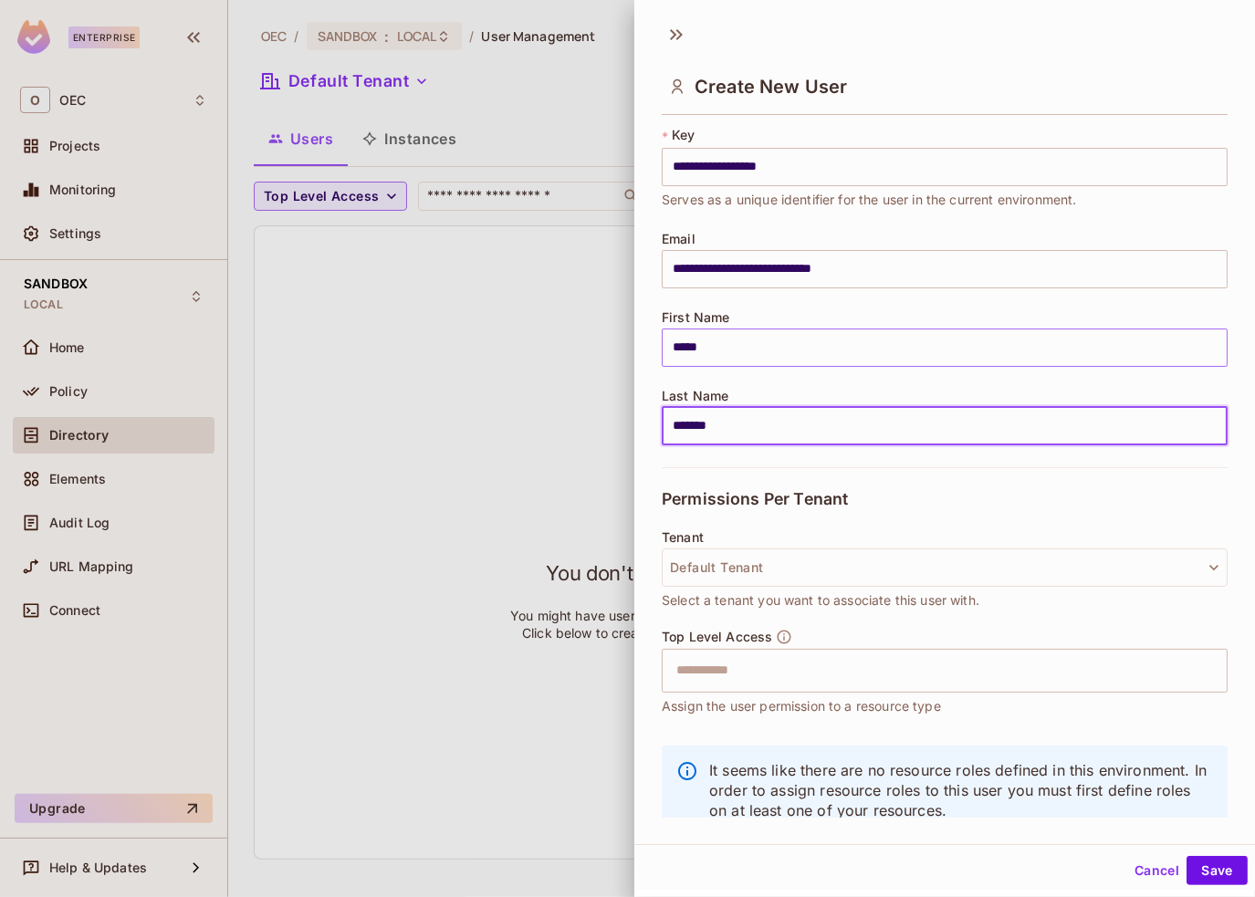
scroll to position [89, 0]
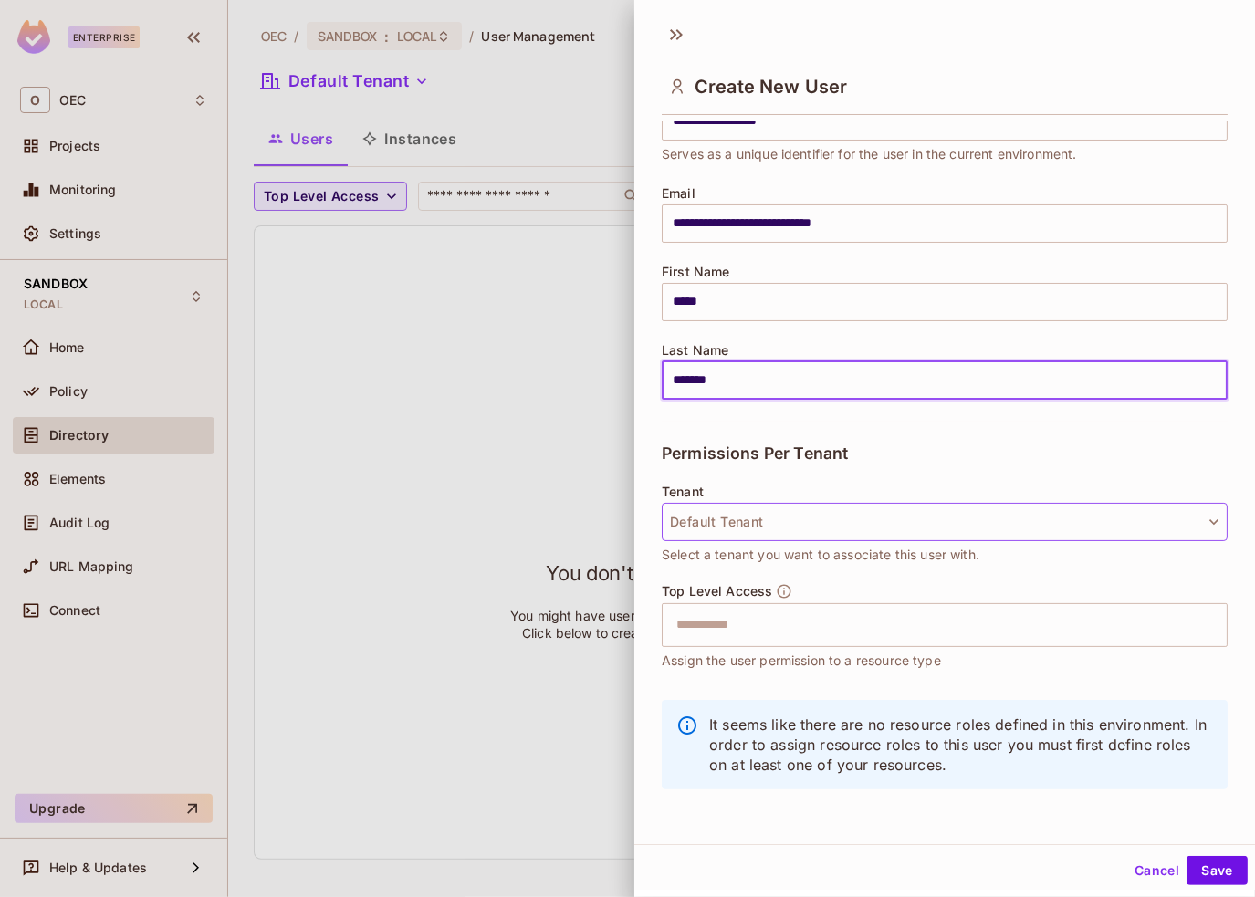
type input "*******"
click at [769, 518] on button "Default Tenant" at bounding box center [945, 522] width 566 height 38
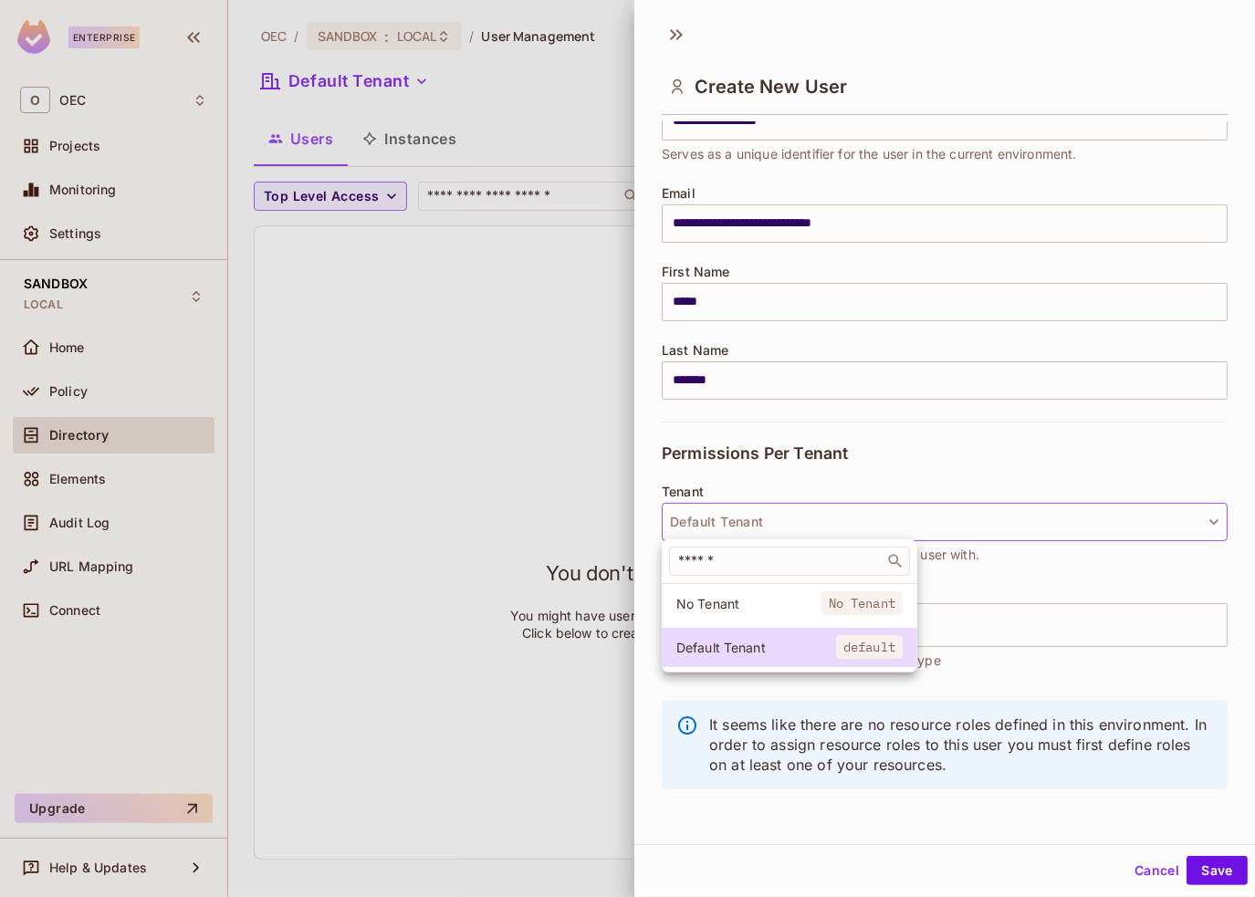
click at [927, 463] on div at bounding box center [627, 448] width 1255 height 897
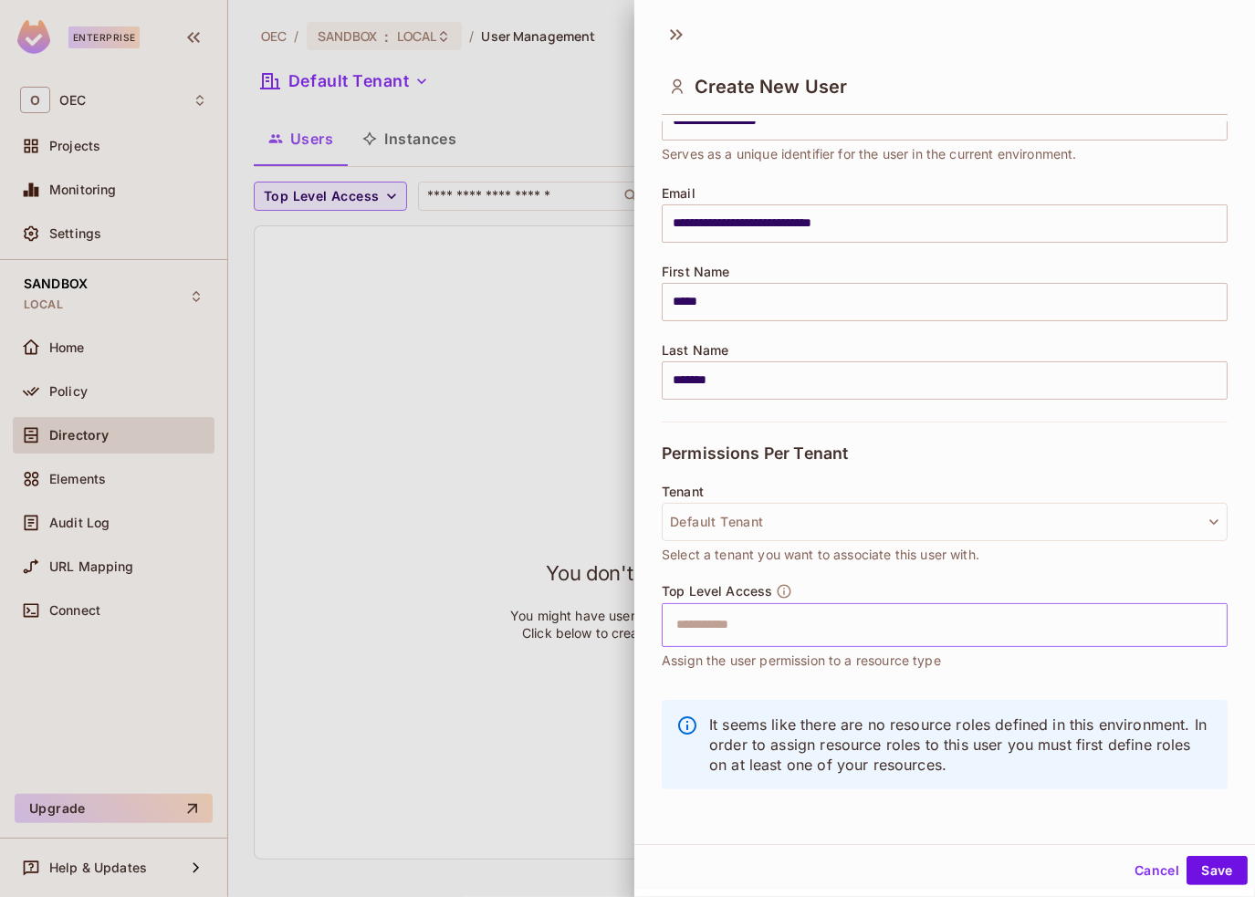
click at [796, 629] on input "text" at bounding box center [929, 625] width 527 height 37
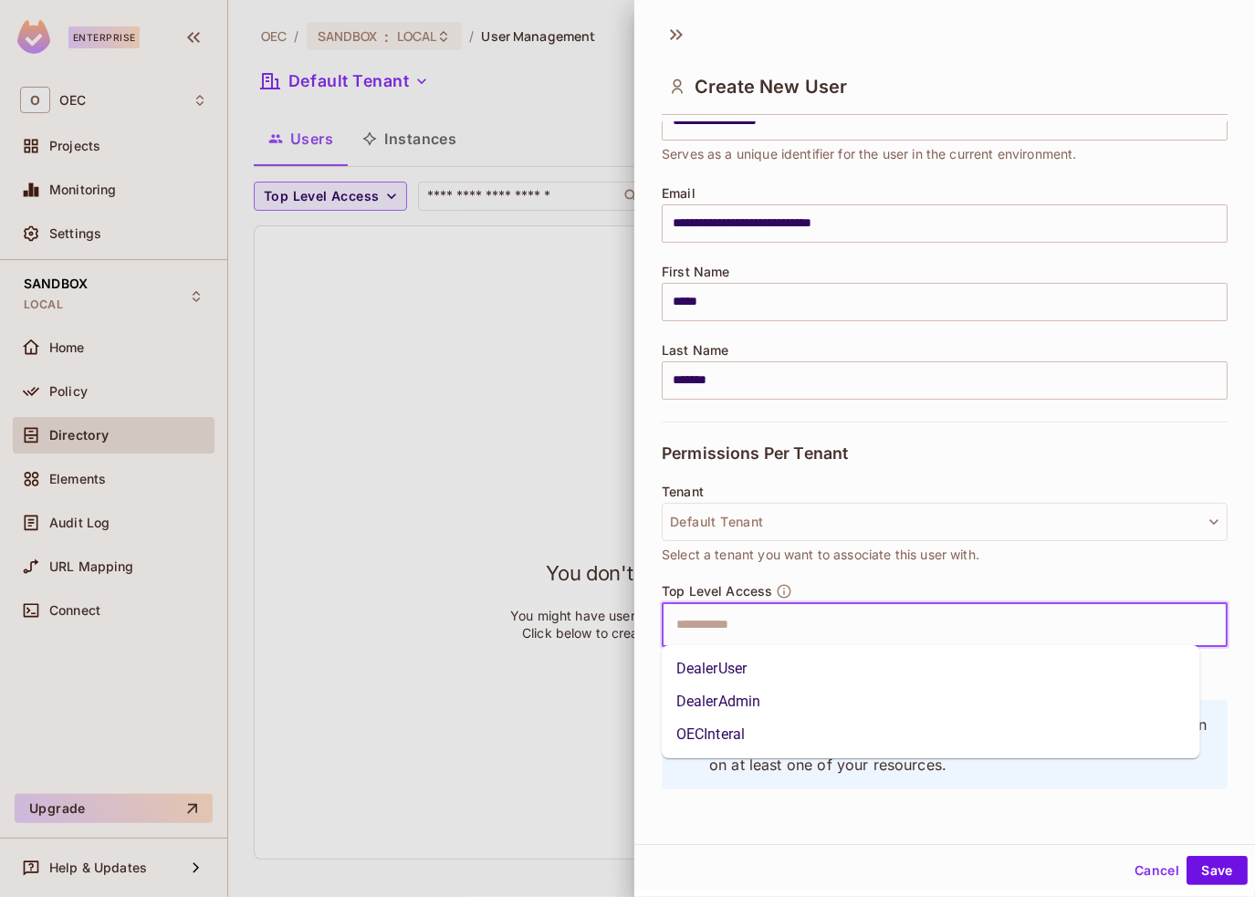
click at [783, 584] on icon "button" at bounding box center [785, 591] width 14 height 14
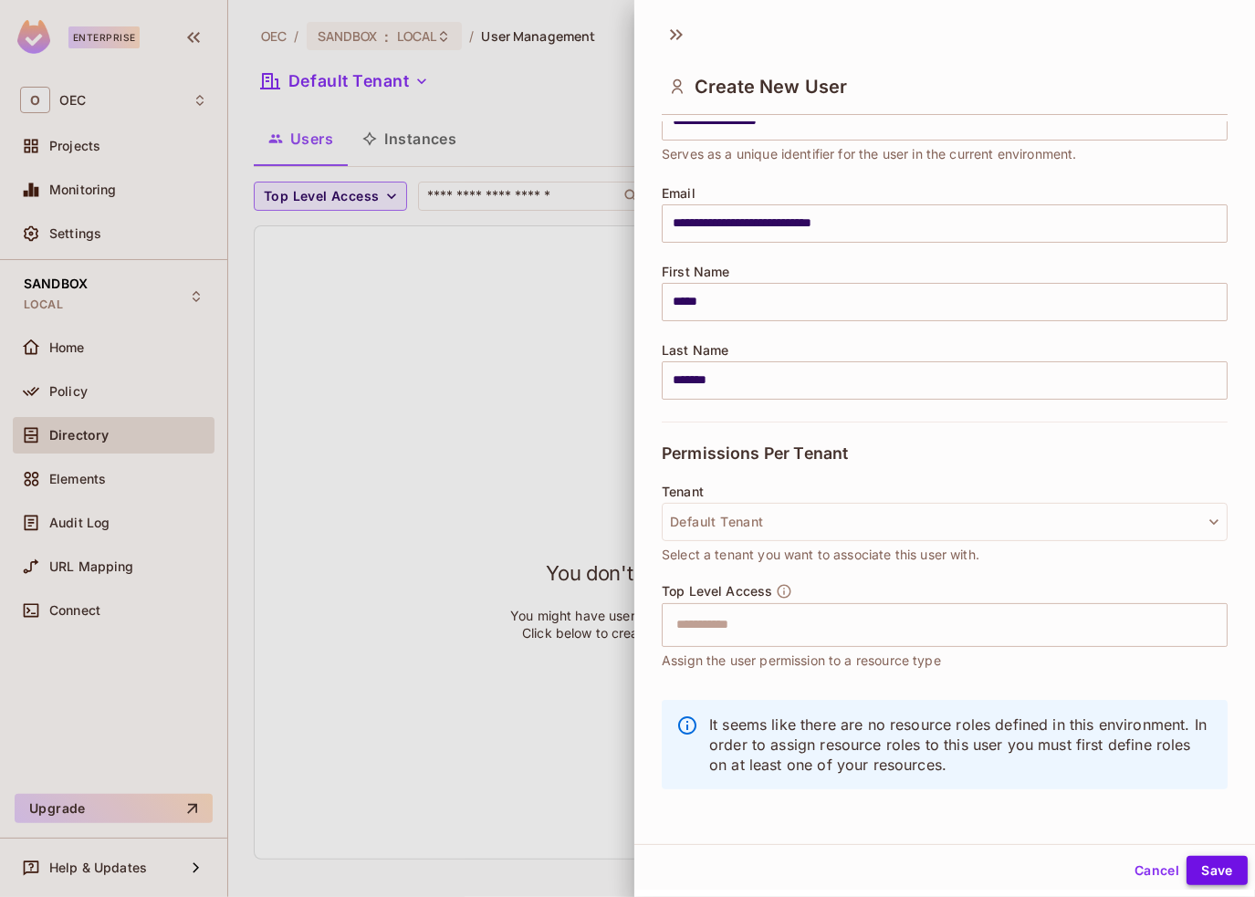
drag, startPoint x: 1205, startPoint y: 865, endPoint x: 1196, endPoint y: 861, distance: 9.8
click at [1196, 861] on button "Save" at bounding box center [1217, 870] width 61 height 29
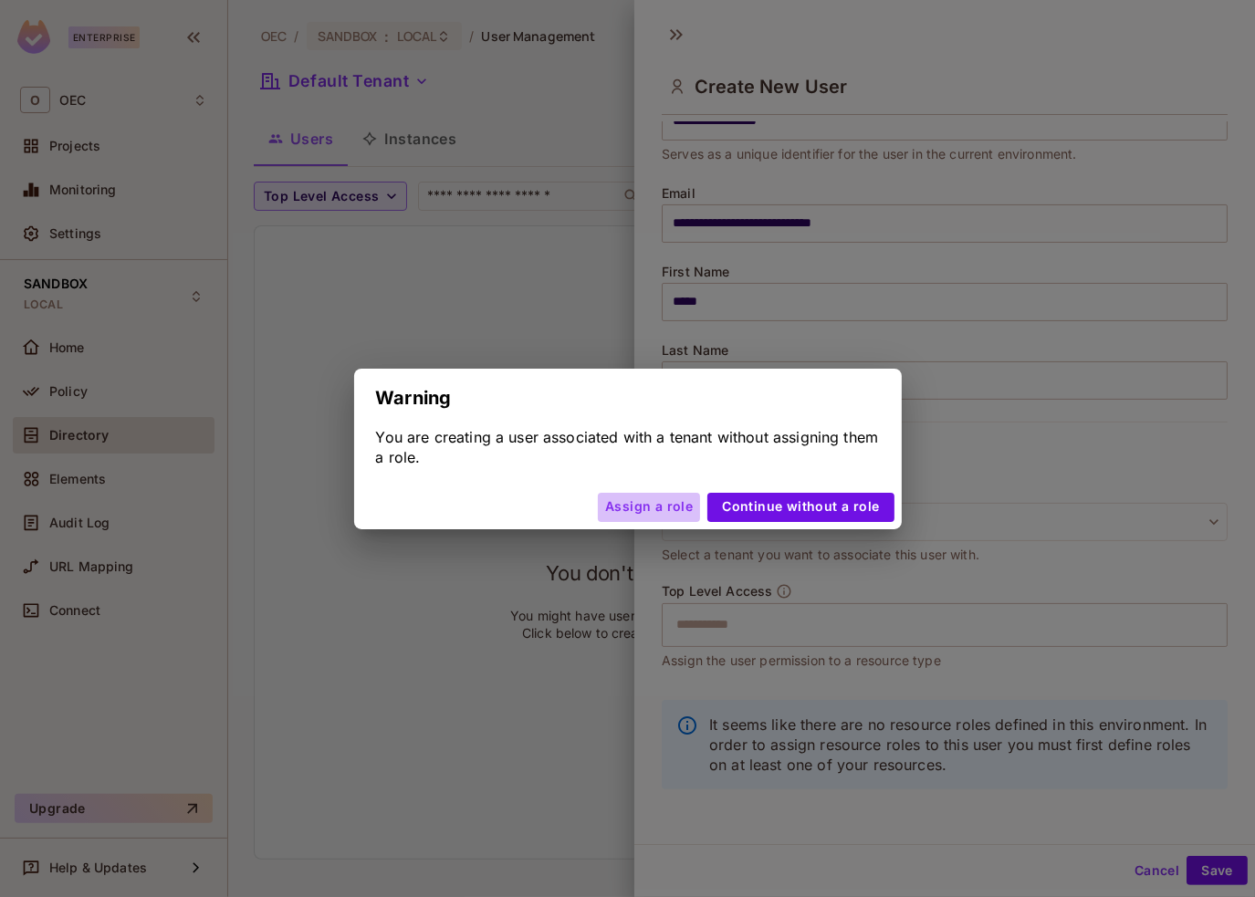
click at [676, 504] on button "Assign a role" at bounding box center [649, 507] width 102 height 29
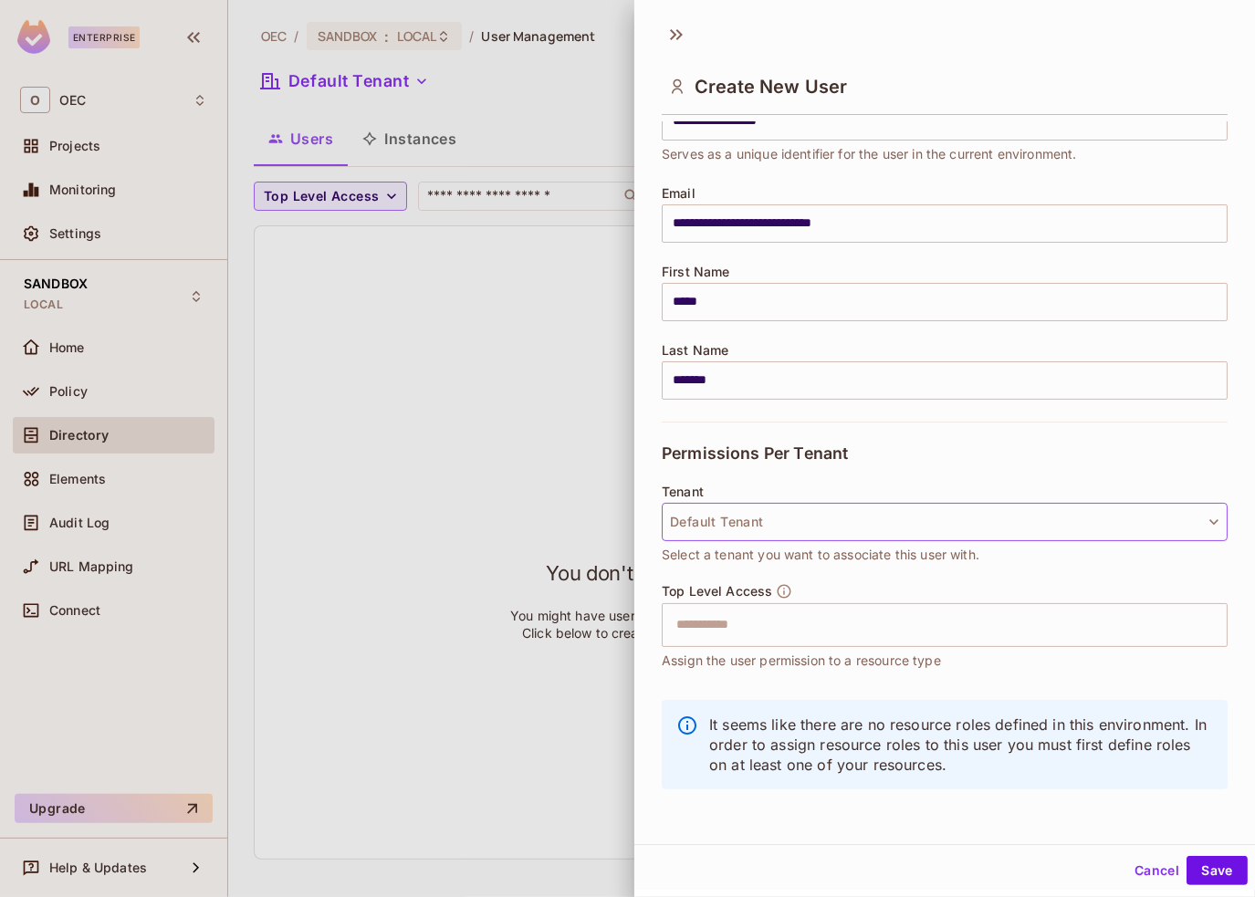
click at [789, 522] on button "Default Tenant" at bounding box center [945, 522] width 566 height 38
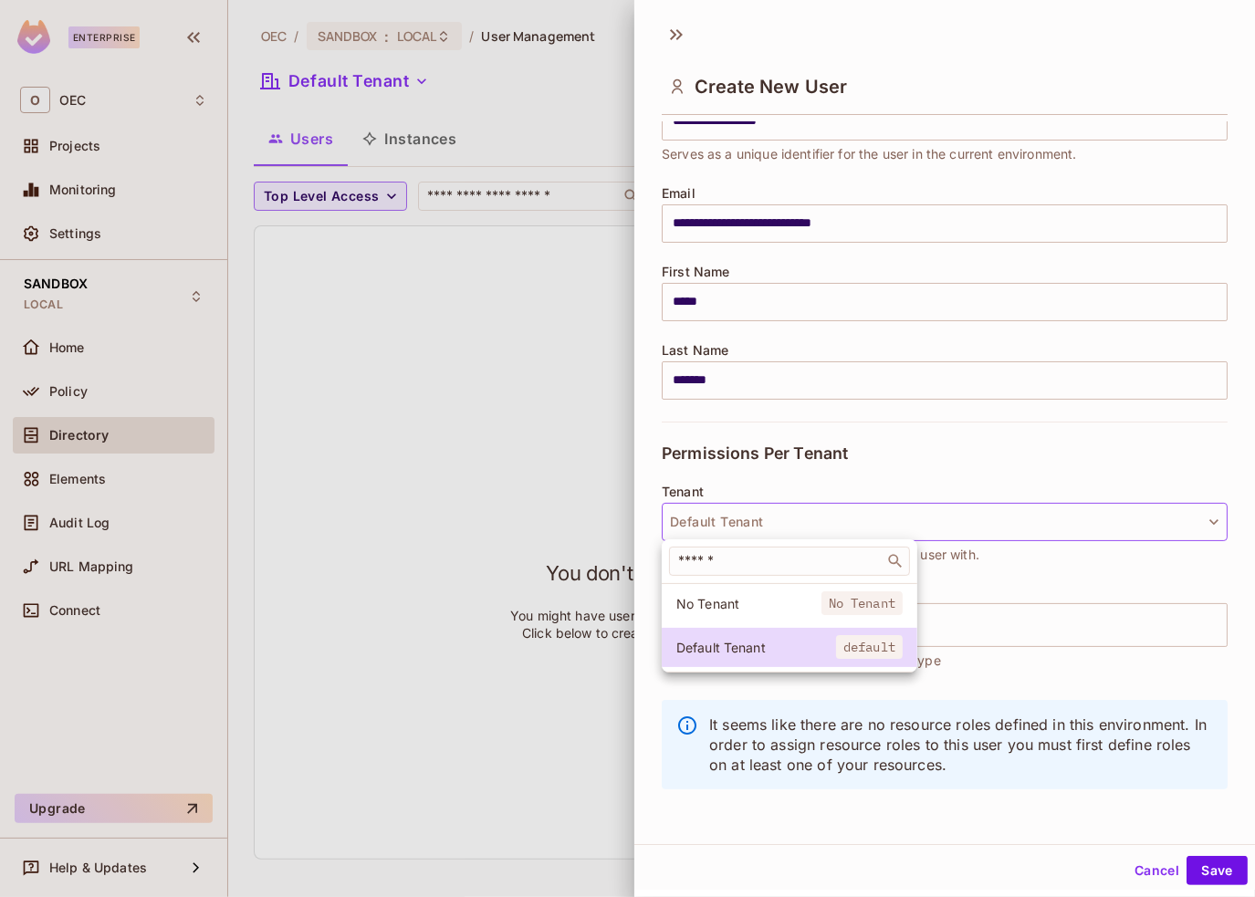
click at [972, 613] on div at bounding box center [627, 448] width 1255 height 897
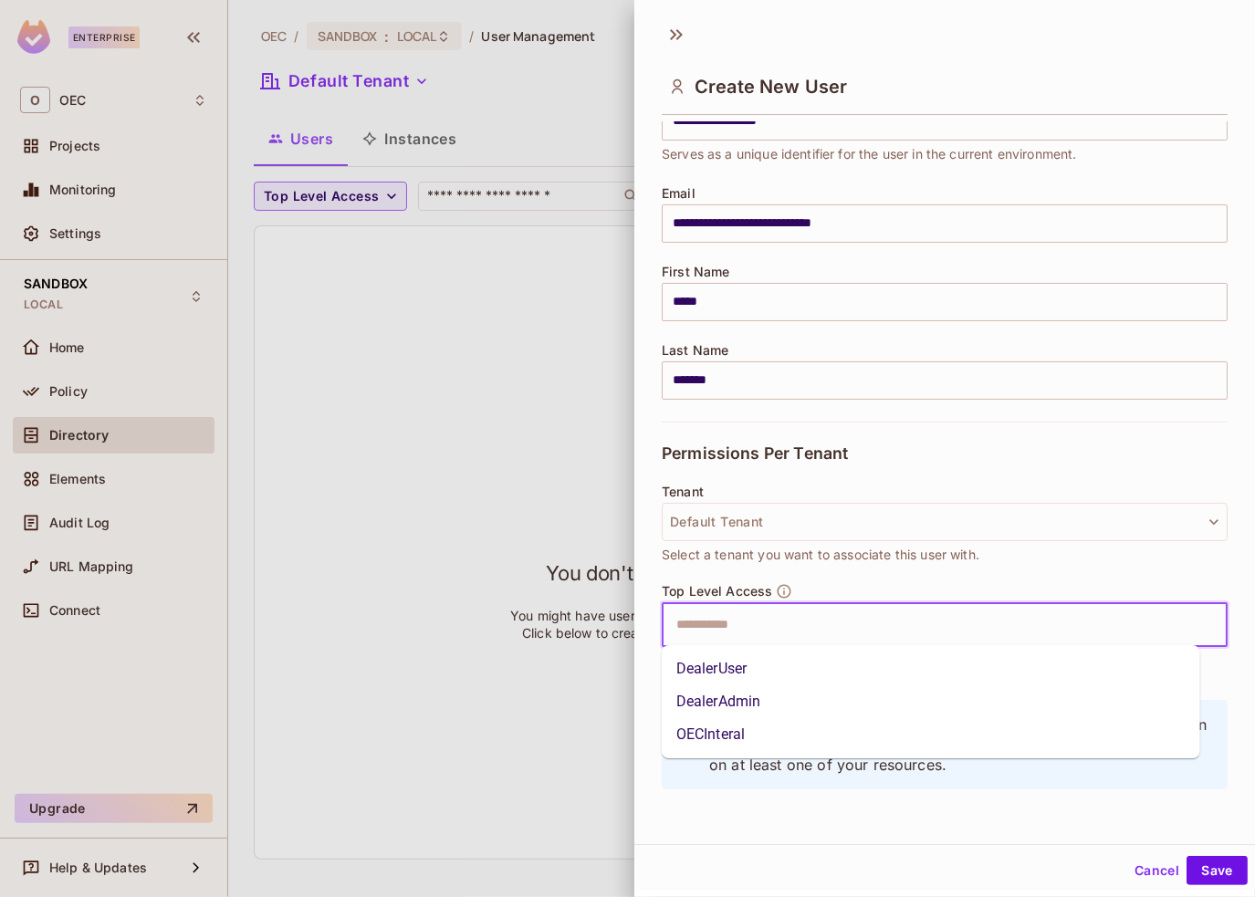
click at [920, 607] on input "text" at bounding box center [929, 625] width 527 height 37
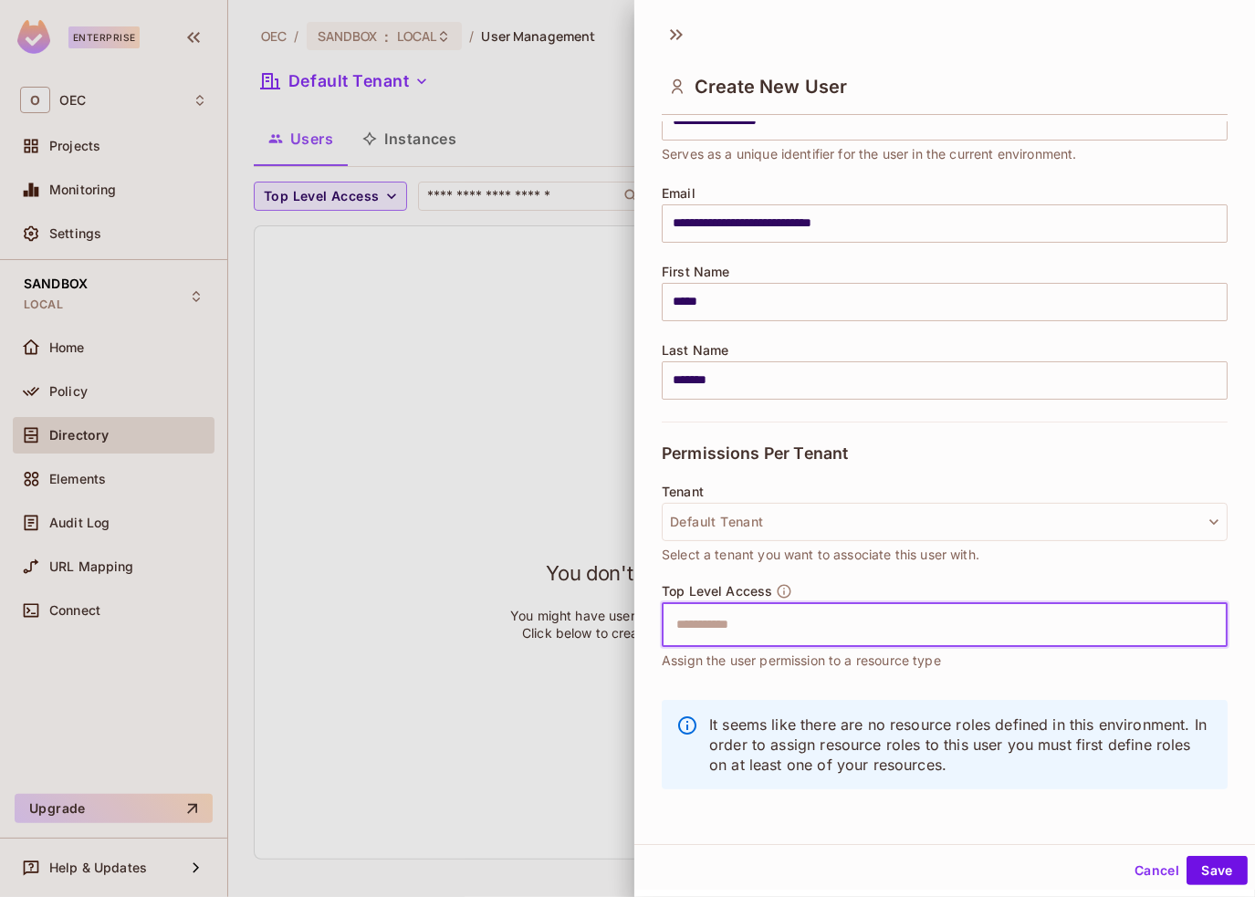
click at [920, 627] on input "text" at bounding box center [929, 625] width 527 height 37
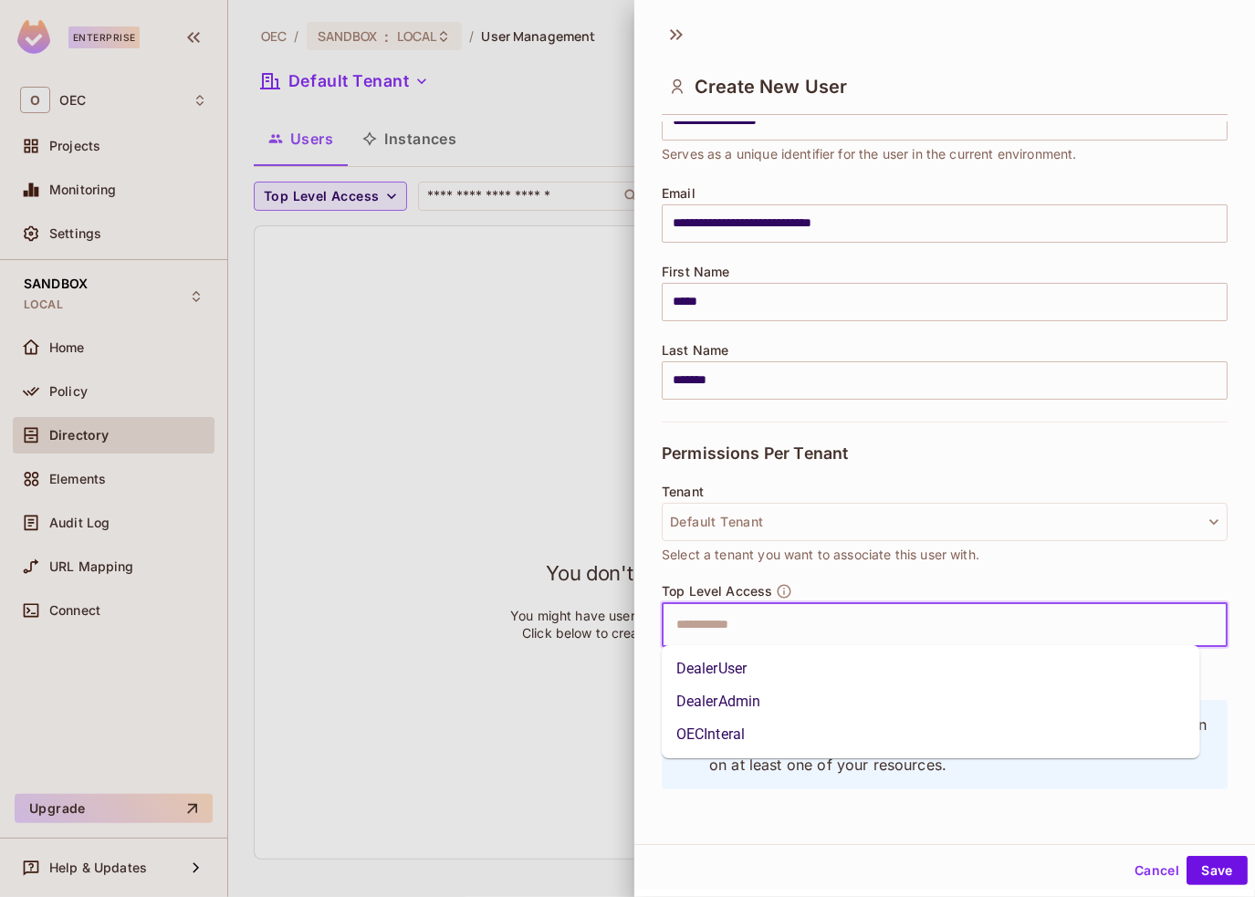
click at [910, 624] on input "text" at bounding box center [929, 625] width 527 height 37
click at [825, 668] on li "DealerUser" at bounding box center [931, 669] width 539 height 33
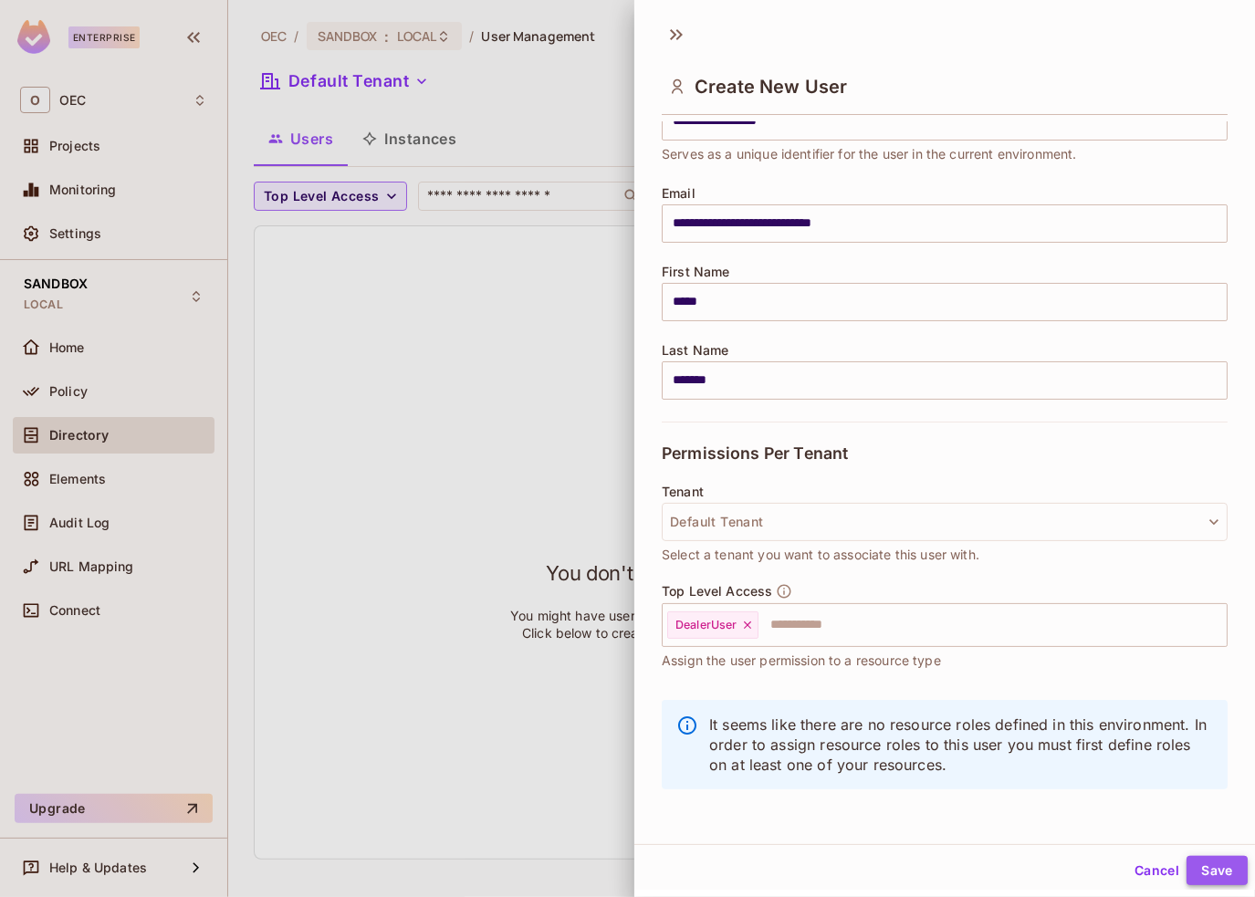
click at [1188, 862] on button "Save" at bounding box center [1217, 870] width 61 height 29
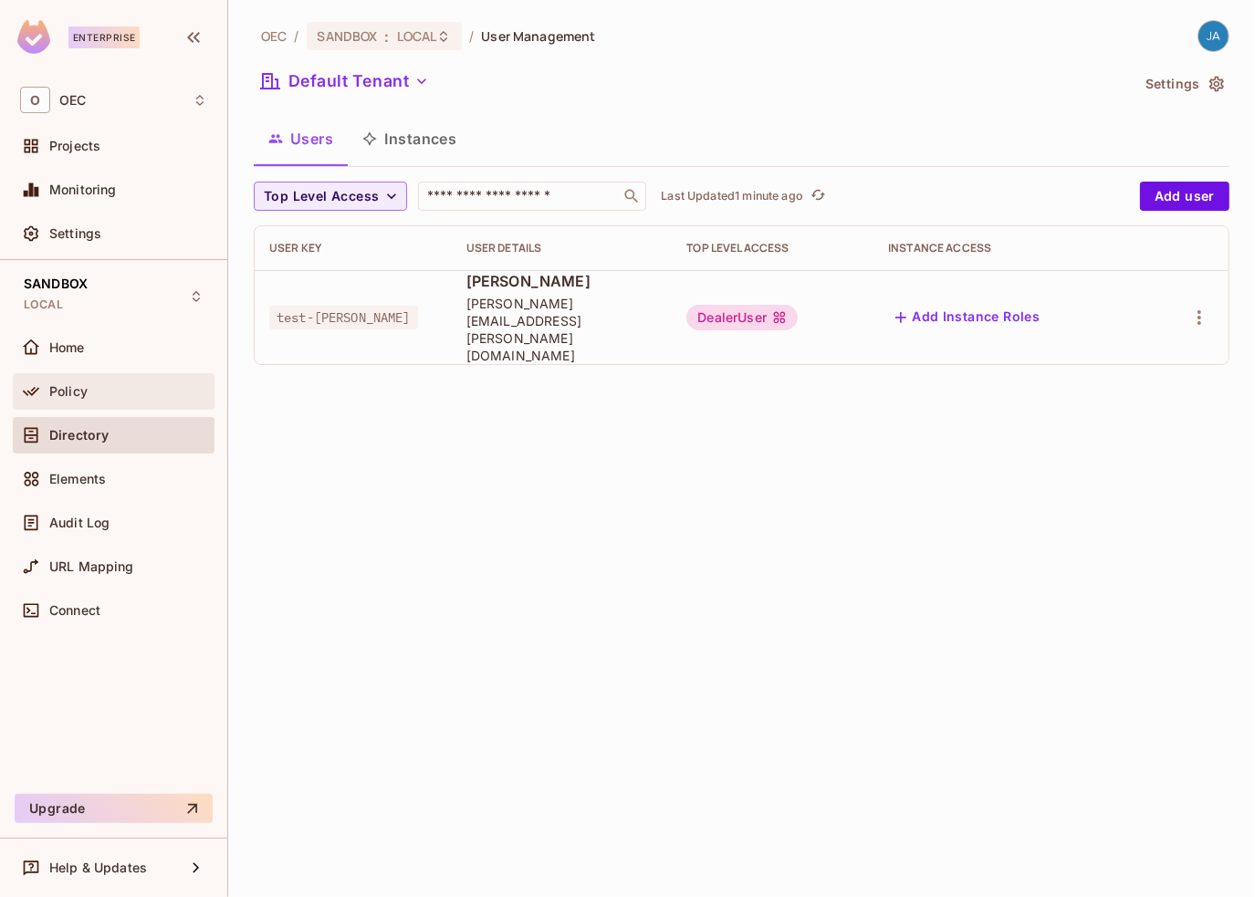
click at [128, 390] on div "Policy" at bounding box center [128, 391] width 158 height 15
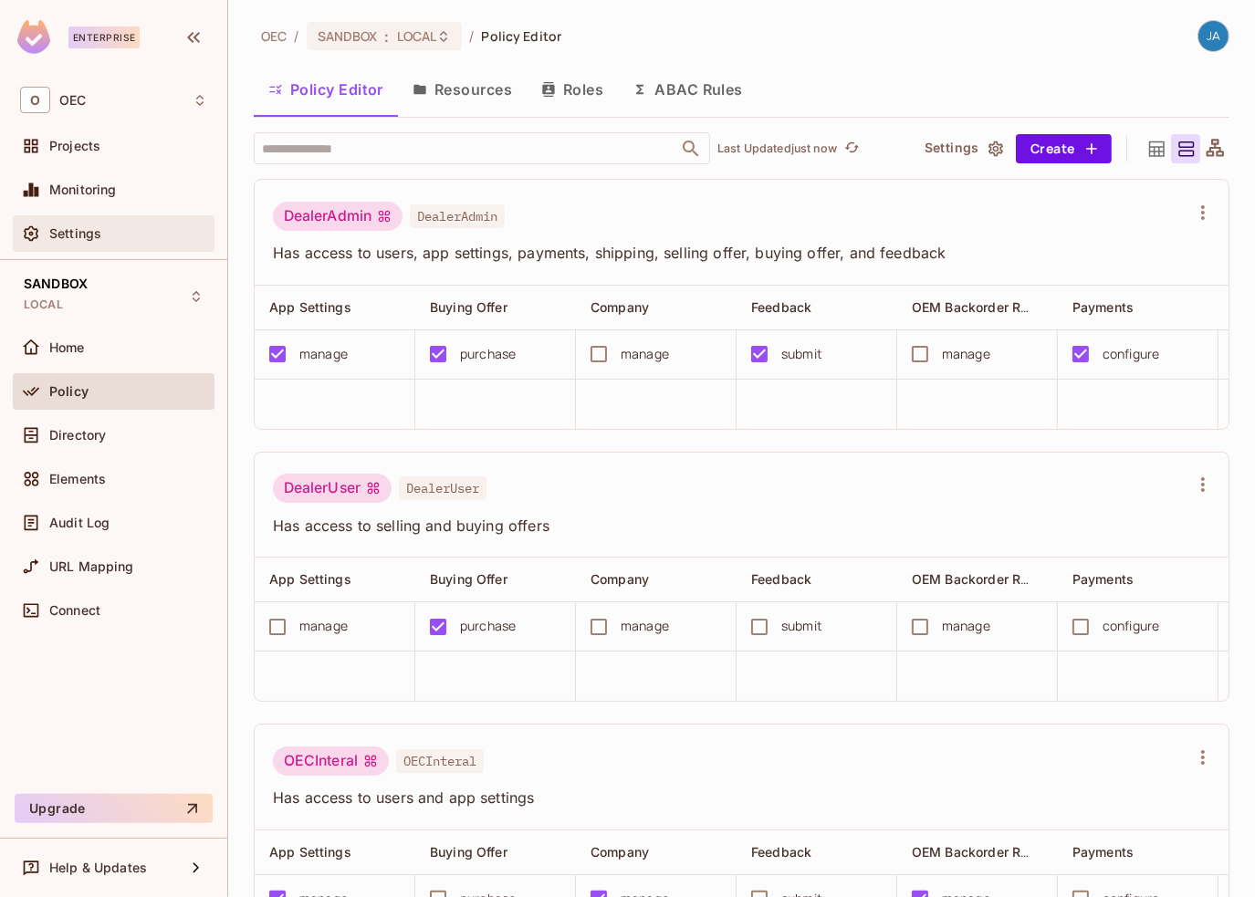
click at [55, 228] on span "Settings" at bounding box center [75, 233] width 52 height 15
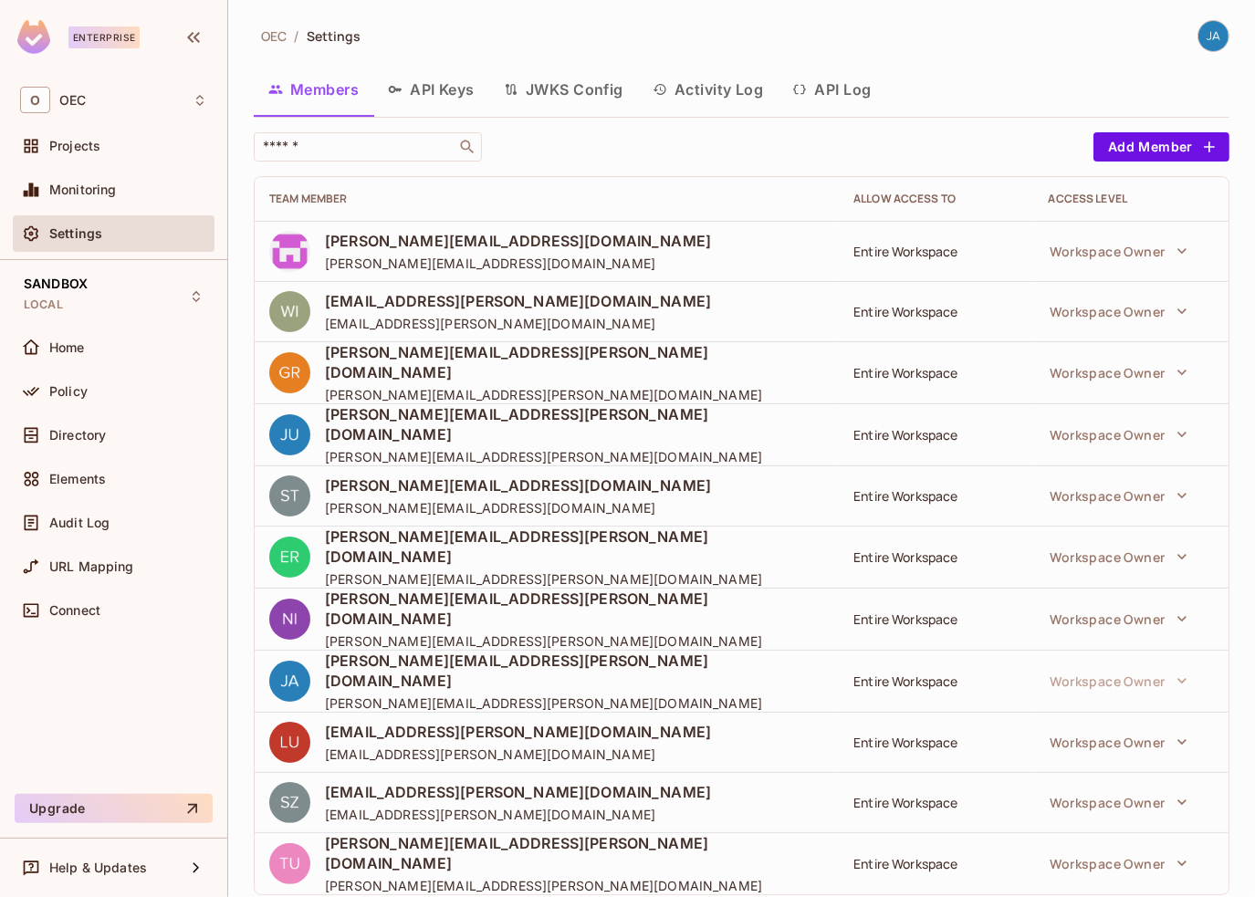
click at [433, 94] on button "API Keys" at bounding box center [431, 90] width 116 height 46
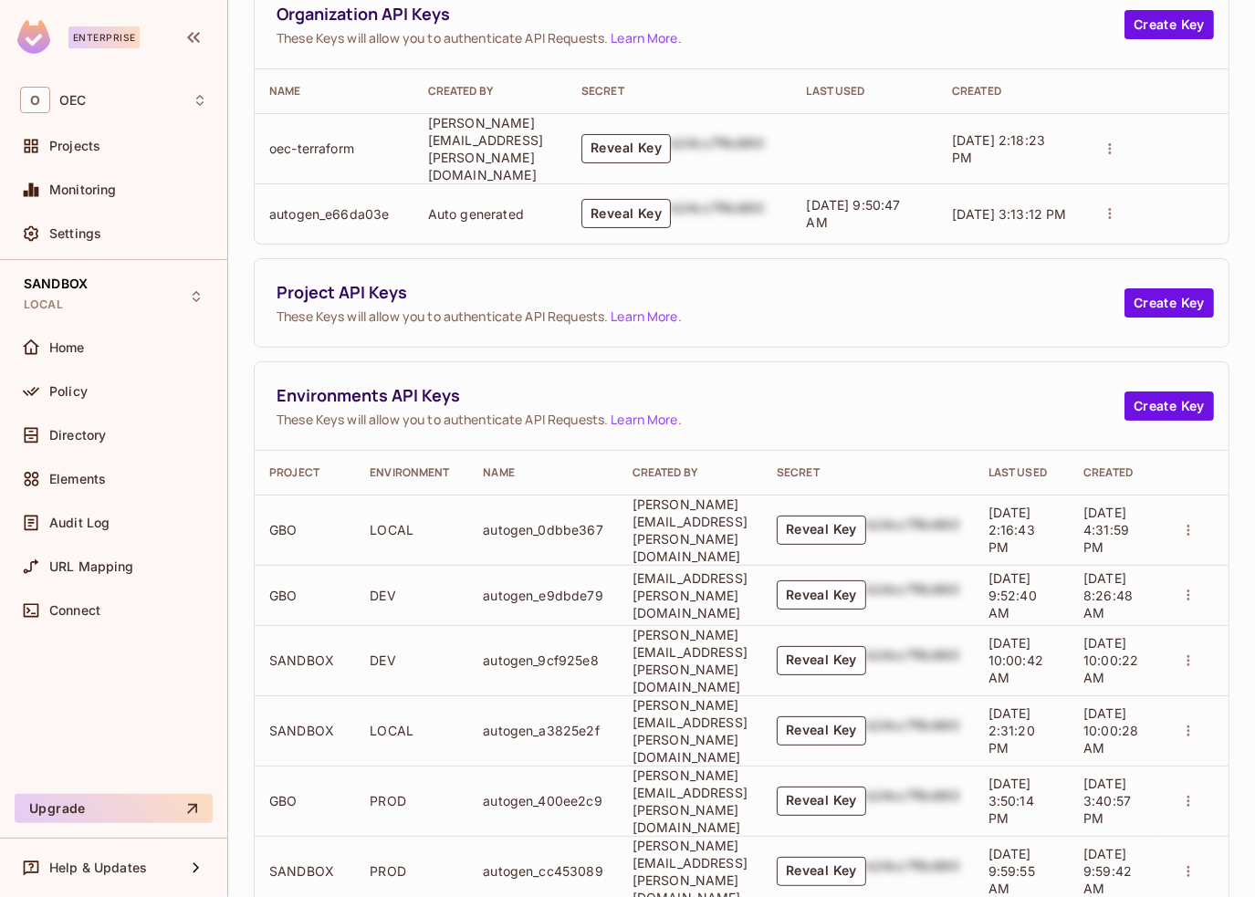
scroll to position [168, 0]
click at [1144, 395] on button "Create Key" at bounding box center [1169, 404] width 89 height 29
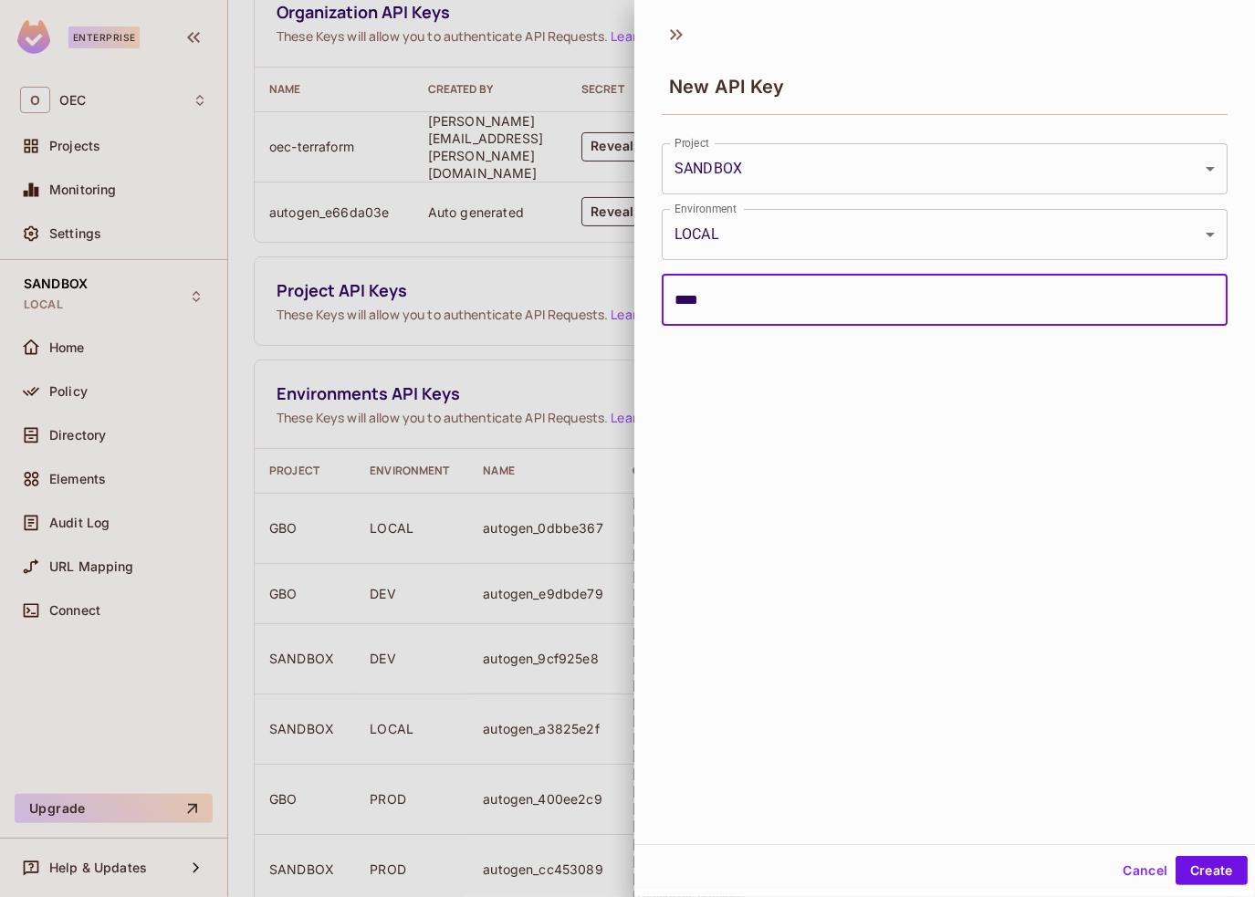
type input "****"
click at [800, 306] on input "****" at bounding box center [945, 300] width 566 height 51
type input "**********"
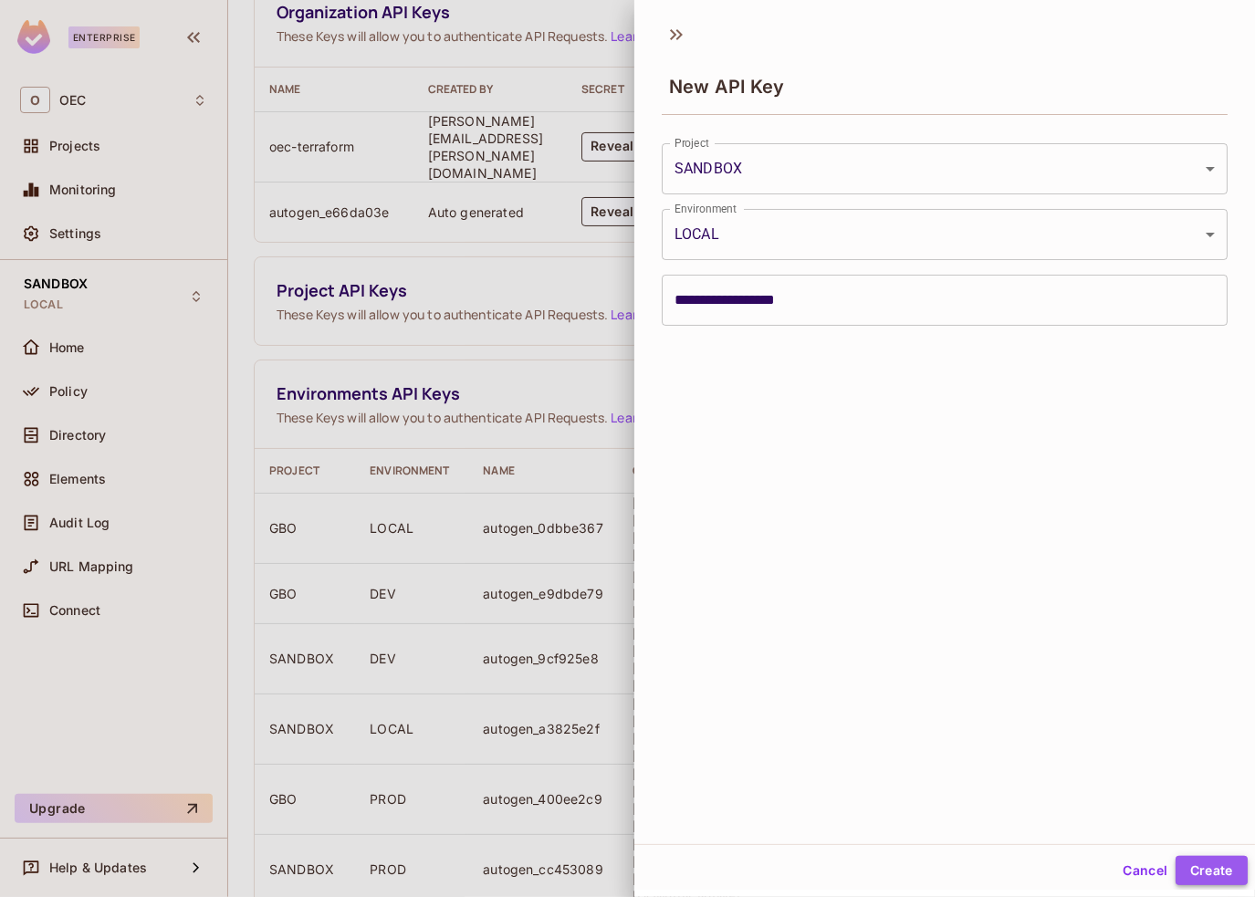
click at [1197, 868] on button "Create" at bounding box center [1212, 870] width 72 height 29
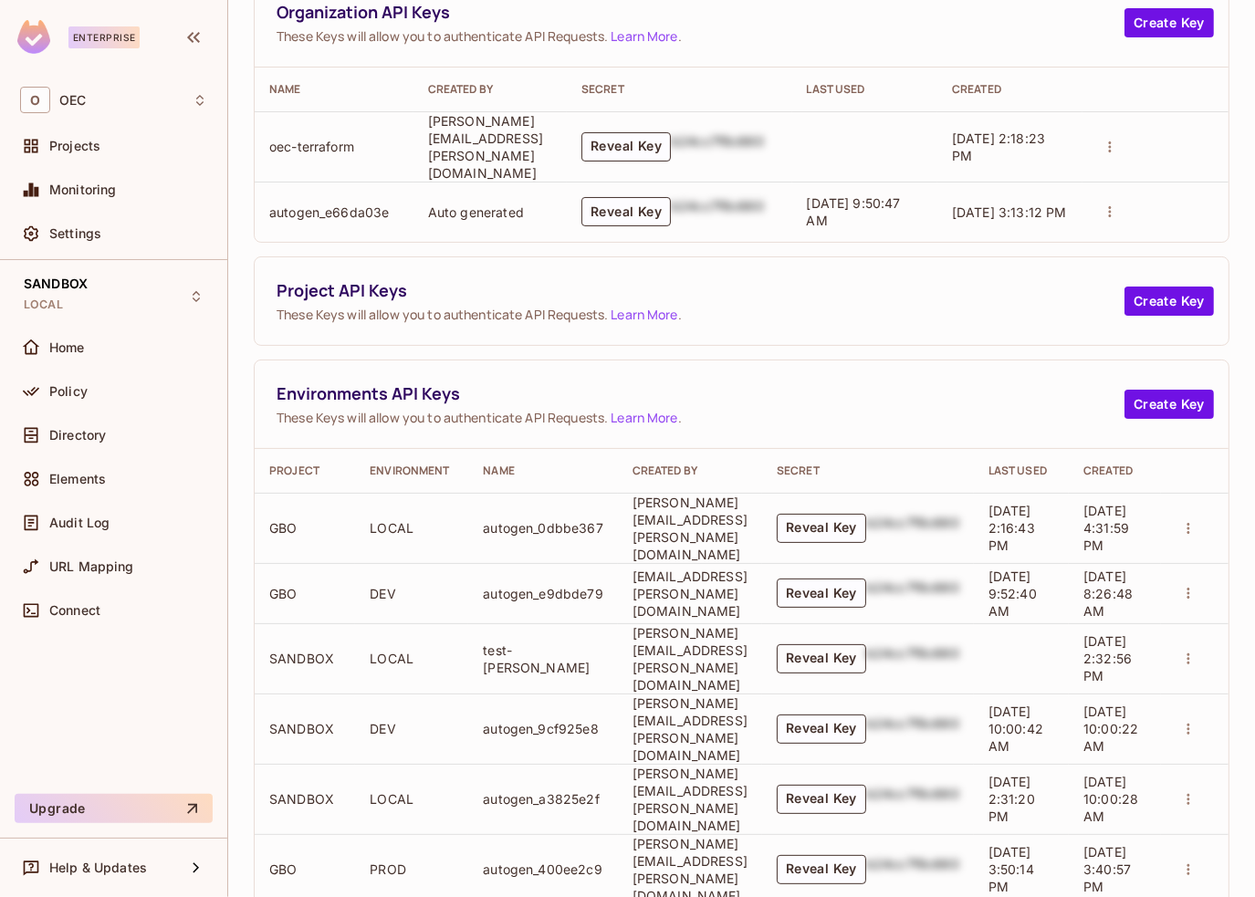
click at [866, 645] on button "Reveal Key" at bounding box center [821, 659] width 89 height 29
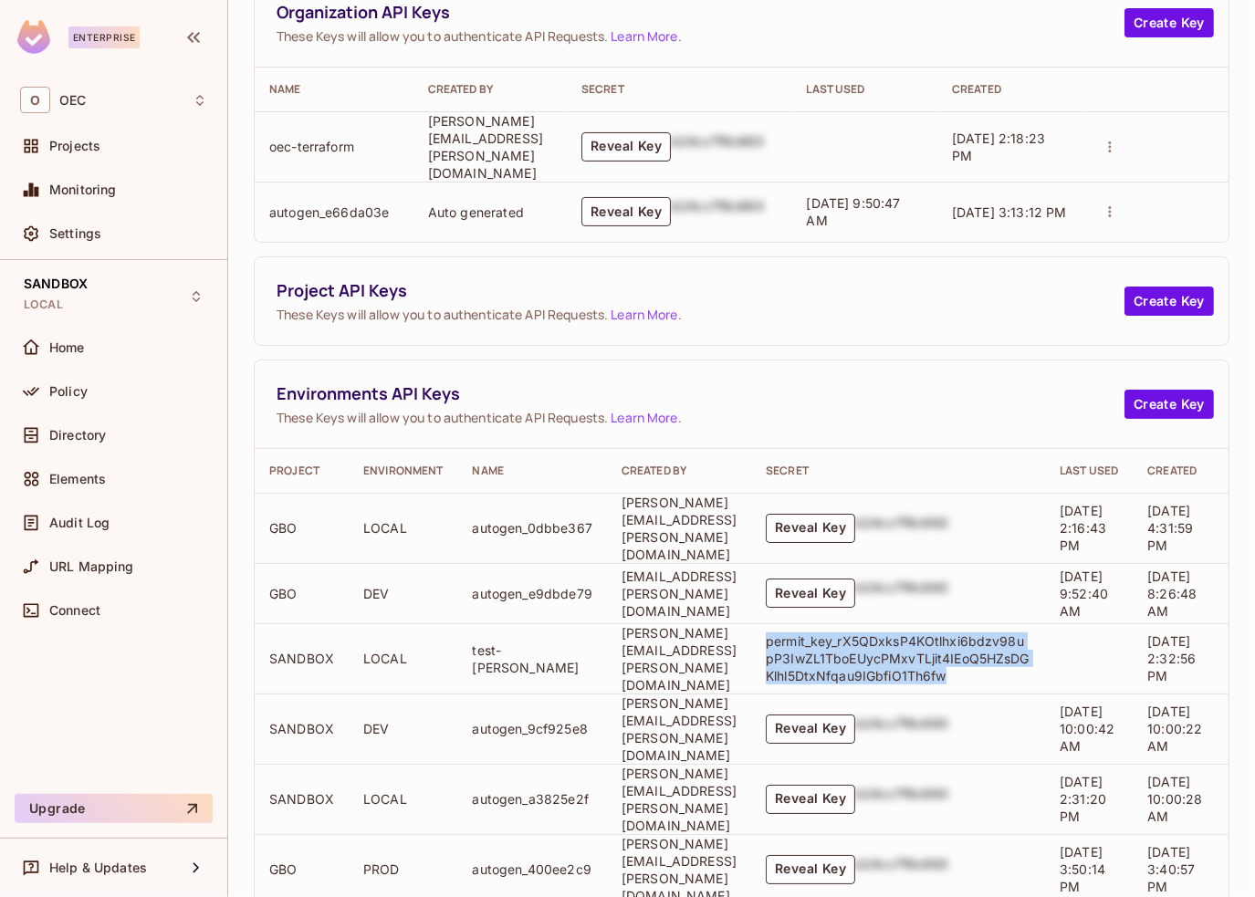
drag, startPoint x: 1071, startPoint y: 649, endPoint x: 865, endPoint y: 610, distance: 210.0
click at [865, 633] on p "permit_key_rX5QDxksP4KOtlhxi6bdzv98upP3IwZL1TboEUycPMxvTLjit4IEoQ5HZsDGKlhl5Dtx…" at bounding box center [898, 659] width 265 height 52
copy p "permit_key_rX5QDxksP4KOtlhxi6bdzv98upP3IwZL1TboEUycPMxvTLjit4IEoQ5HZsDGKlhl5Dtx…"
click at [1125, 390] on button "Create Key" at bounding box center [1169, 404] width 89 height 29
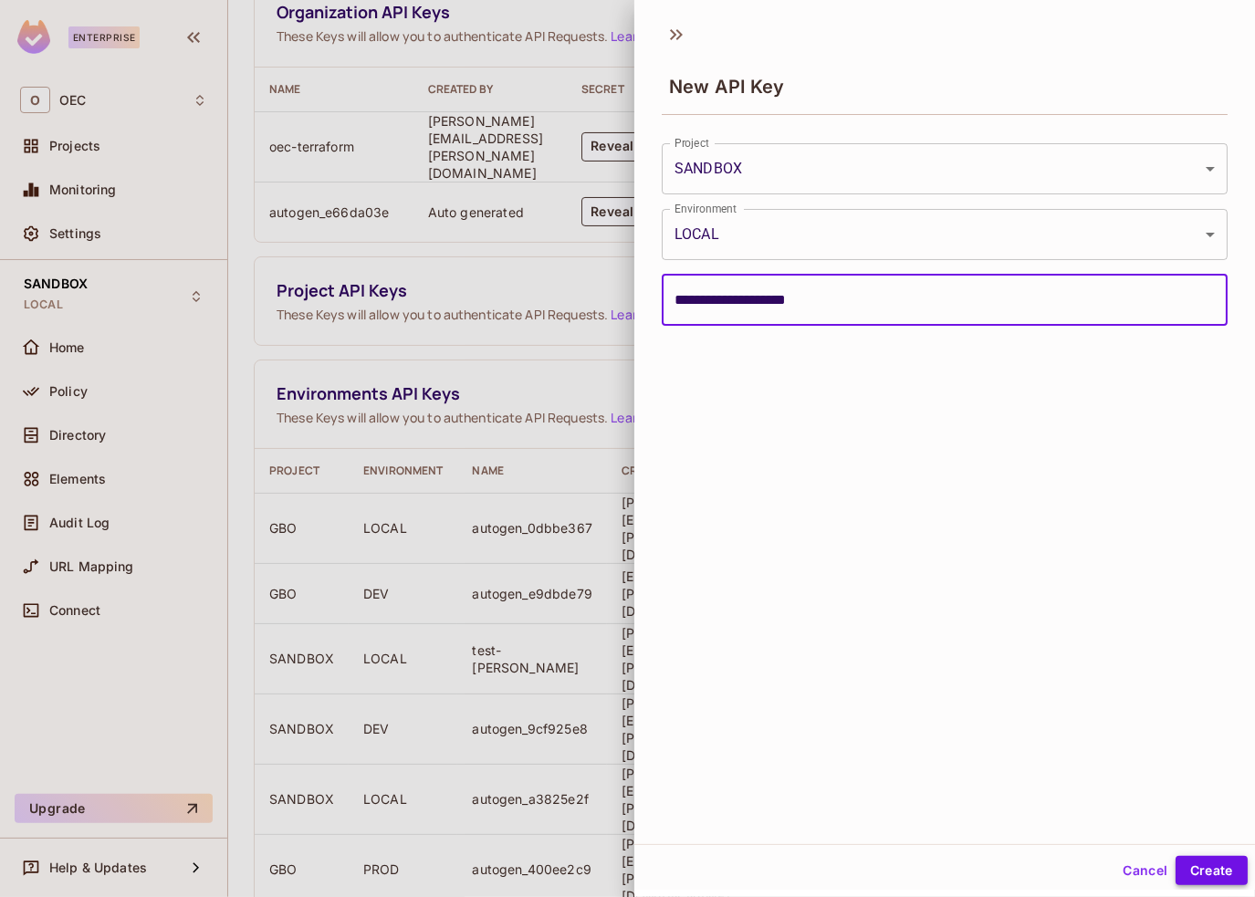
type input "**********"
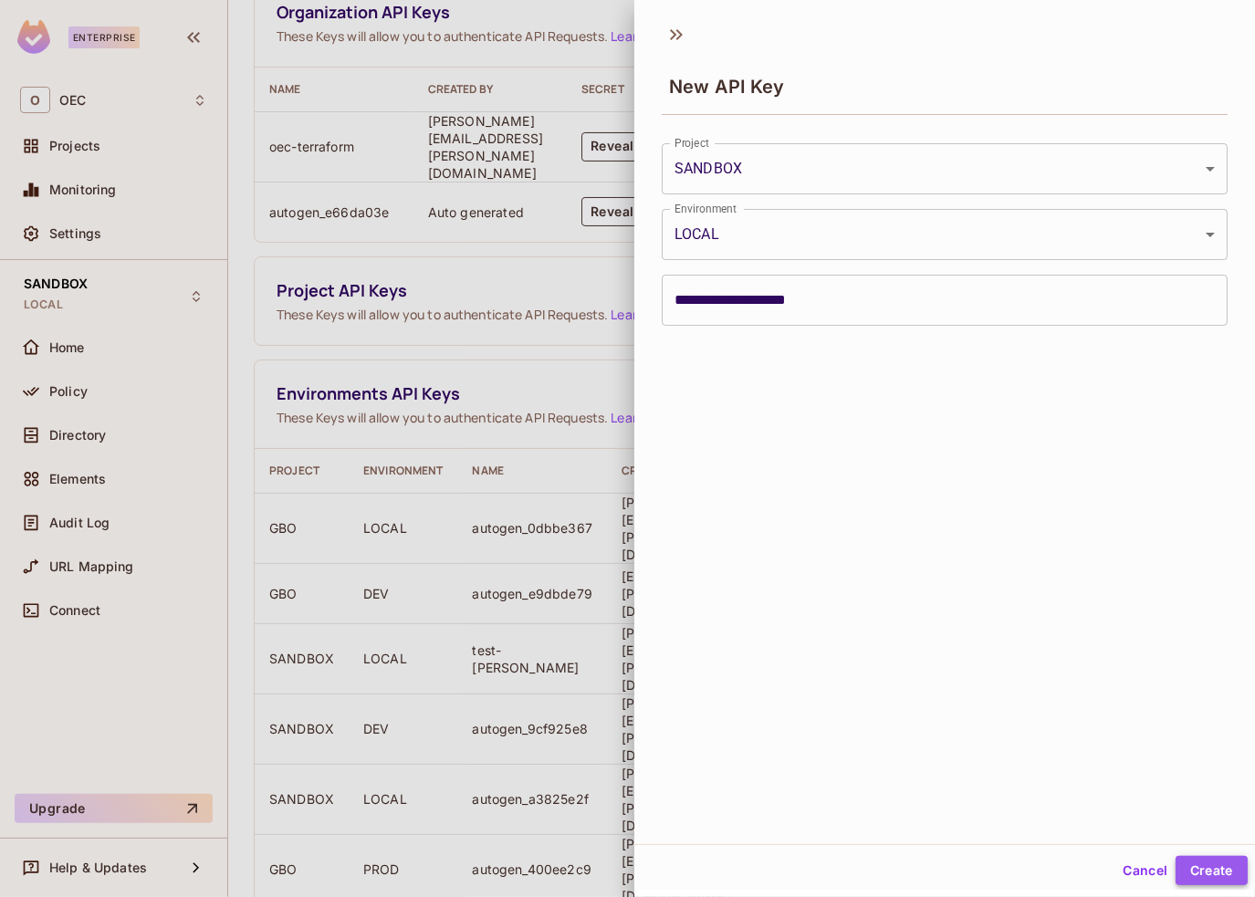
click at [1216, 872] on button "Create" at bounding box center [1212, 870] width 72 height 29
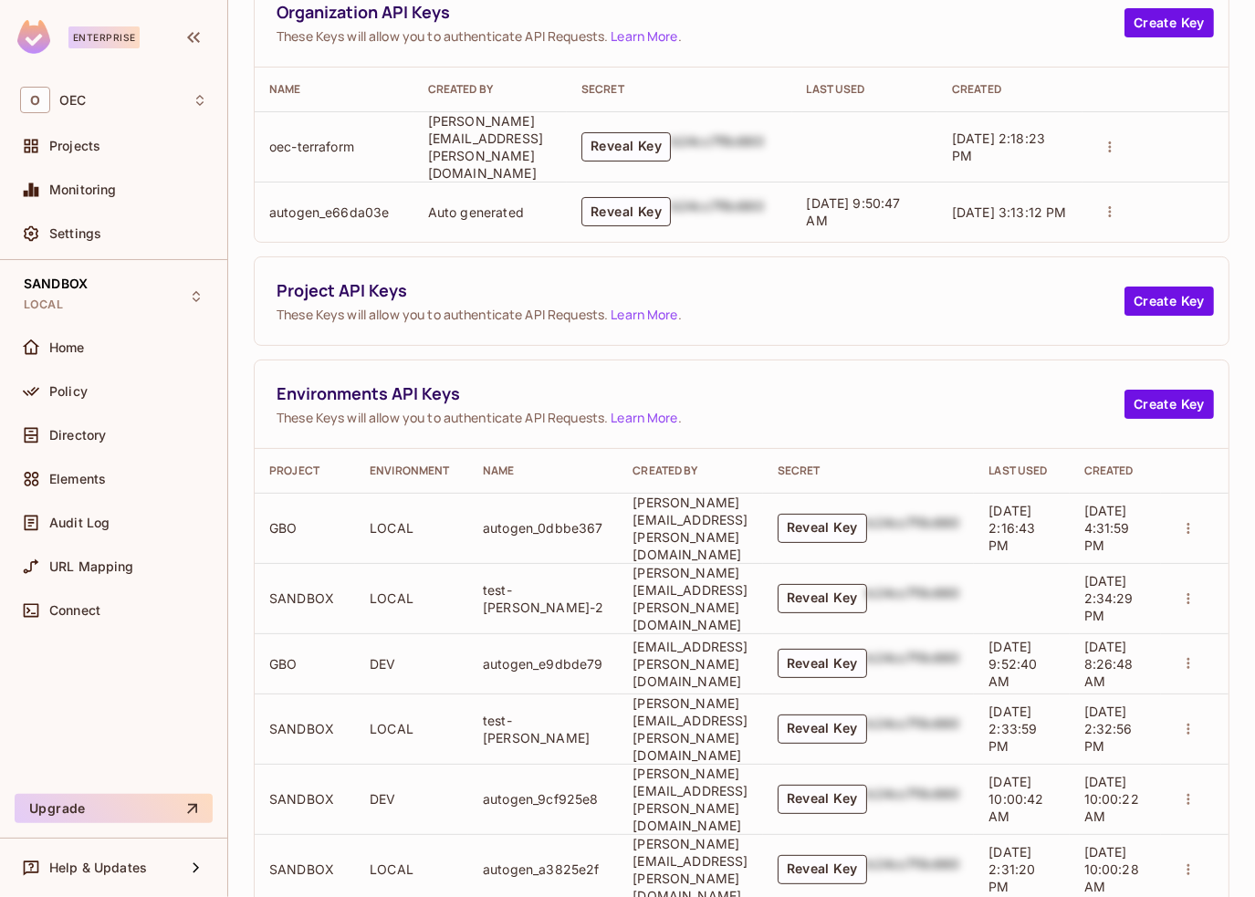
click at [867, 584] on button "Reveal Key" at bounding box center [822, 598] width 89 height 29
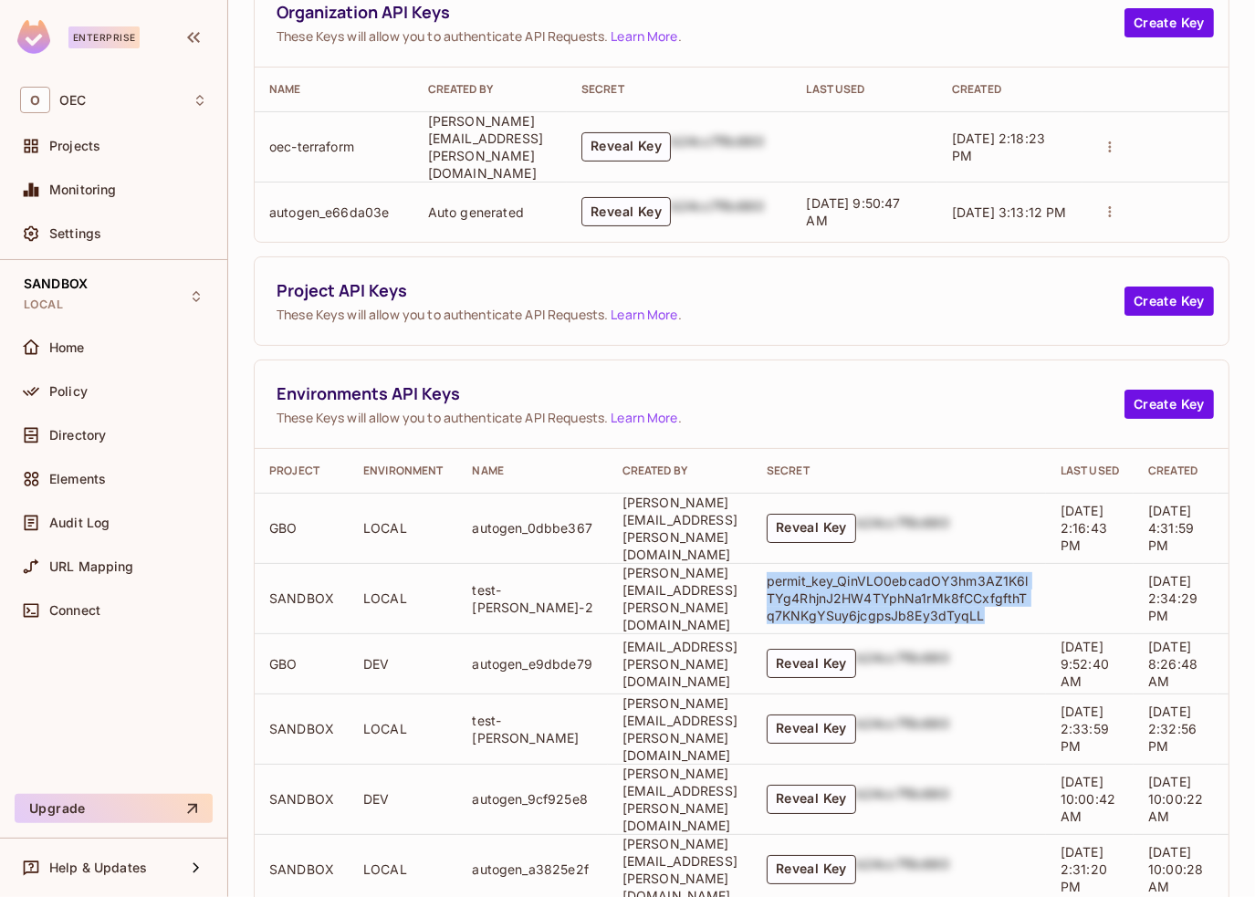
drag, startPoint x: 1044, startPoint y: 589, endPoint x: 851, endPoint y: 555, distance: 196.5
click at [851, 563] on td "permit_key_QinVLO0ebcadOY3hm3AZ1K6lTYg4RhjnJ2HW4TYphNa1rMk8fCCxfgfthTq7KNKgYSuy…" at bounding box center [899, 598] width 294 height 70
copy p "permit_key_QinVLO0ebcadOY3hm3AZ1K6lTYg4RhjnJ2HW4TYphNa1rMk8fCCxfgfthTq7KNKgYSuy…"
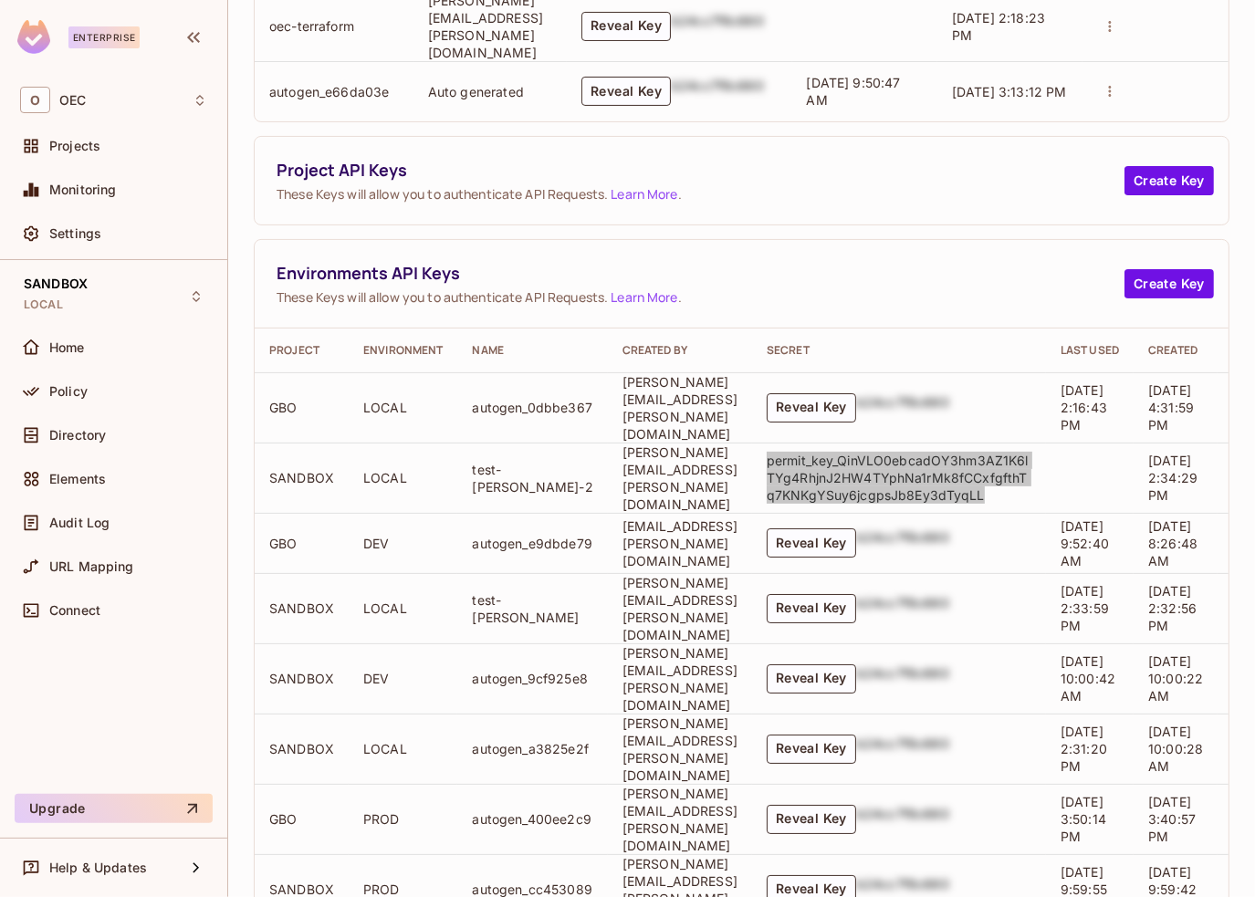
scroll to position [197, 0]
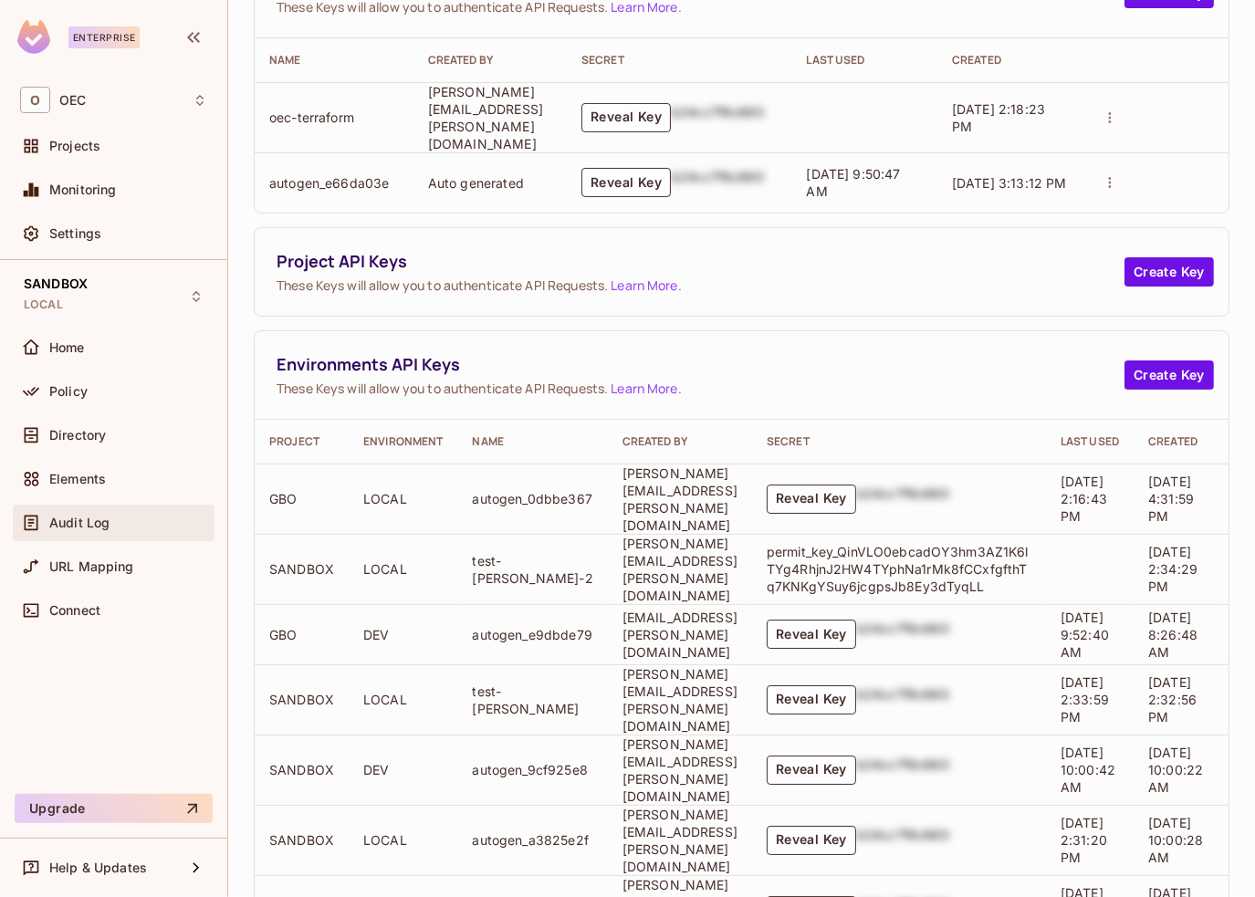
click at [121, 519] on div "Audit Log" at bounding box center [128, 523] width 158 height 15
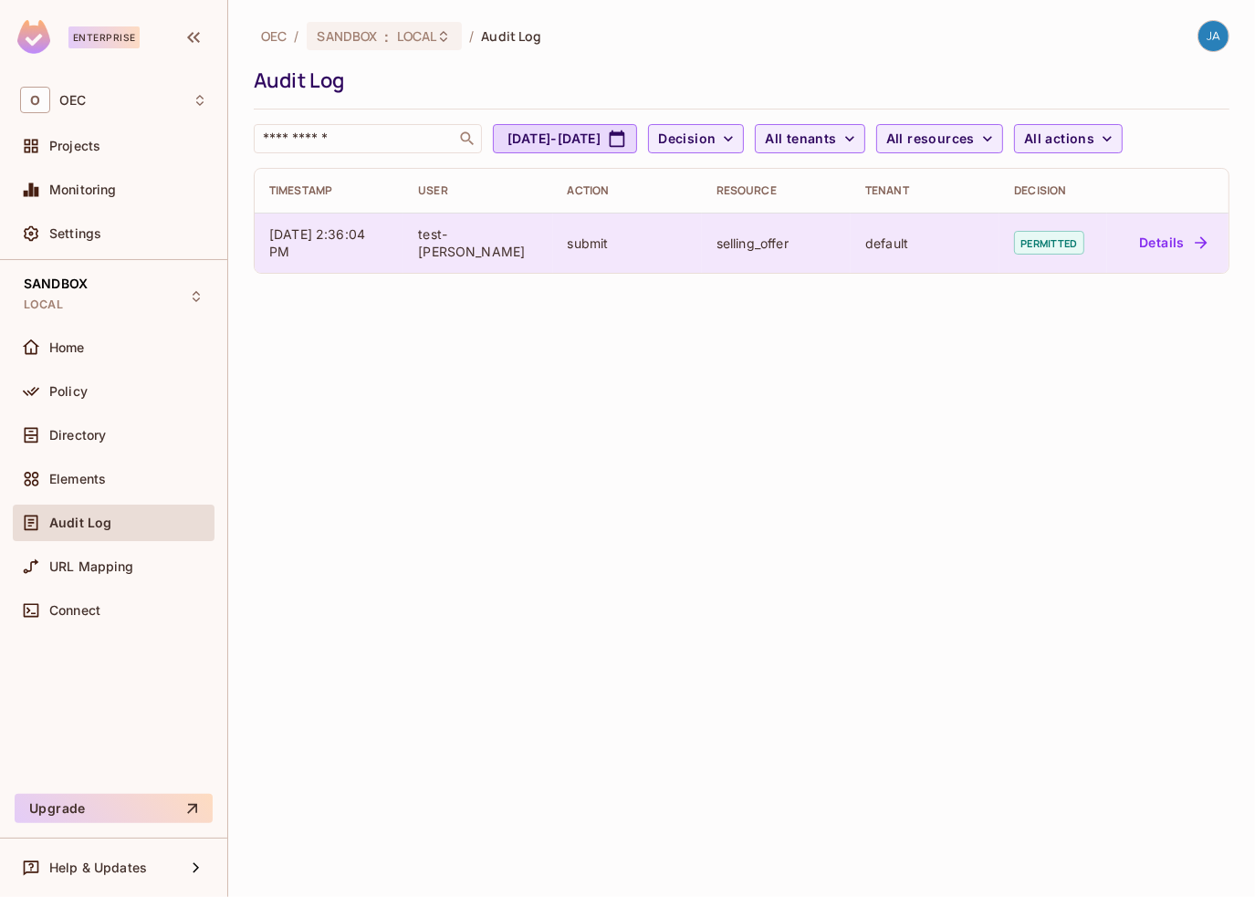
click at [875, 246] on div "default" at bounding box center [925, 243] width 120 height 17
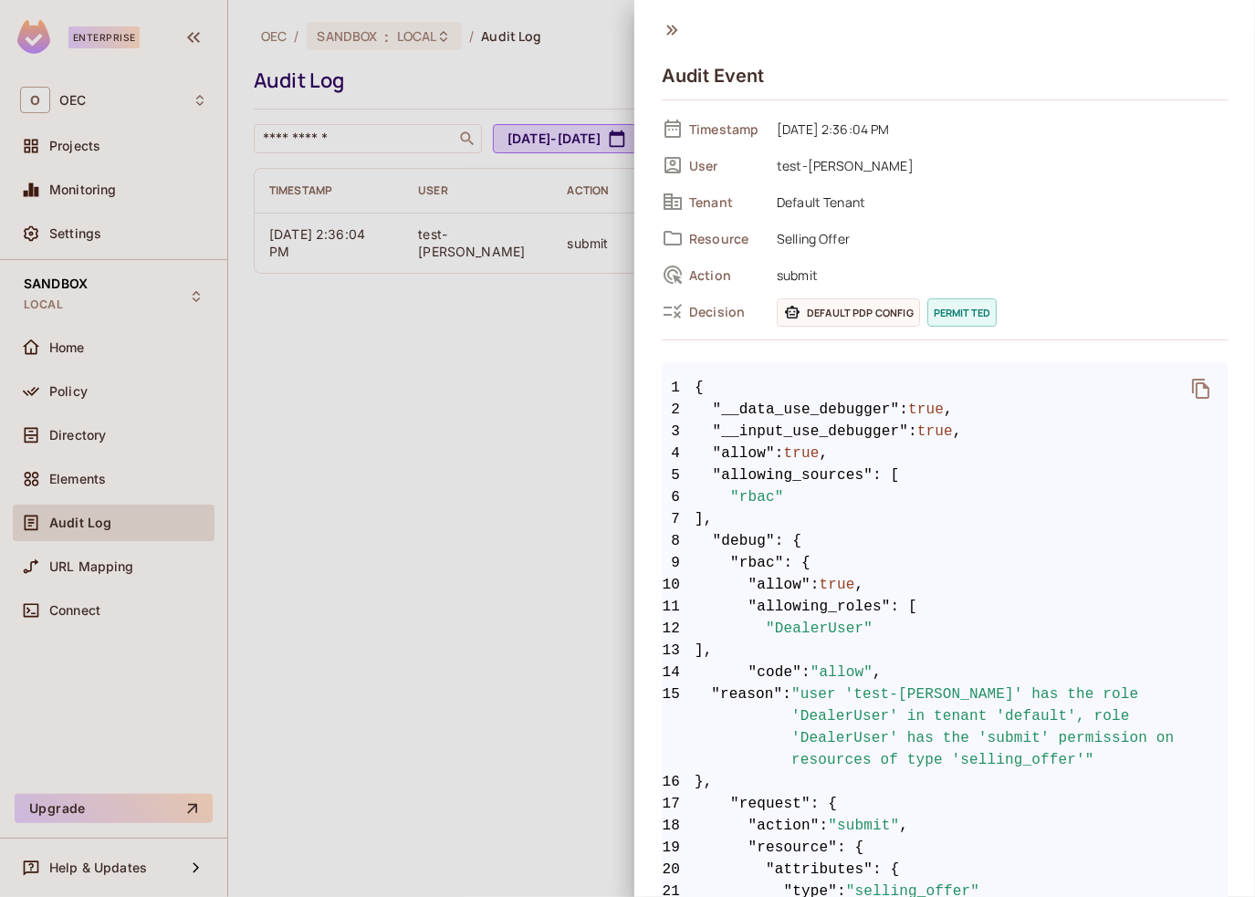
click at [456, 521] on div at bounding box center [627, 448] width 1255 height 897
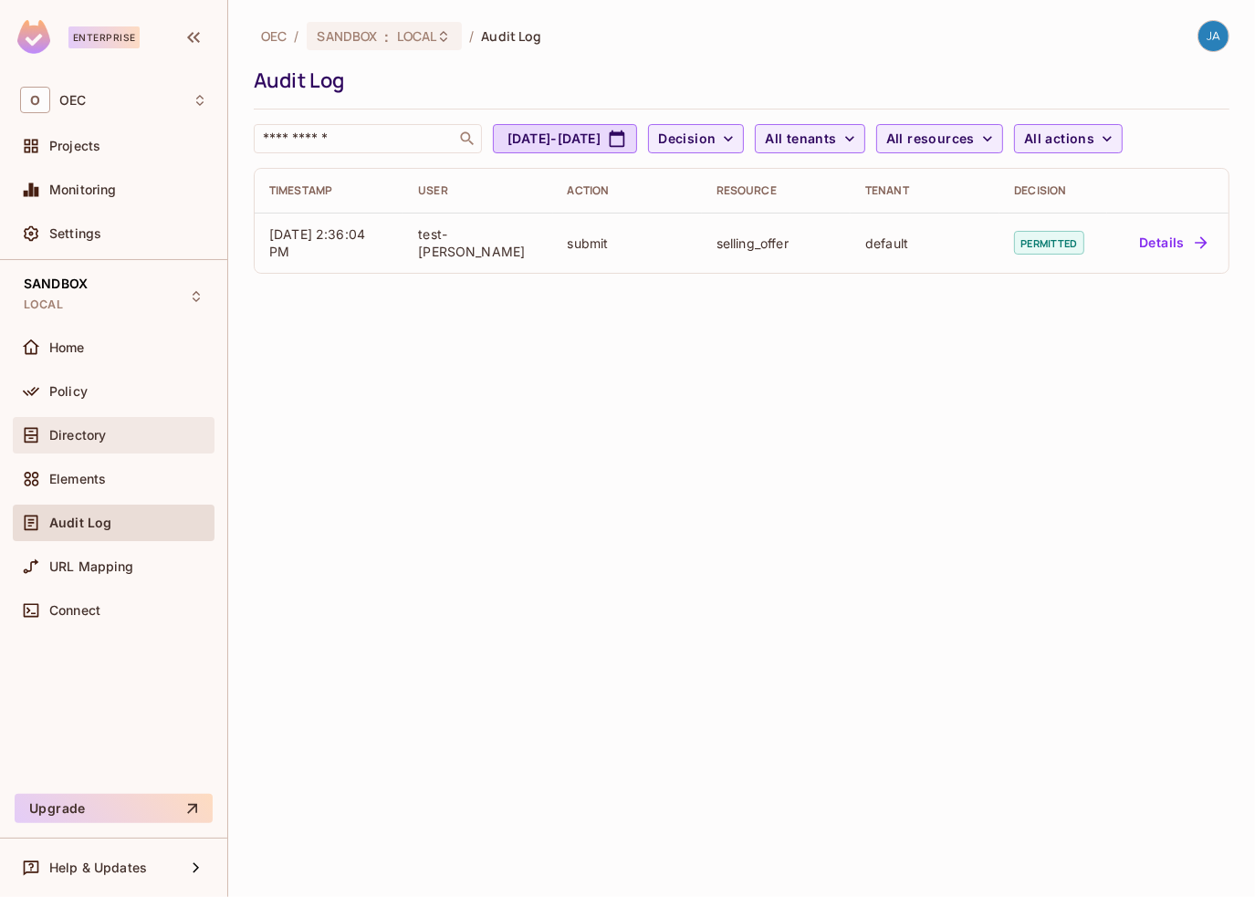
click at [58, 419] on div "Directory" at bounding box center [114, 435] width 202 height 37
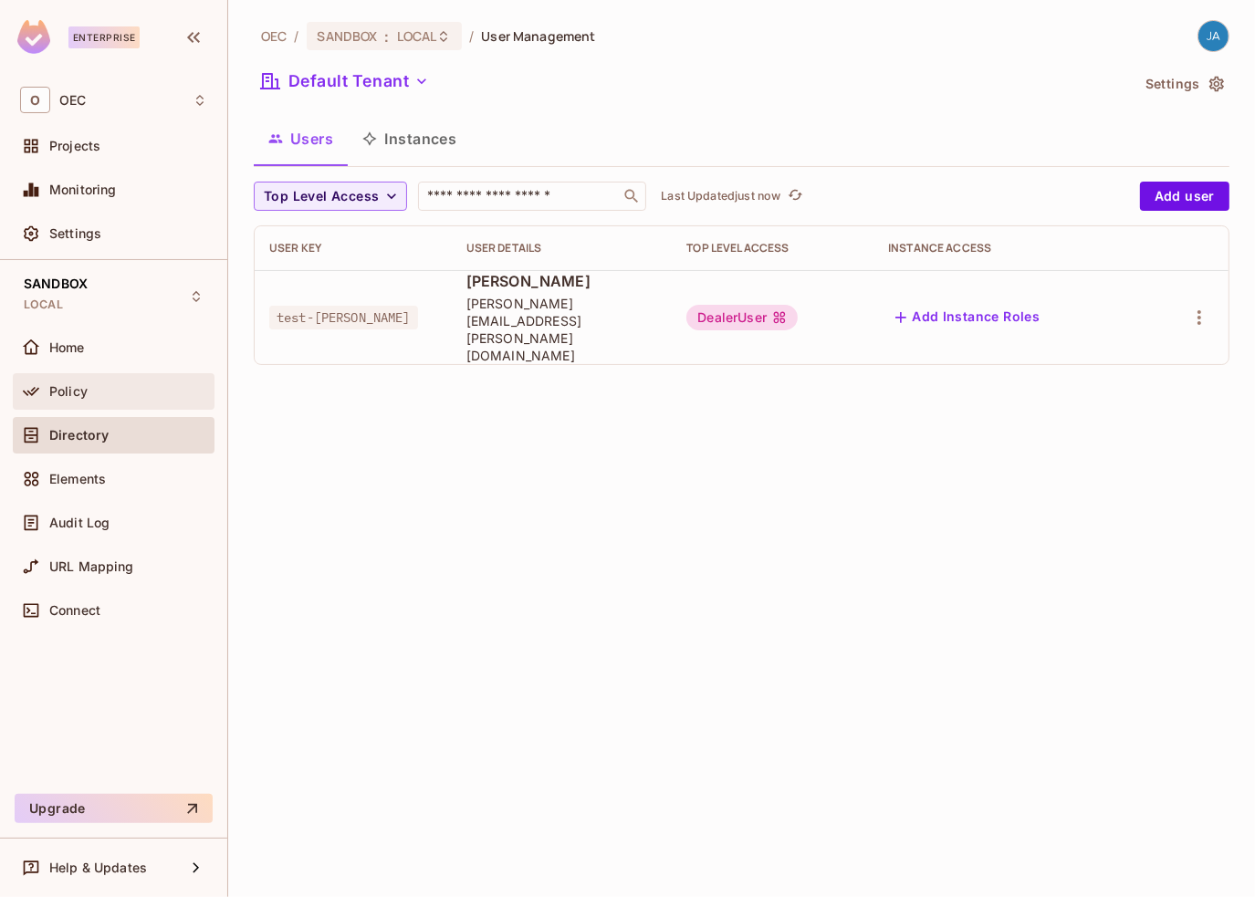
click at [63, 398] on div "Policy" at bounding box center [113, 392] width 187 height 22
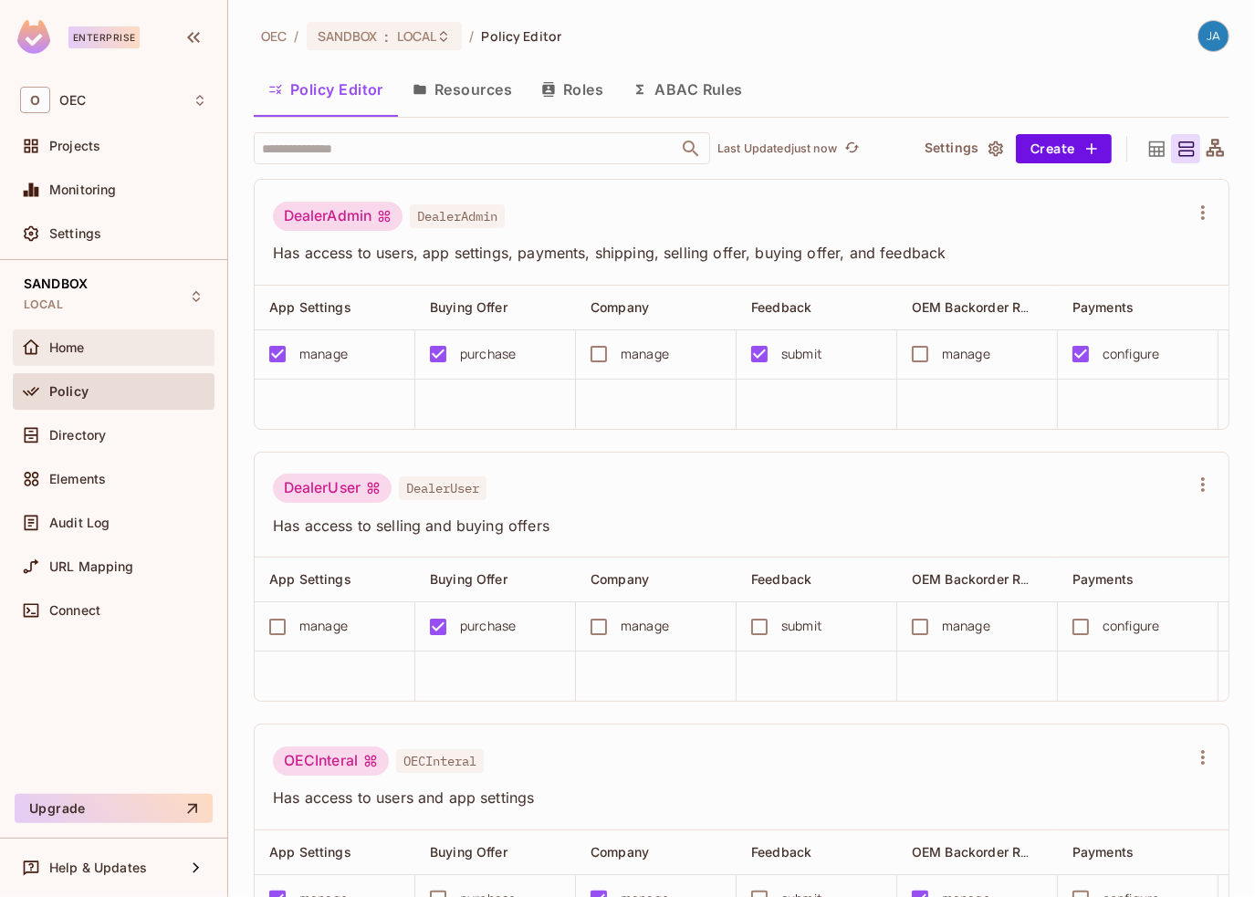
click at [76, 349] on span "Home" at bounding box center [67, 348] width 36 height 15
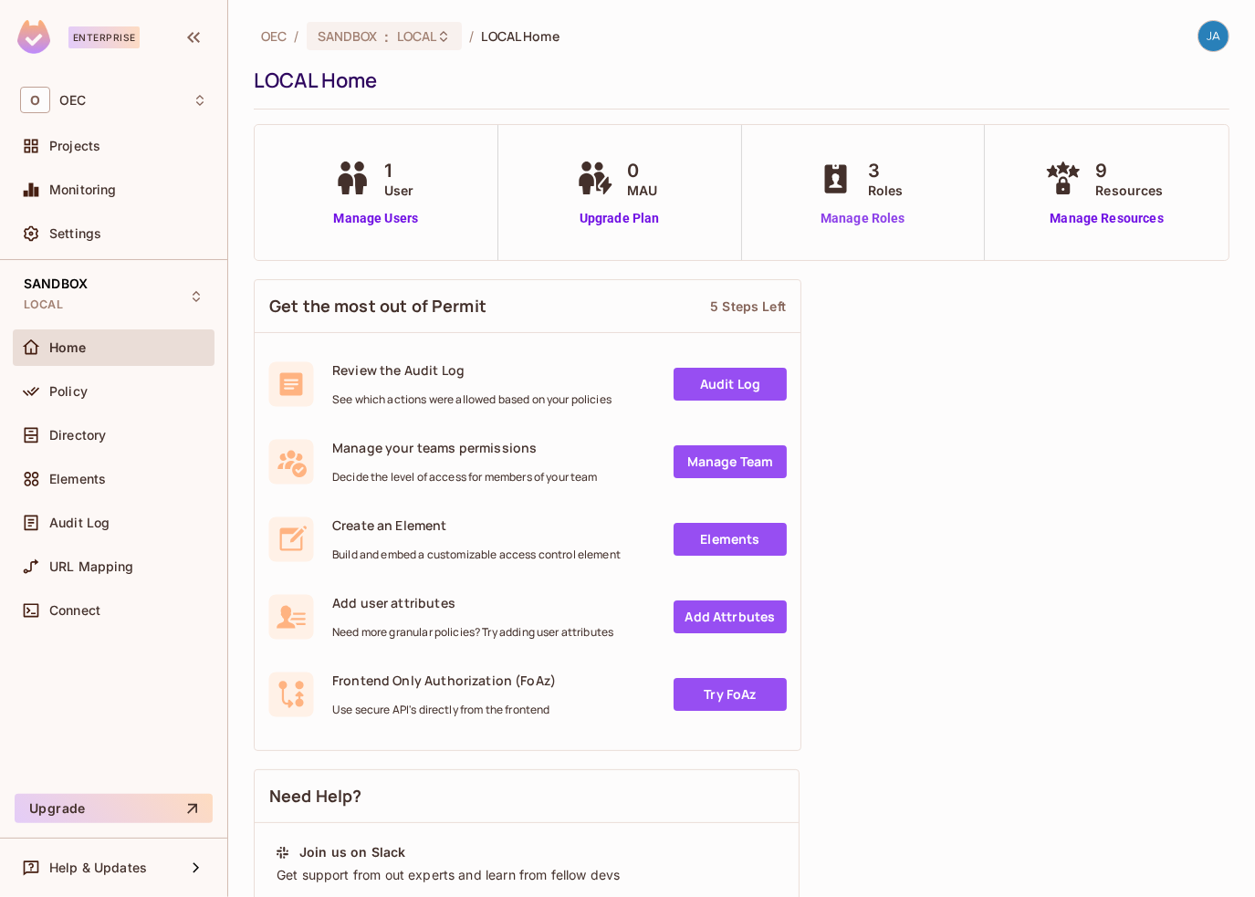
click at [880, 220] on link "Manage Roles" at bounding box center [863, 218] width 100 height 19
click at [84, 145] on span "Projects" at bounding box center [74, 146] width 51 height 15
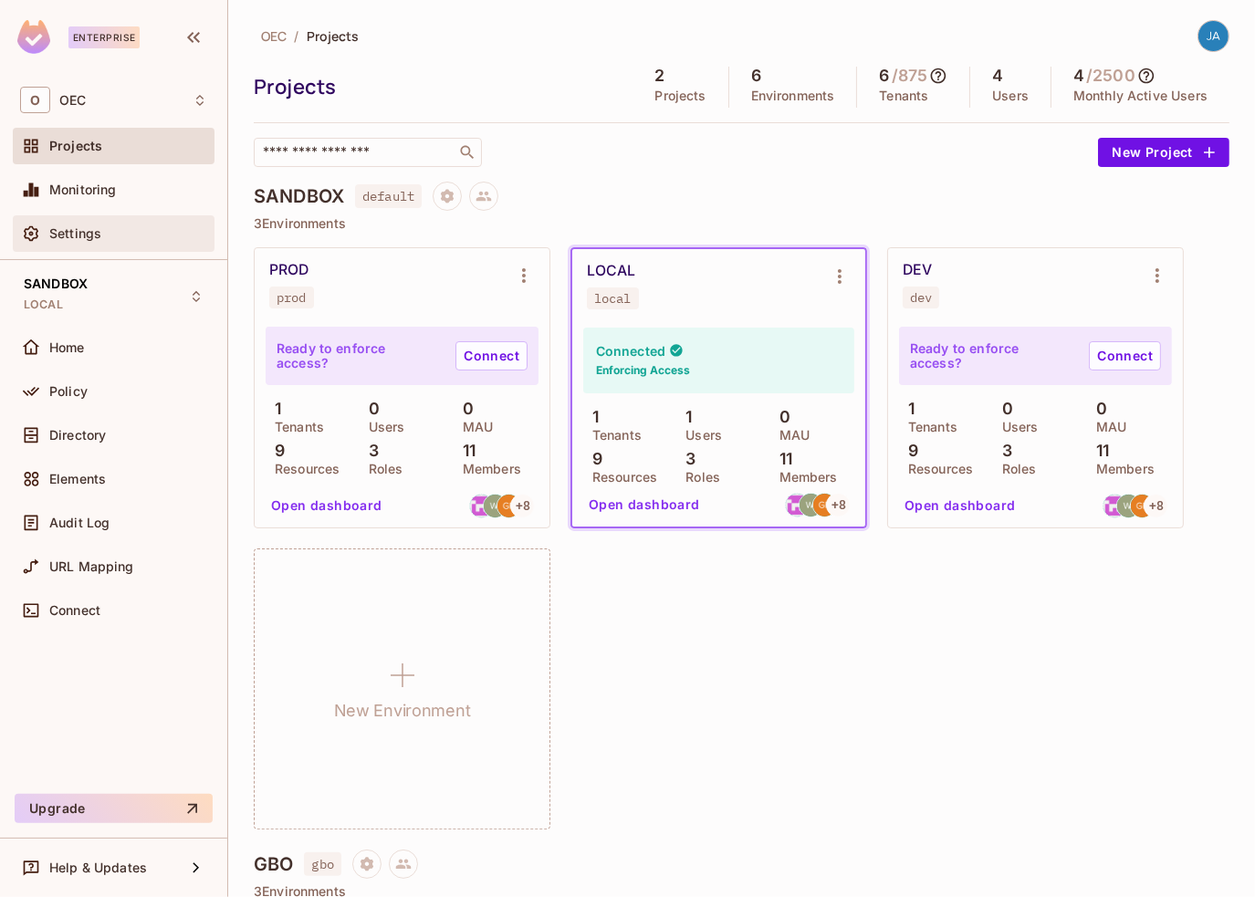
click at [103, 227] on div "Settings" at bounding box center [128, 233] width 158 height 15
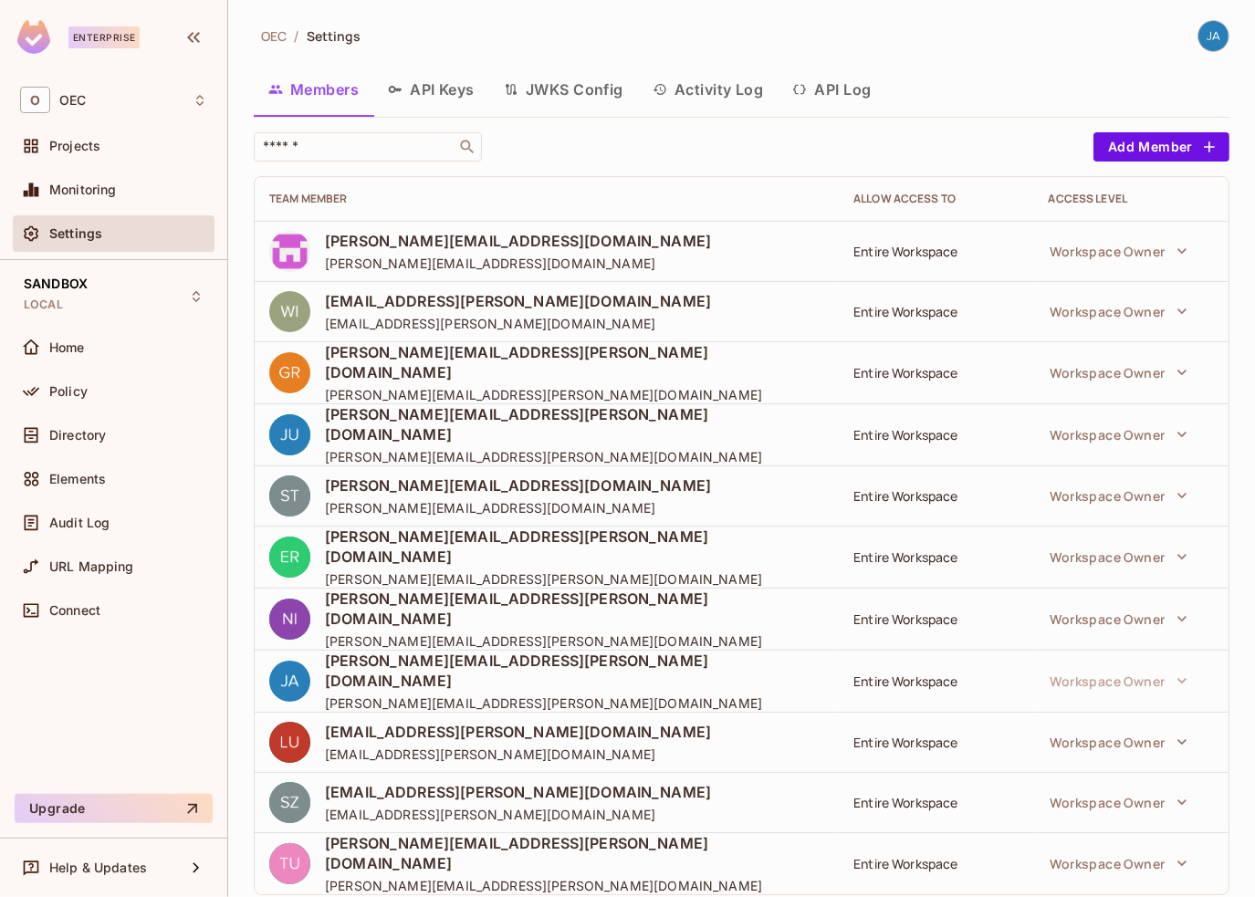
click at [467, 82] on button "API Keys" at bounding box center [431, 90] width 116 height 46
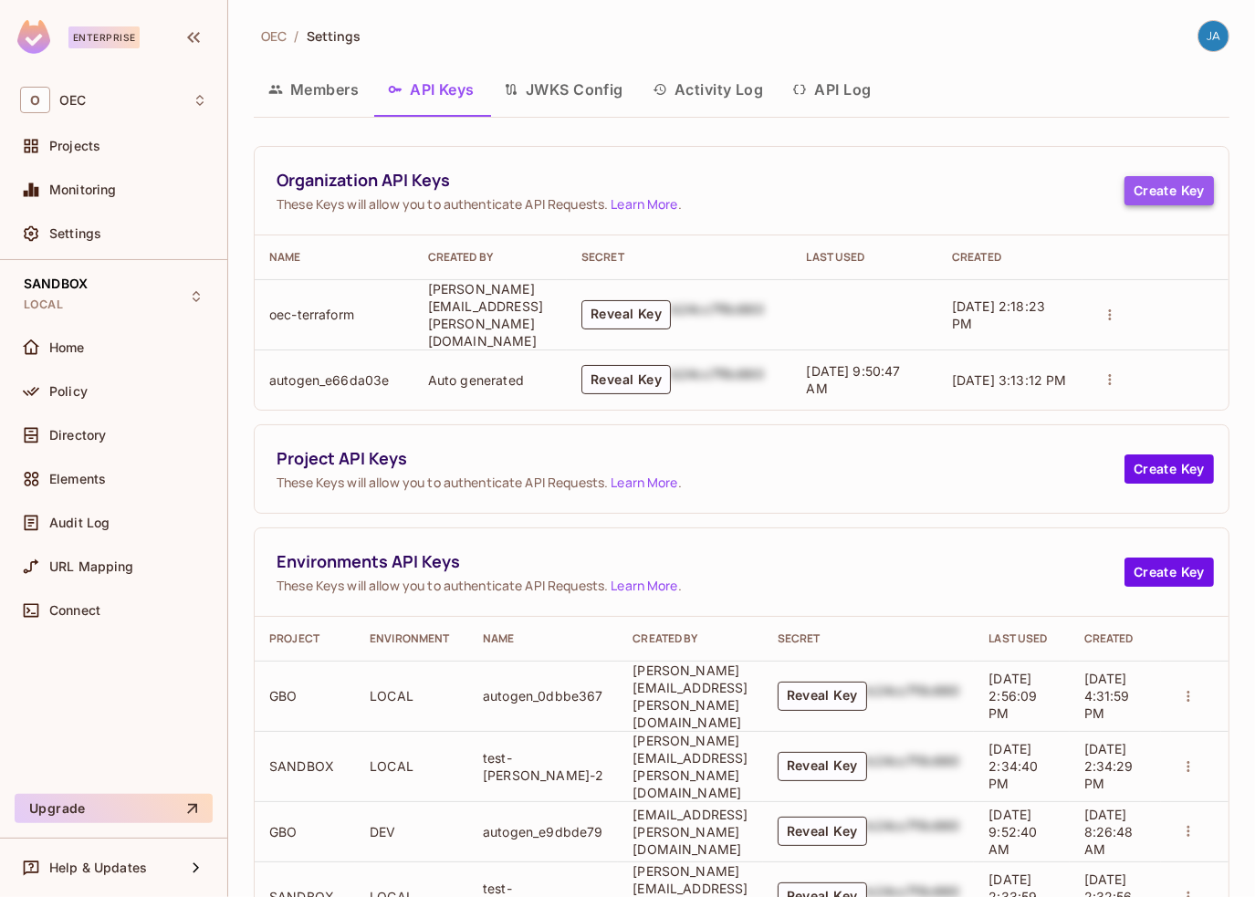
click at [1128, 192] on button "Create Key" at bounding box center [1169, 190] width 89 height 29
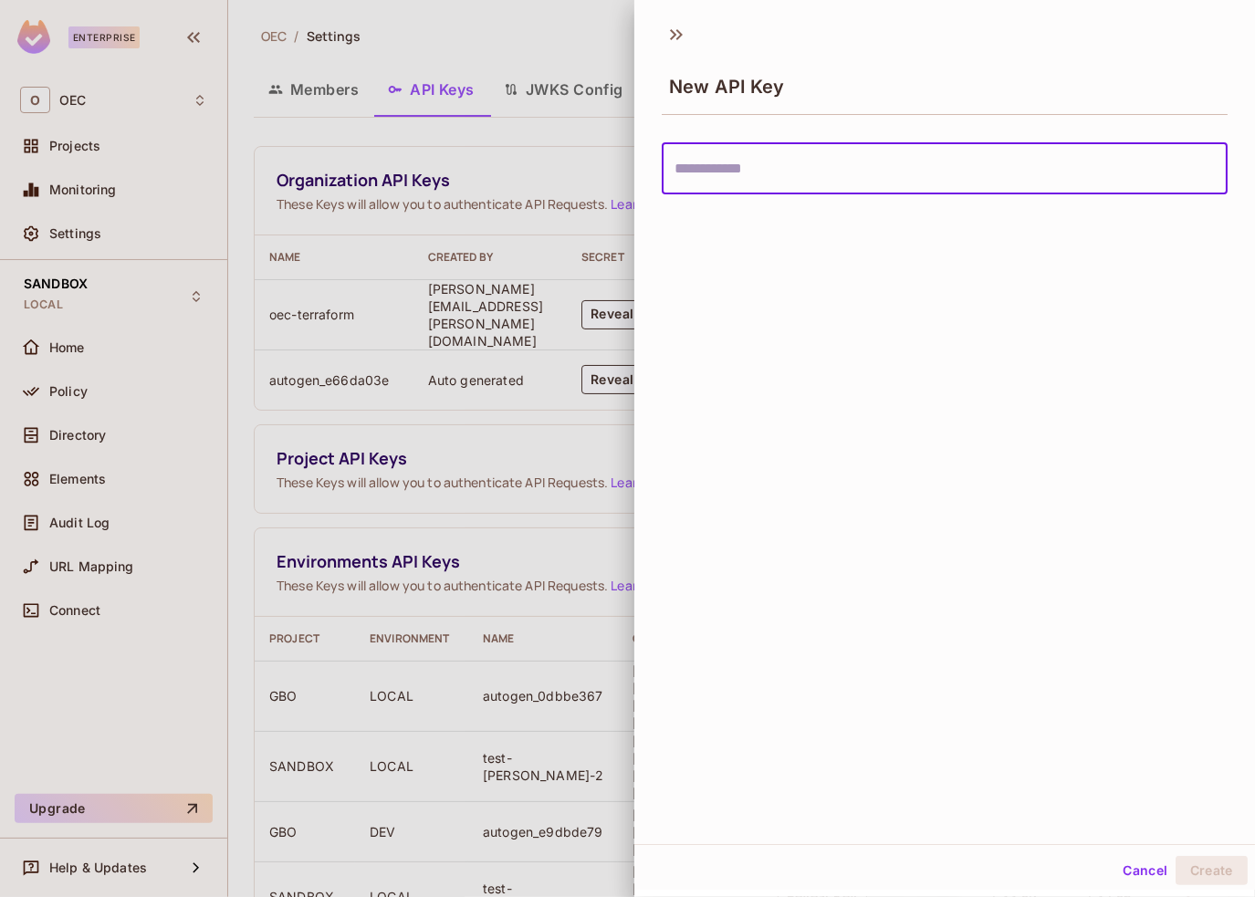
click at [785, 170] on input "text" at bounding box center [945, 168] width 566 height 51
type input "**********"
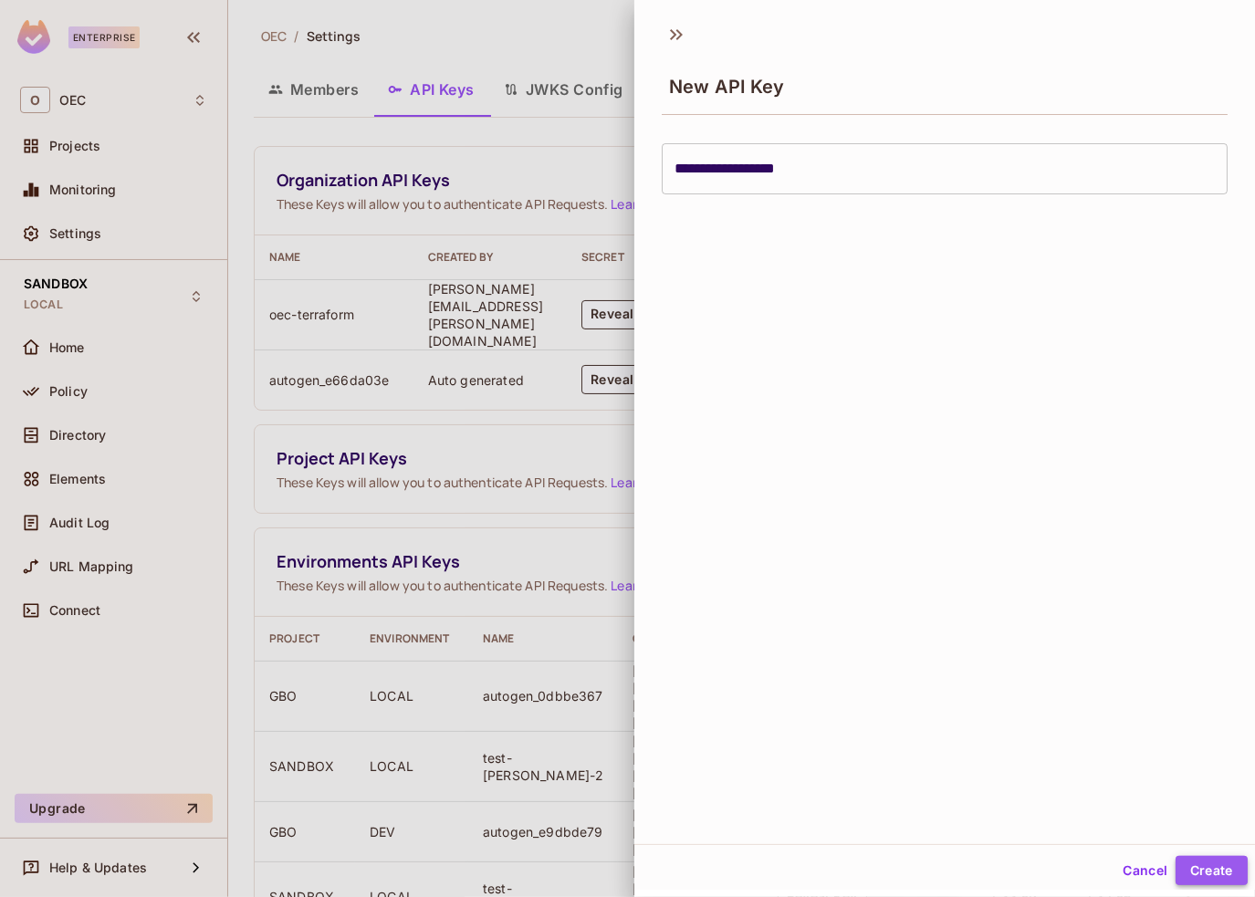
click at [1198, 870] on button "Create" at bounding box center [1212, 870] width 72 height 29
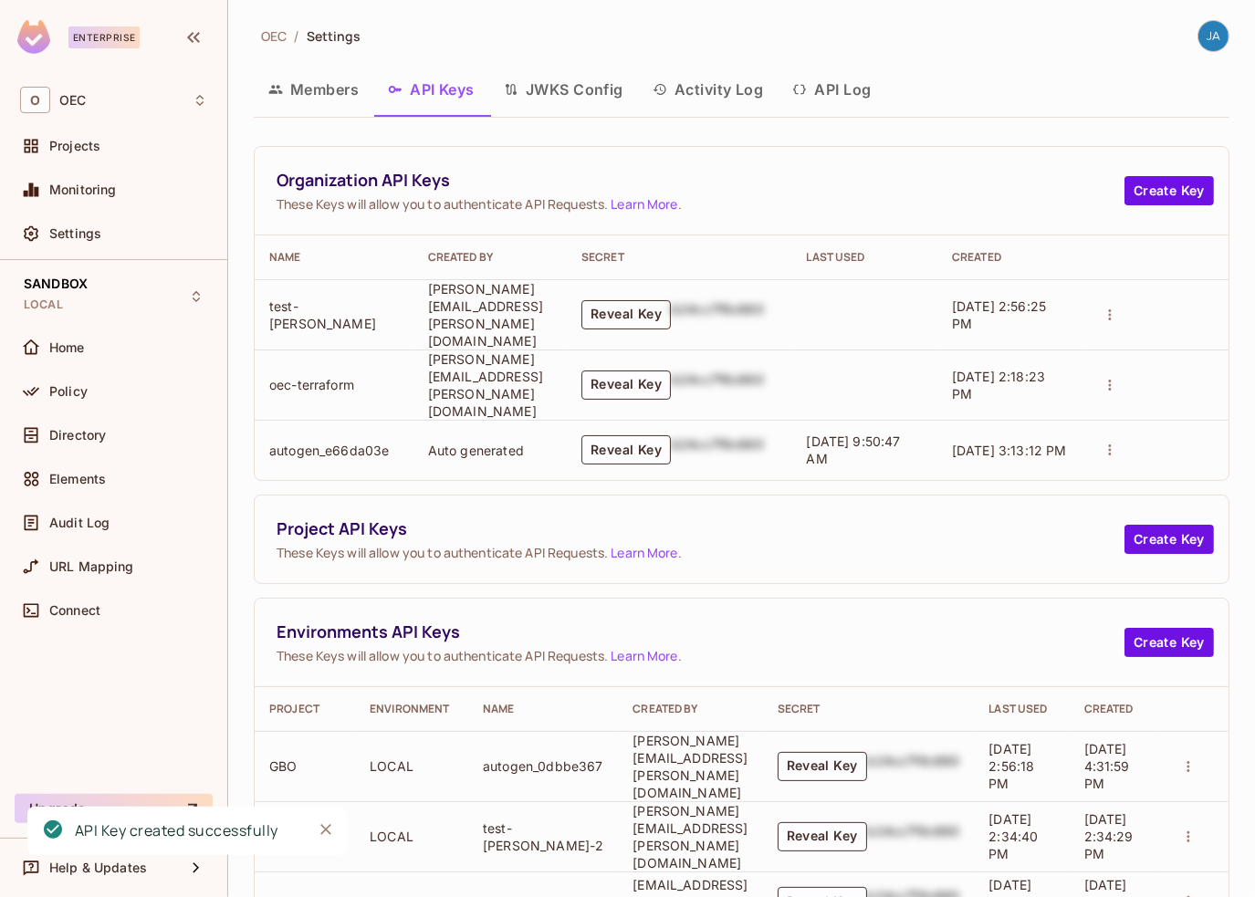
click at [671, 309] on button "Reveal Key" at bounding box center [626, 314] width 89 height 29
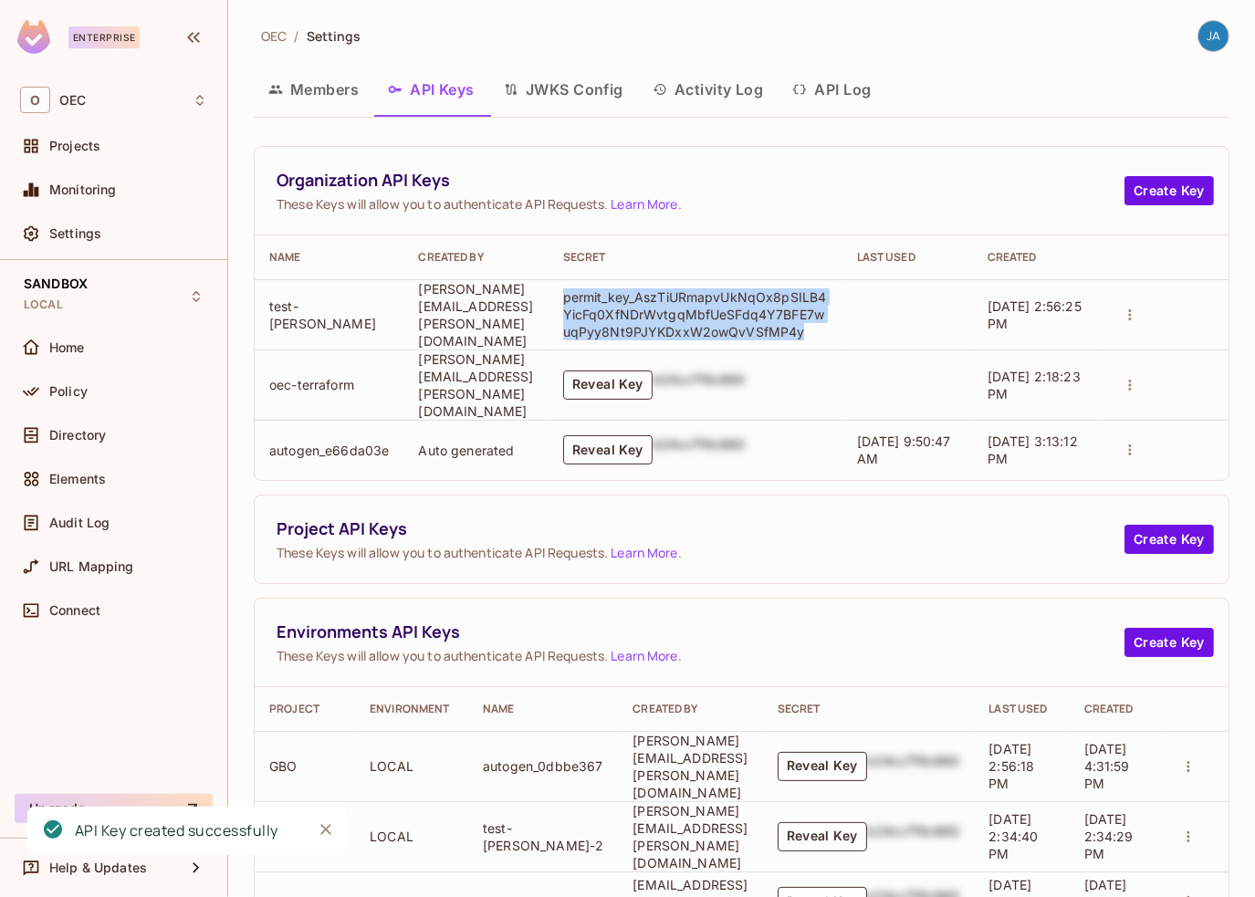
drag, startPoint x: 902, startPoint y: 327, endPoint x: 663, endPoint y: 288, distance: 242.2
click at [656, 288] on td "permit_key_AszTiURmapvUkNqOx8pSILB4YicFq0XfNDrWvtgqMbfUeSFdq4Y7BFE7wuqPyy8Nt9PJ…" at bounding box center [696, 314] width 294 height 70
copy p "permit_key_AszTiURmapvUkNqOx8pSILB4YicFq0XfNDrWvtgqMbfUeSFdq4Y7BFE7wuqPyy8Nt9PJ…"
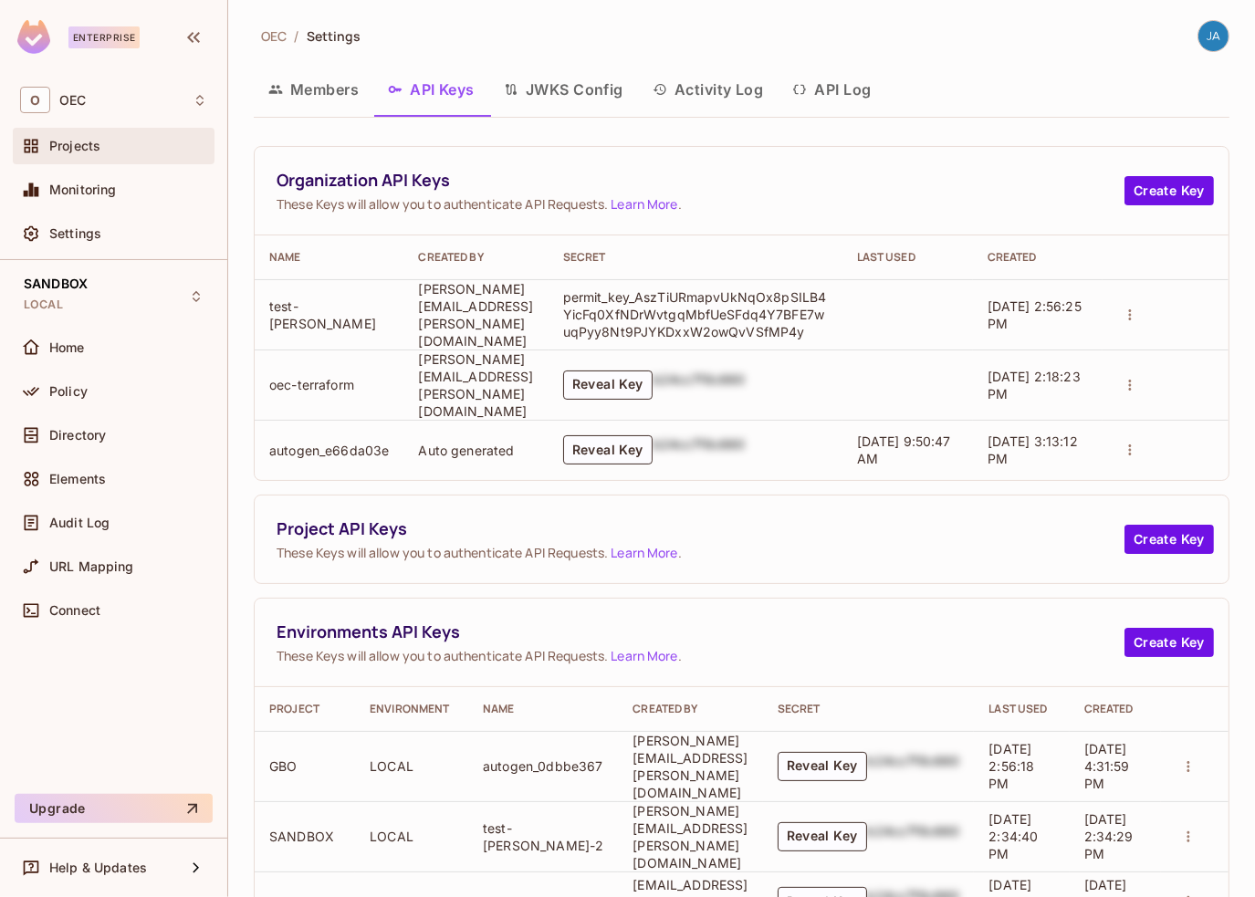
click at [55, 133] on div "Projects" at bounding box center [114, 146] width 202 height 37
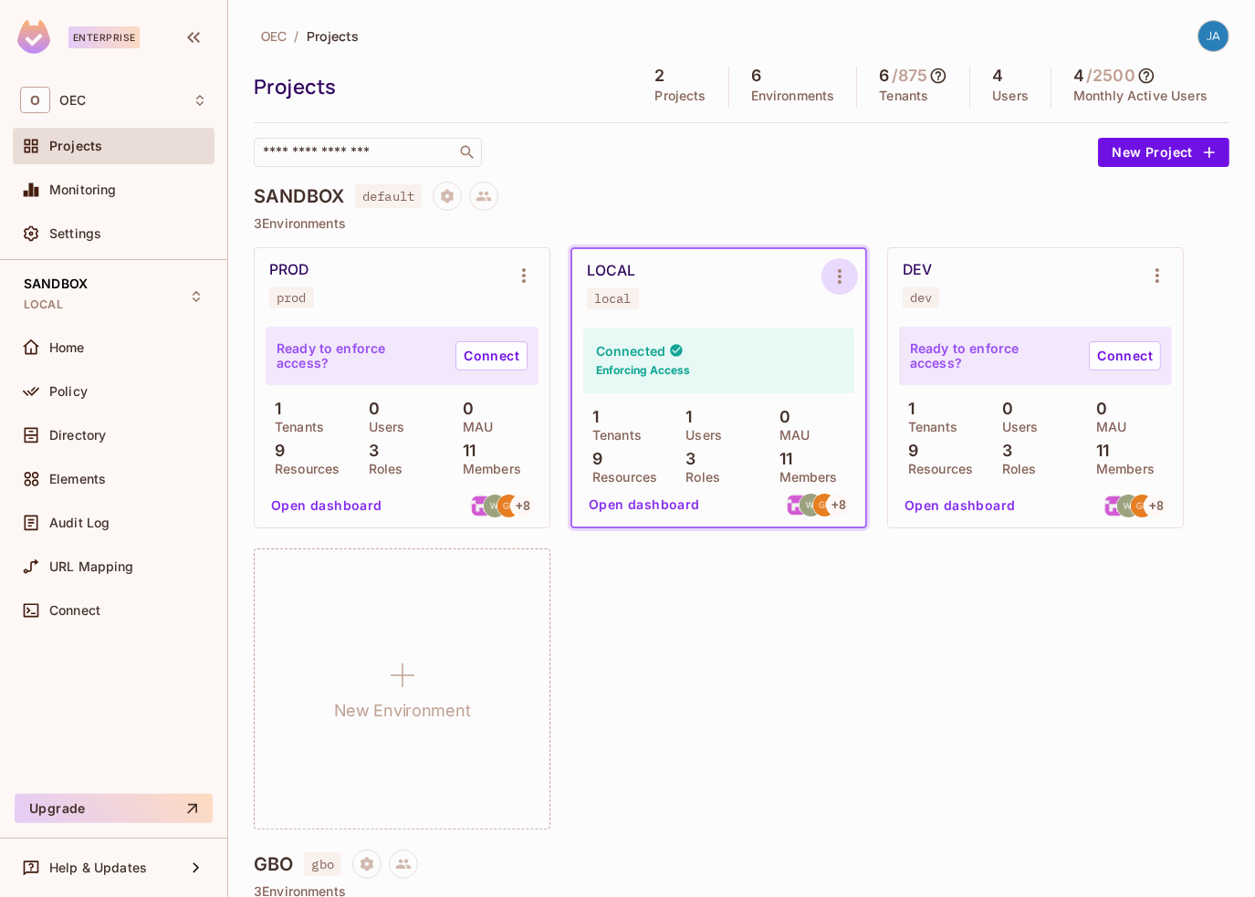
click at [829, 260] on button "Environment settings" at bounding box center [840, 276] width 37 height 37
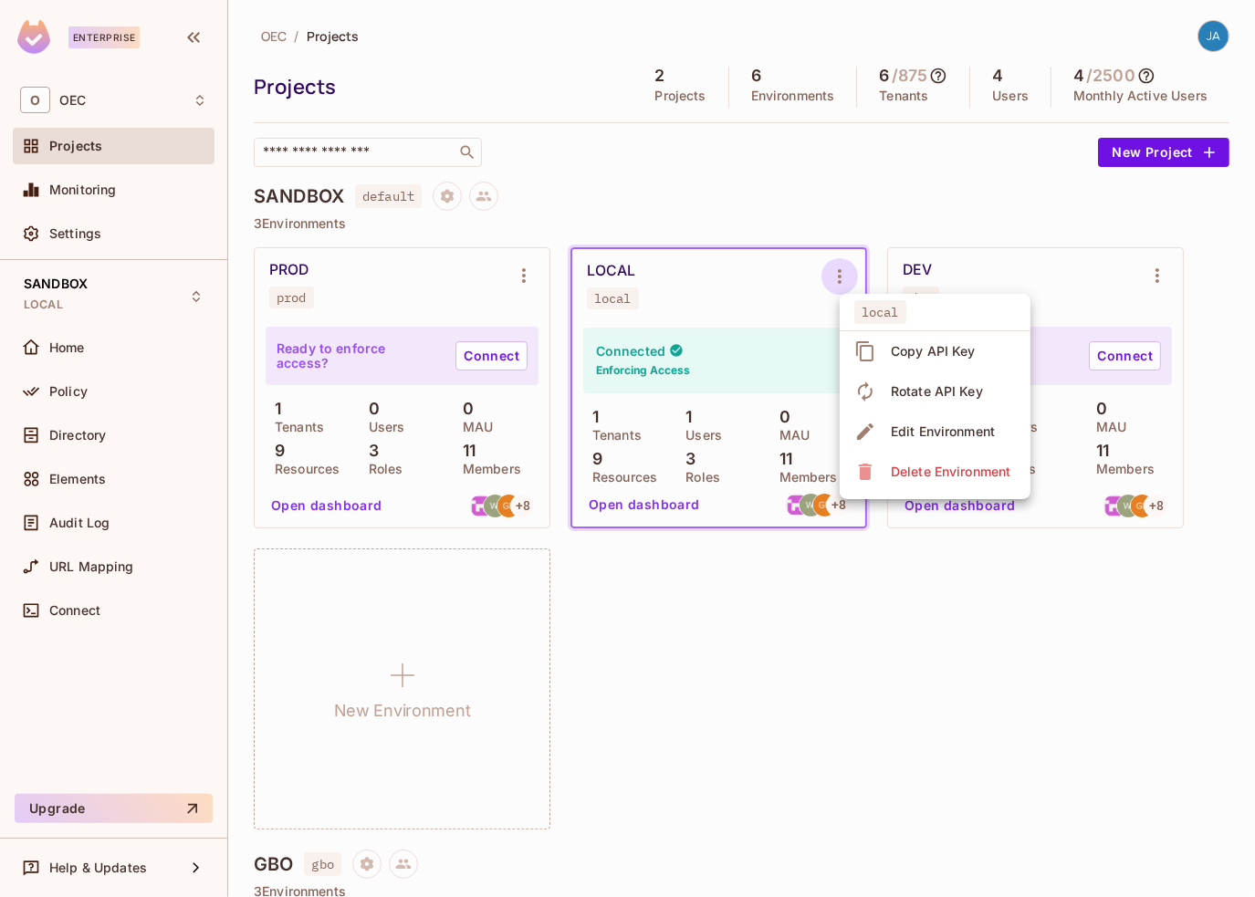
click at [453, 204] on div at bounding box center [627, 448] width 1255 height 897
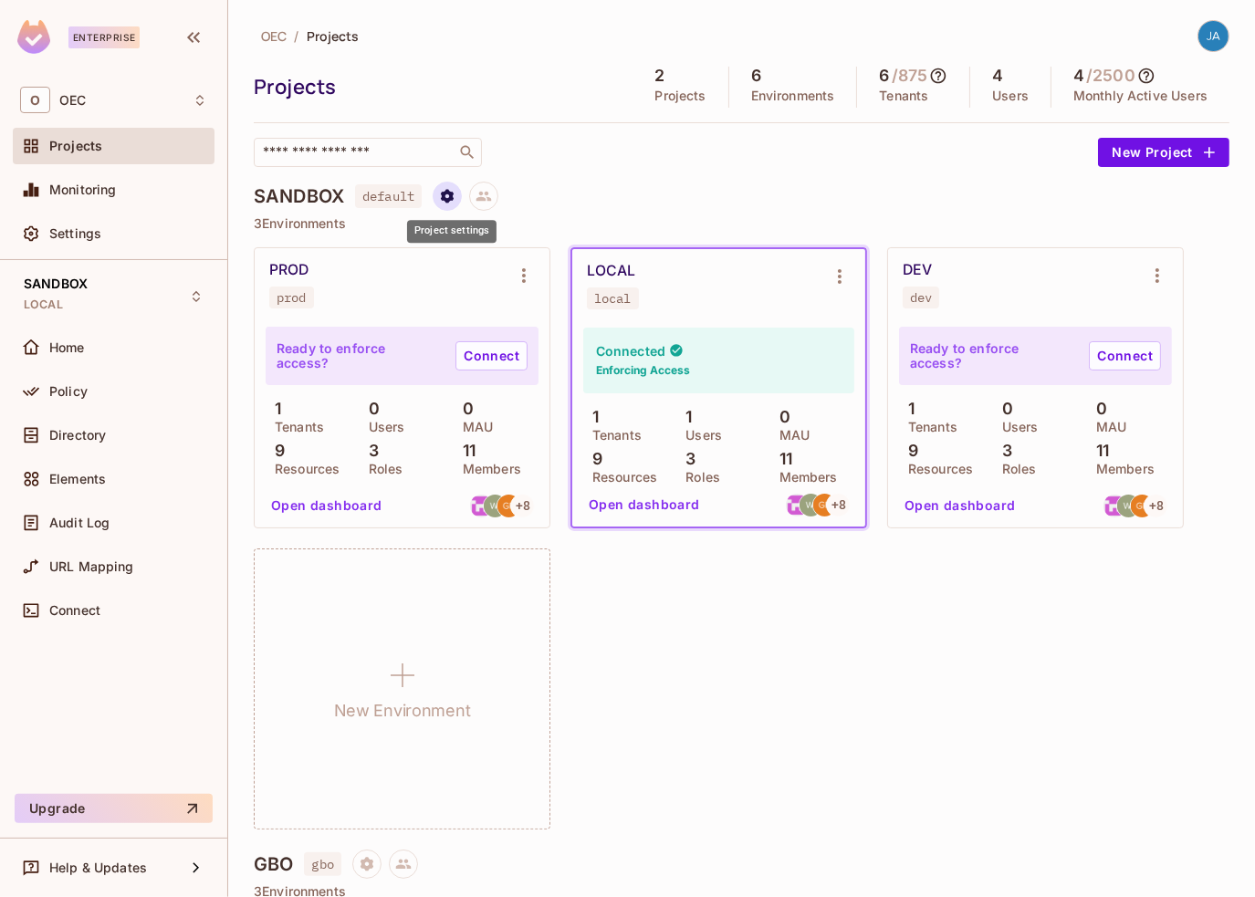
click at [446, 196] on icon "Project settings" at bounding box center [447, 196] width 13 height 14
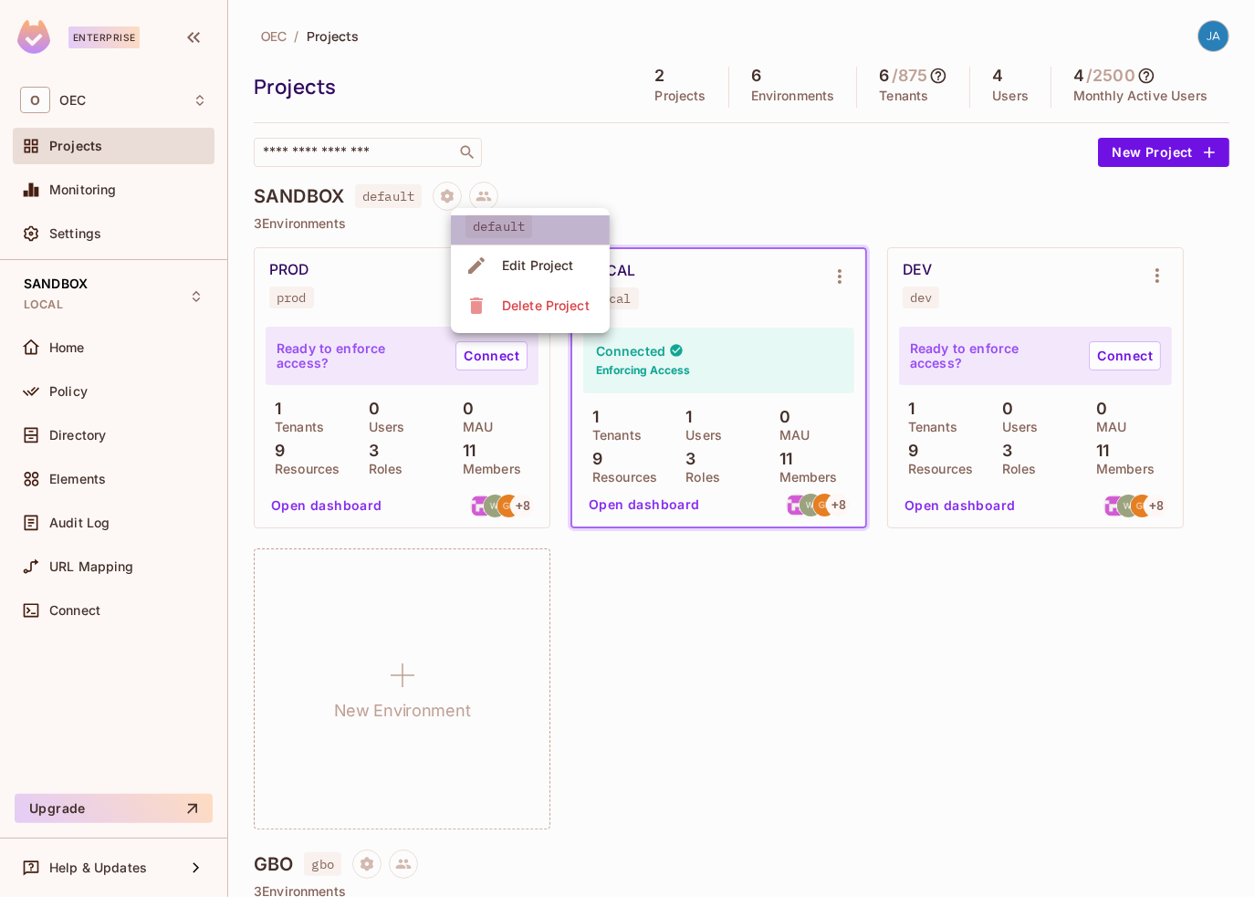
drag, startPoint x: 530, startPoint y: 227, endPoint x: 466, endPoint y: 226, distance: 63.9
click at [466, 226] on span "default" at bounding box center [499, 227] width 67 height 24
click at [494, 222] on span "default" at bounding box center [499, 227] width 67 height 24
click at [520, 251] on span "Edit Project" at bounding box center [538, 265] width 83 height 29
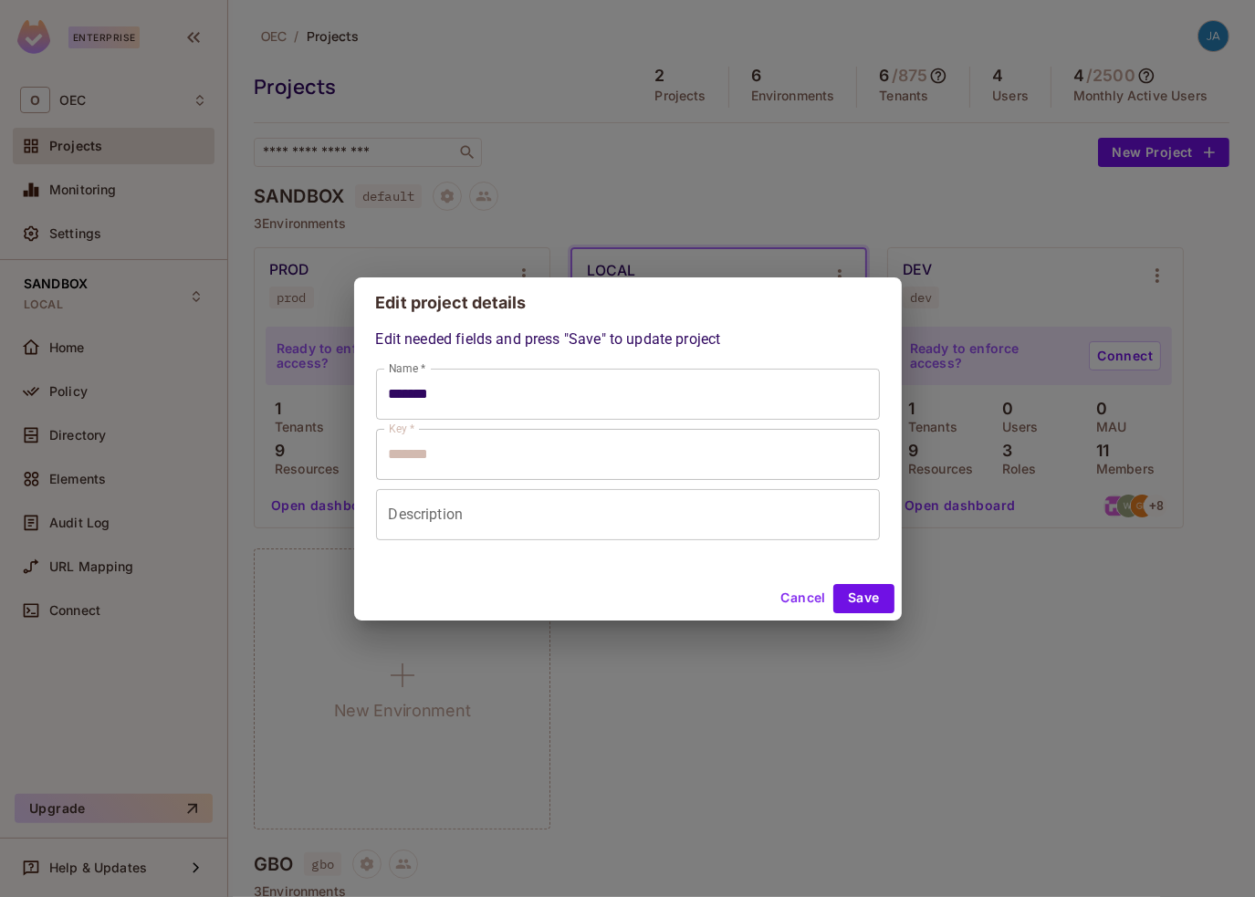
click at [789, 598] on button "Cancel" at bounding box center [802, 598] width 59 height 29
type input "*******"
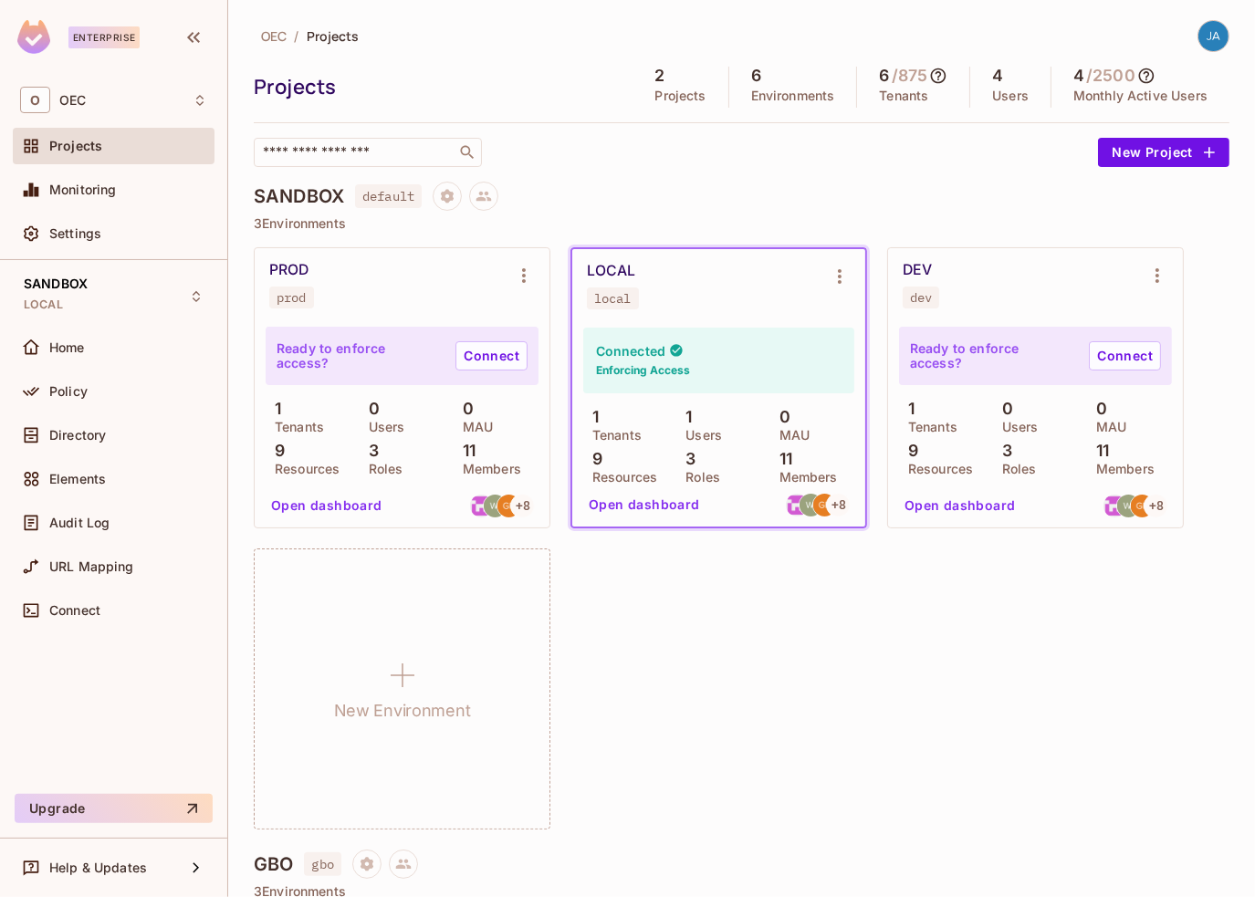
click at [647, 502] on button "Open dashboard" at bounding box center [645, 504] width 126 height 29
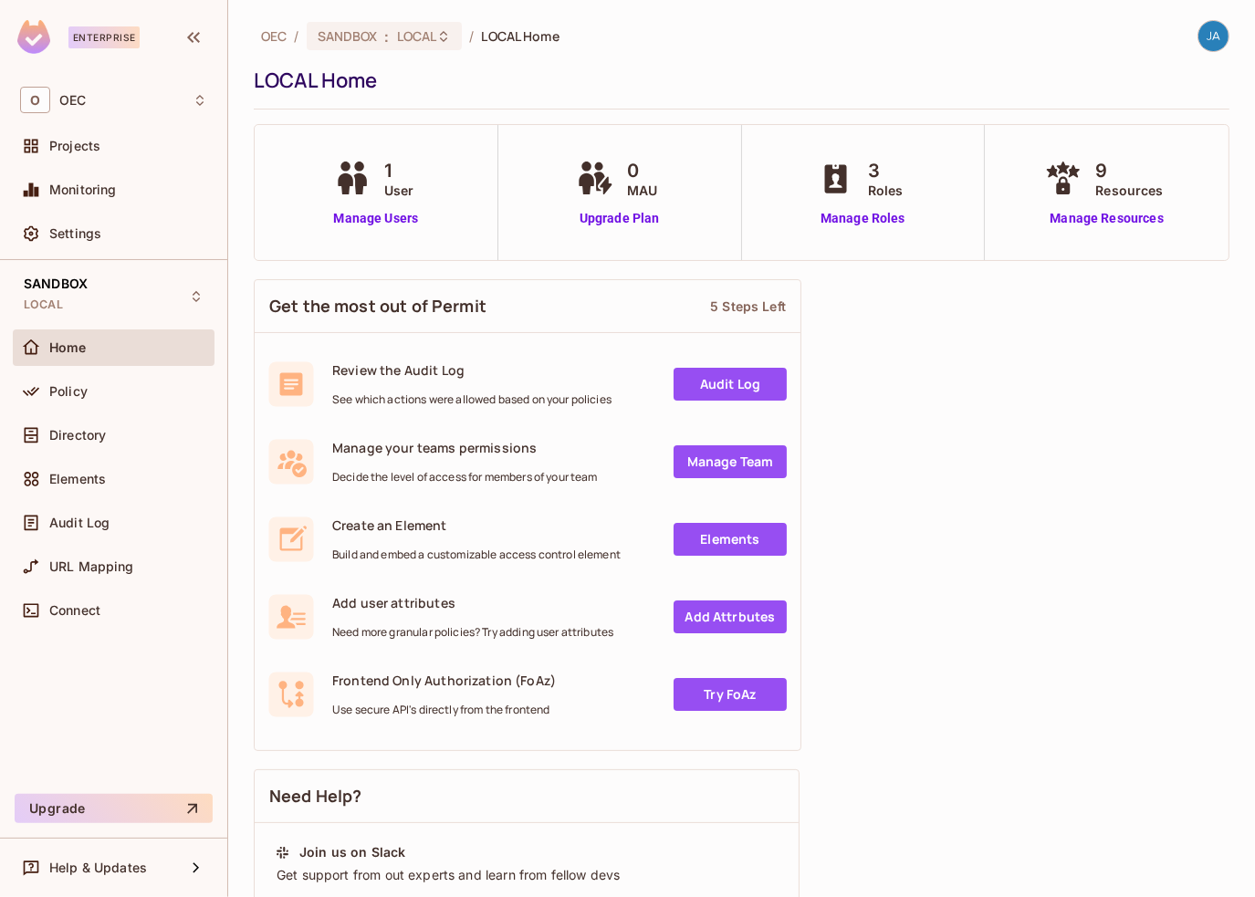
click at [86, 355] on div "Home" at bounding box center [113, 348] width 187 height 22
click at [112, 289] on div "SANDBOX LOCAL" at bounding box center [114, 296] width 202 height 50
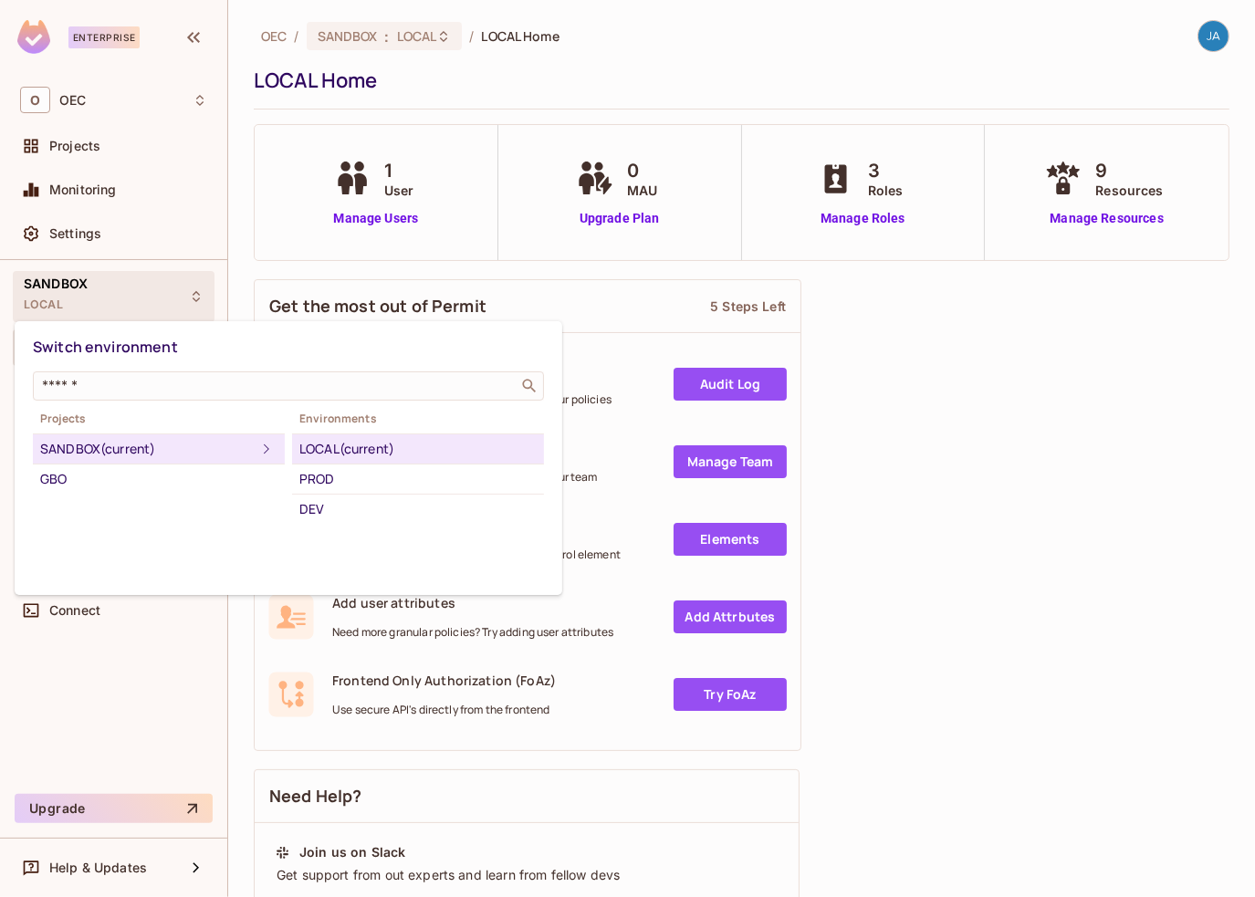
click at [949, 448] on div at bounding box center [627, 448] width 1255 height 897
